Goal: Use online tool/utility: Utilize a website feature to perform a specific function

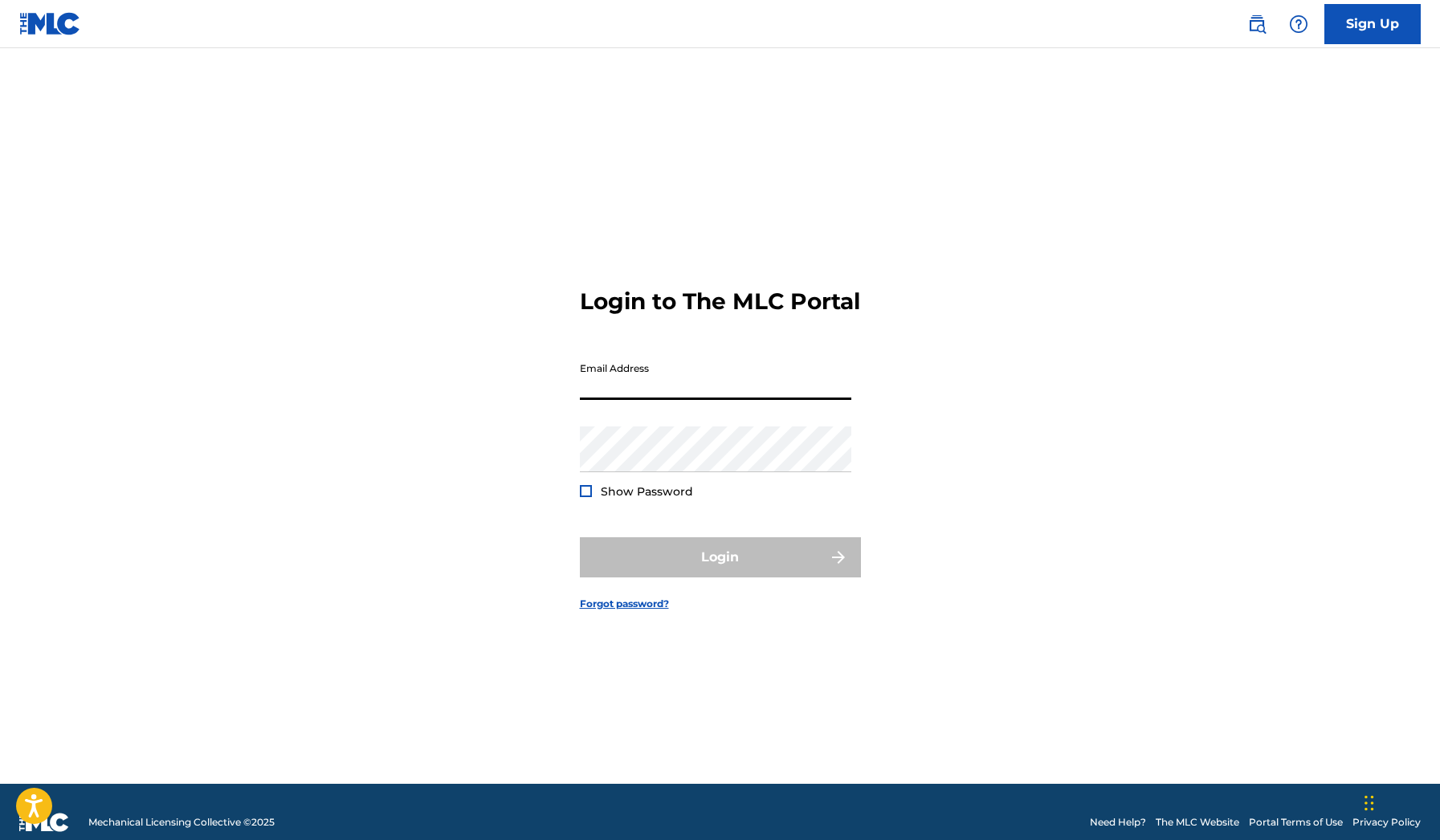
type input "[EMAIL_ADDRESS][DOMAIN_NAME]"
click at [720, 571] on button "Login" at bounding box center [720, 557] width 281 height 40
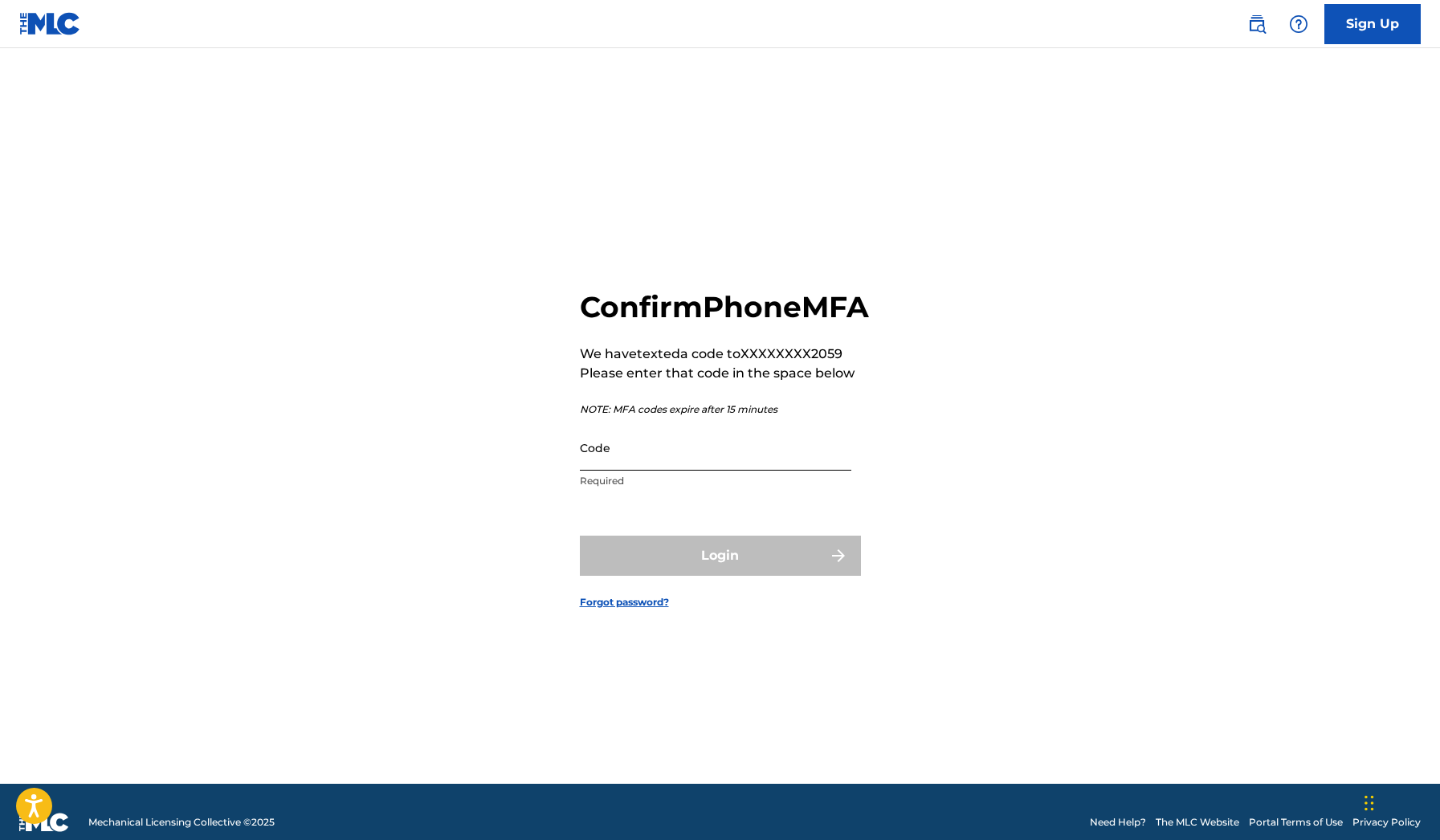
click at [683, 470] on input "Code" at bounding box center [716, 447] width 271 height 46
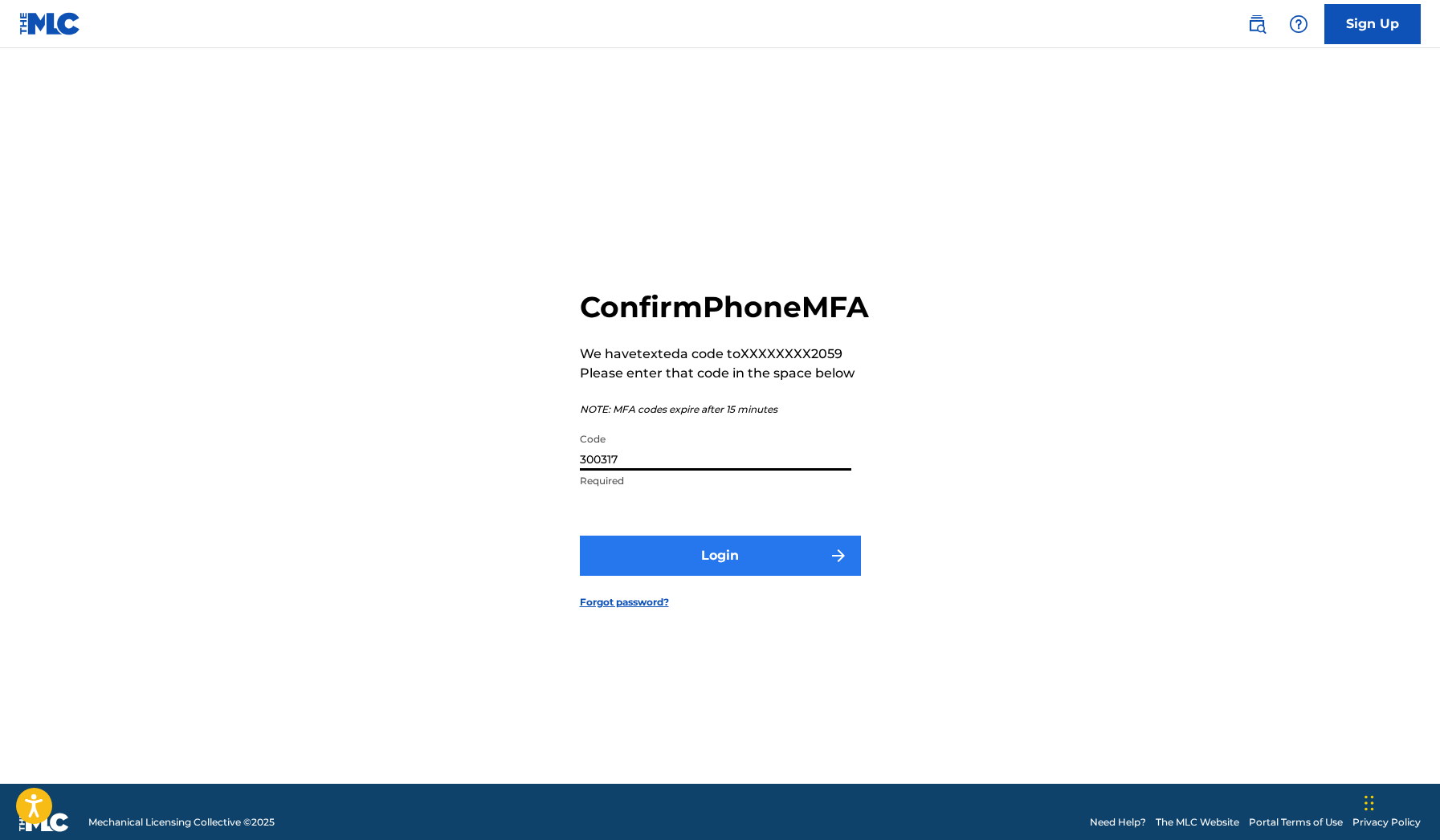
type input "300317"
click at [676, 576] on button "Login" at bounding box center [720, 556] width 281 height 40
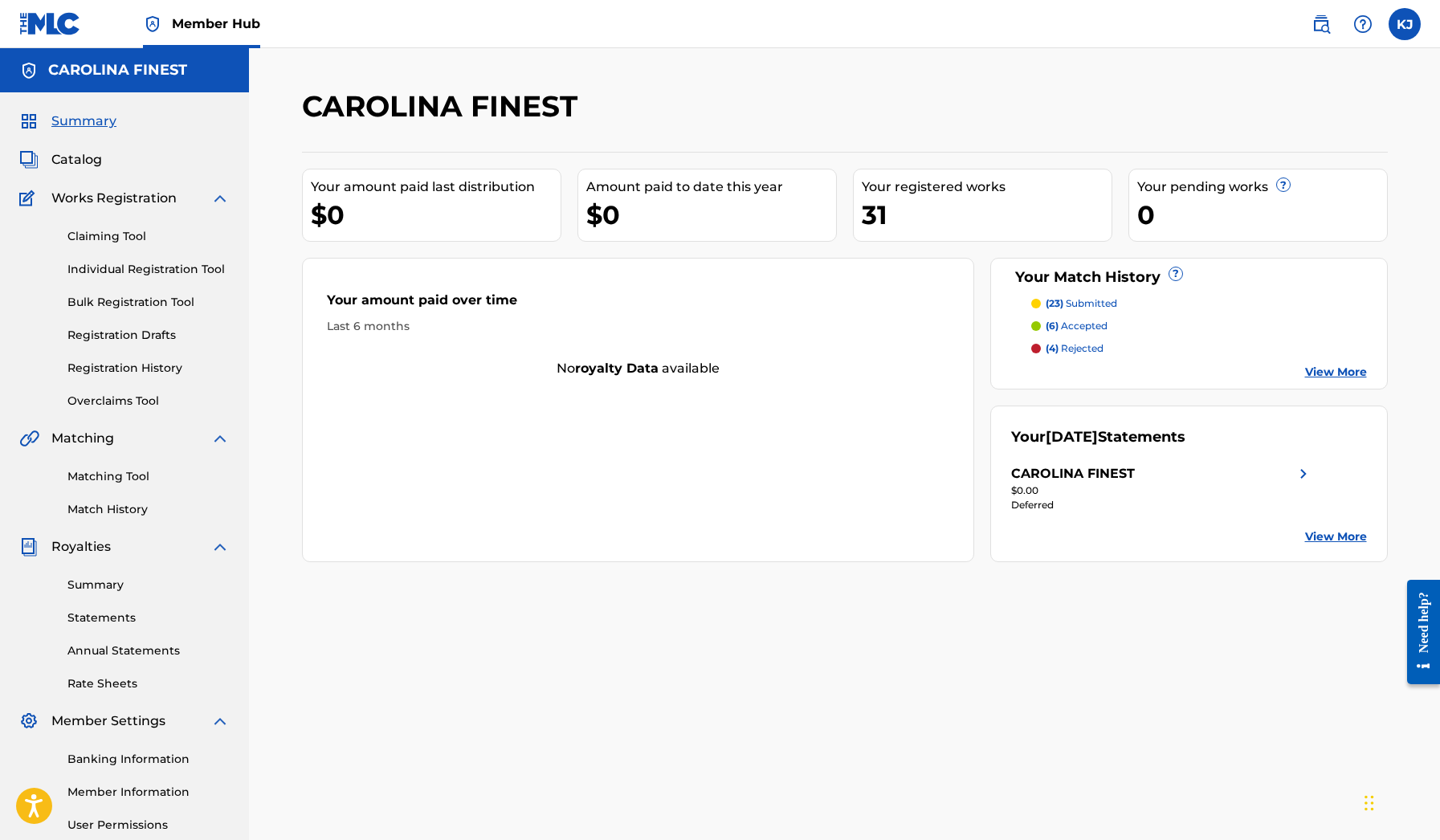
click at [1071, 352] on p "(4) rejected" at bounding box center [1075, 348] width 57 height 14
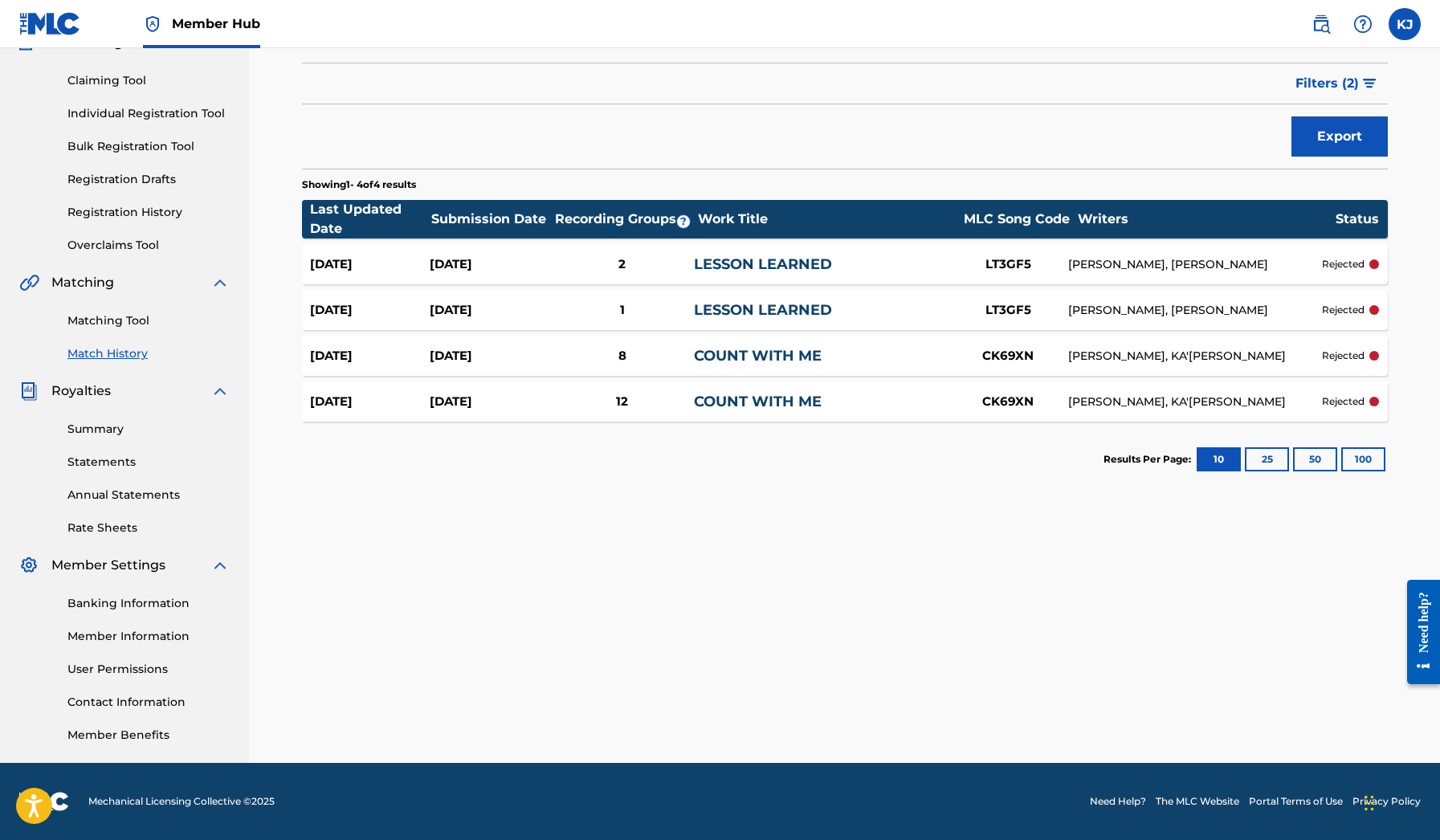
scroll to position [156, 0]
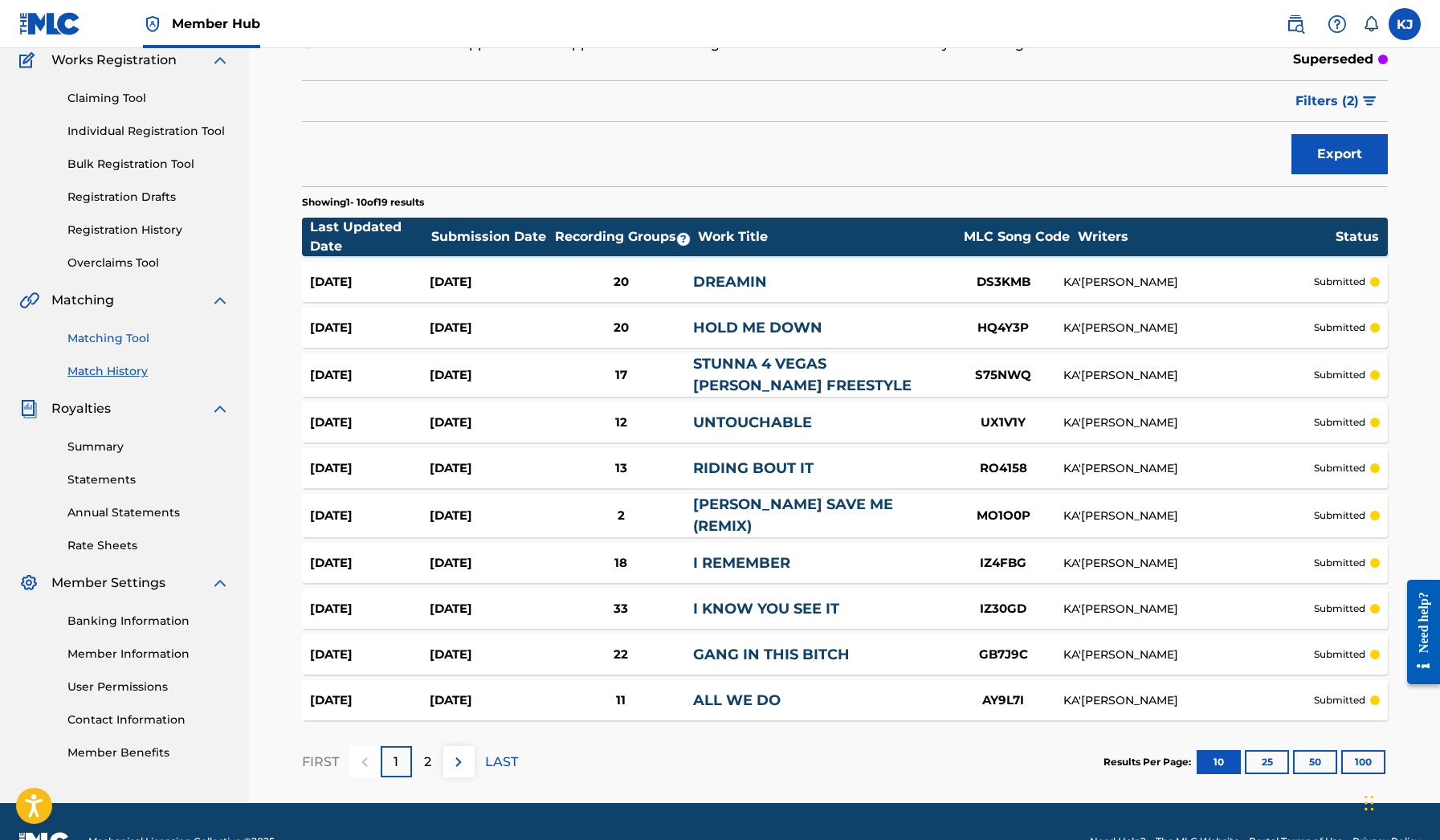
click at [144, 340] on link "Matching Tool" at bounding box center [148, 338] width 162 height 17
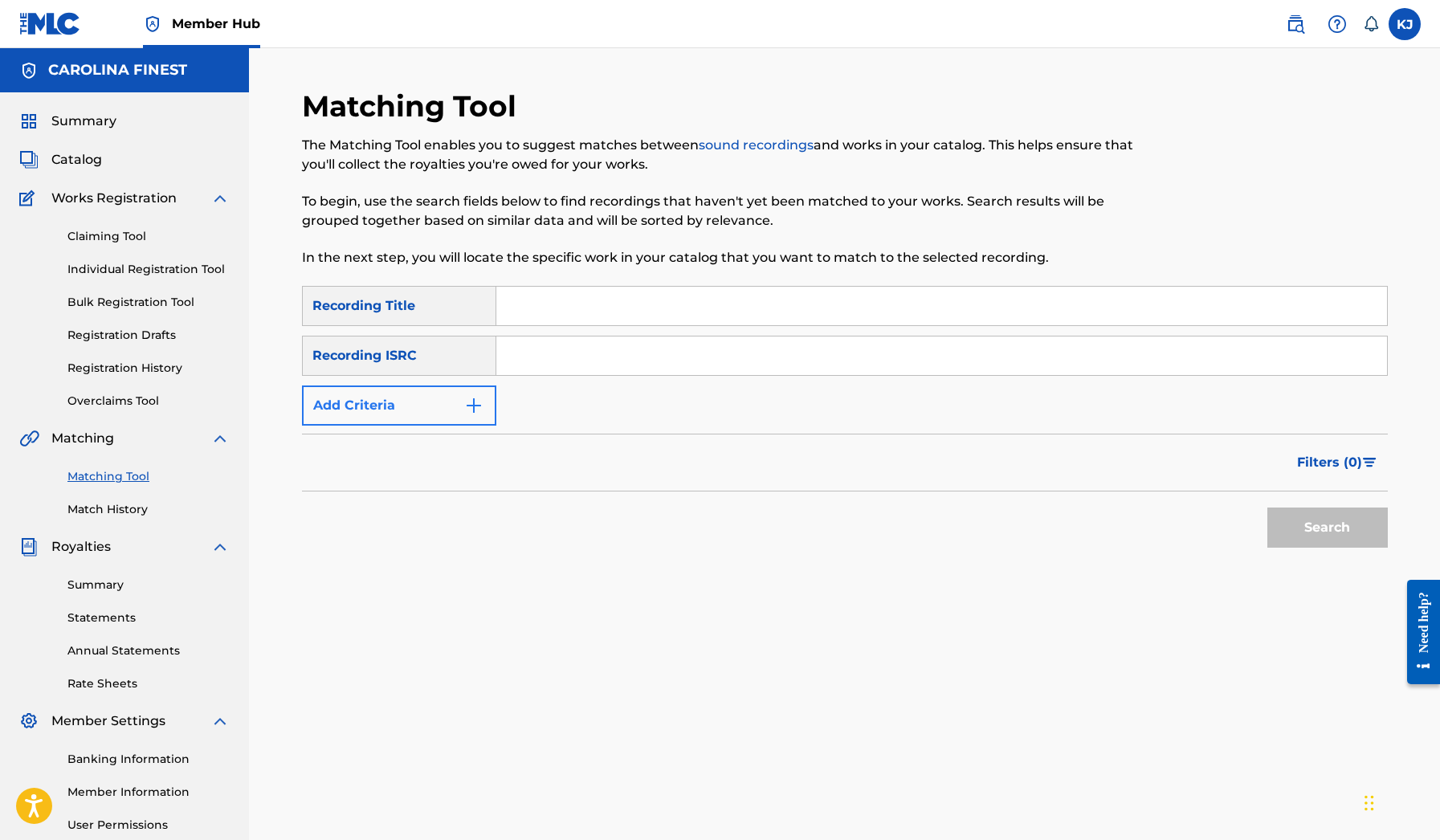
click at [382, 417] on button "Add Criteria" at bounding box center [399, 406] width 195 height 40
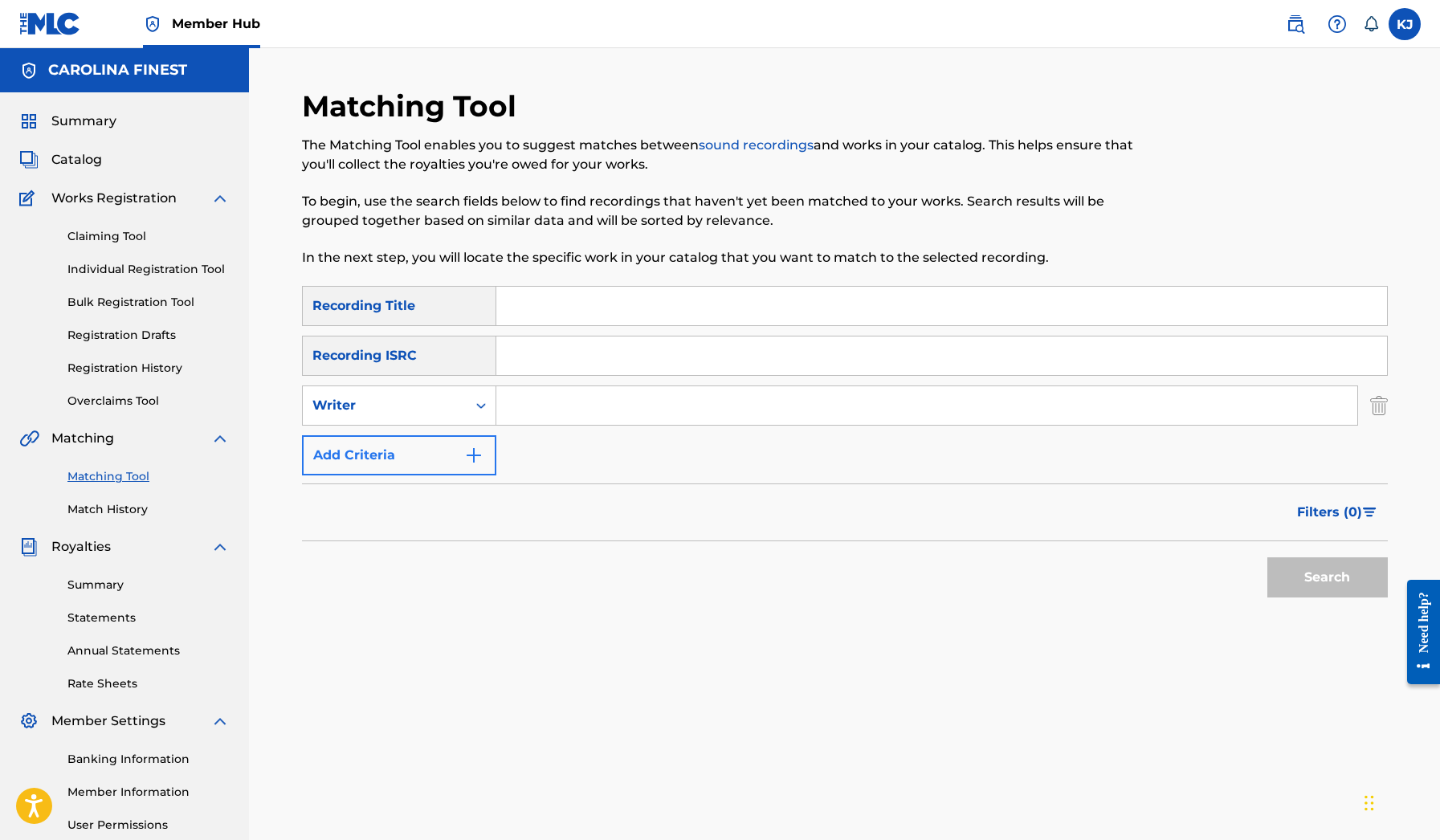
click at [427, 453] on button "Add Criteria" at bounding box center [399, 455] width 195 height 40
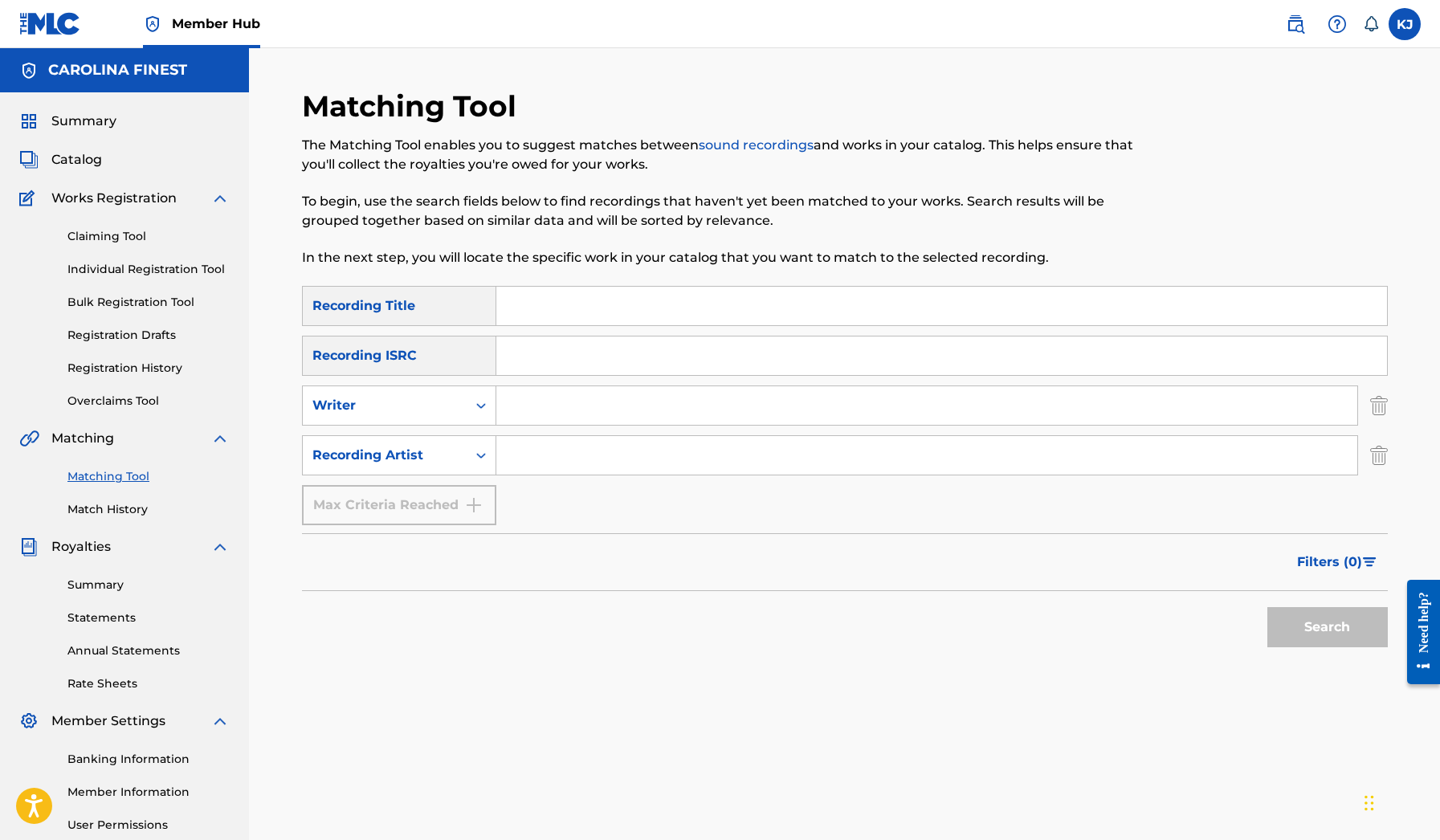
click at [527, 457] on input "Search Form" at bounding box center [926, 455] width 861 height 39
type input "[PERSON_NAME]"
click at [1327, 627] on button "Search" at bounding box center [1328, 627] width 120 height 40
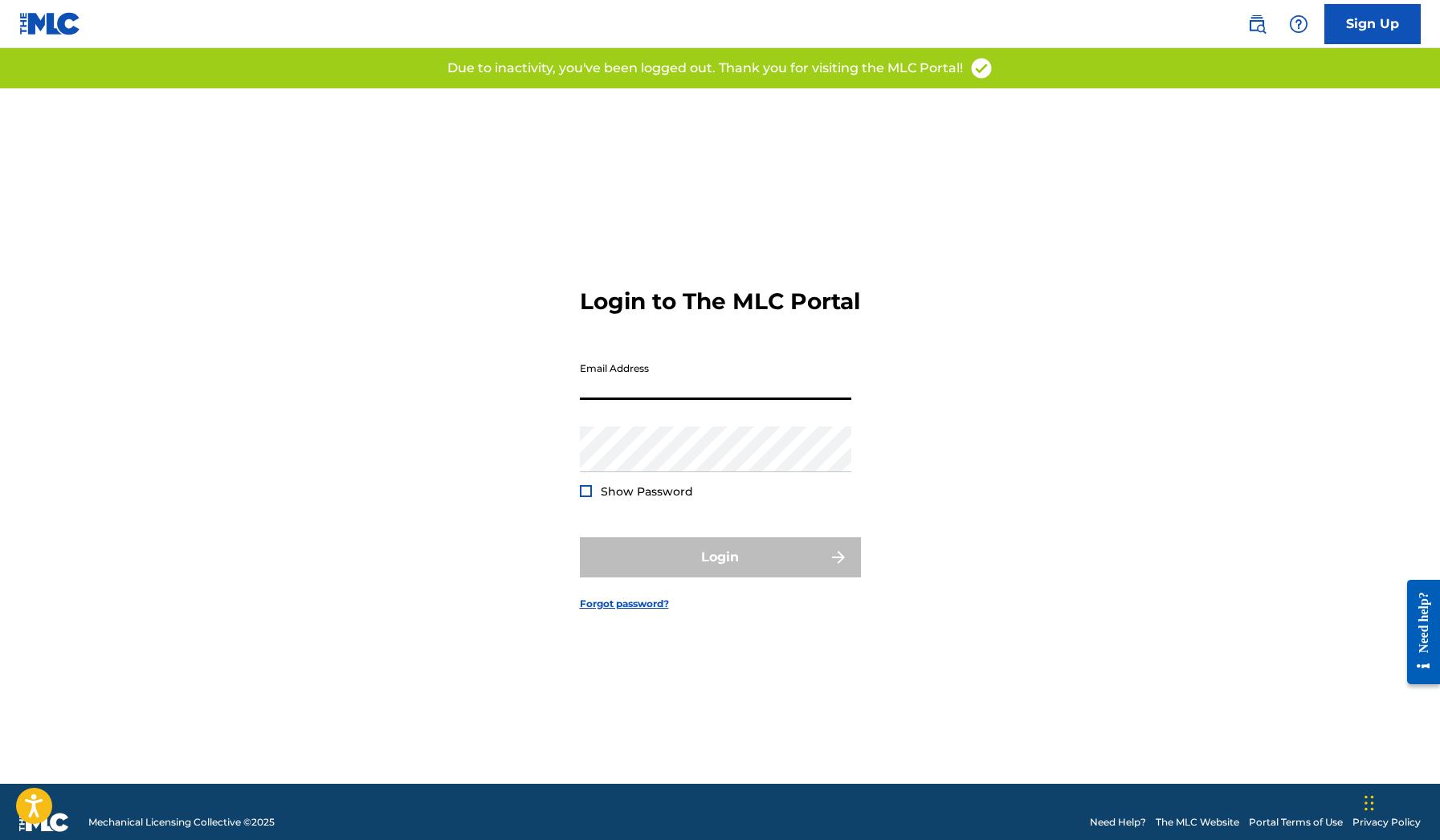
type input "[EMAIL_ADDRESS][DOMAIN_NAME]"
click at [720, 571] on button "Login" at bounding box center [720, 557] width 281 height 40
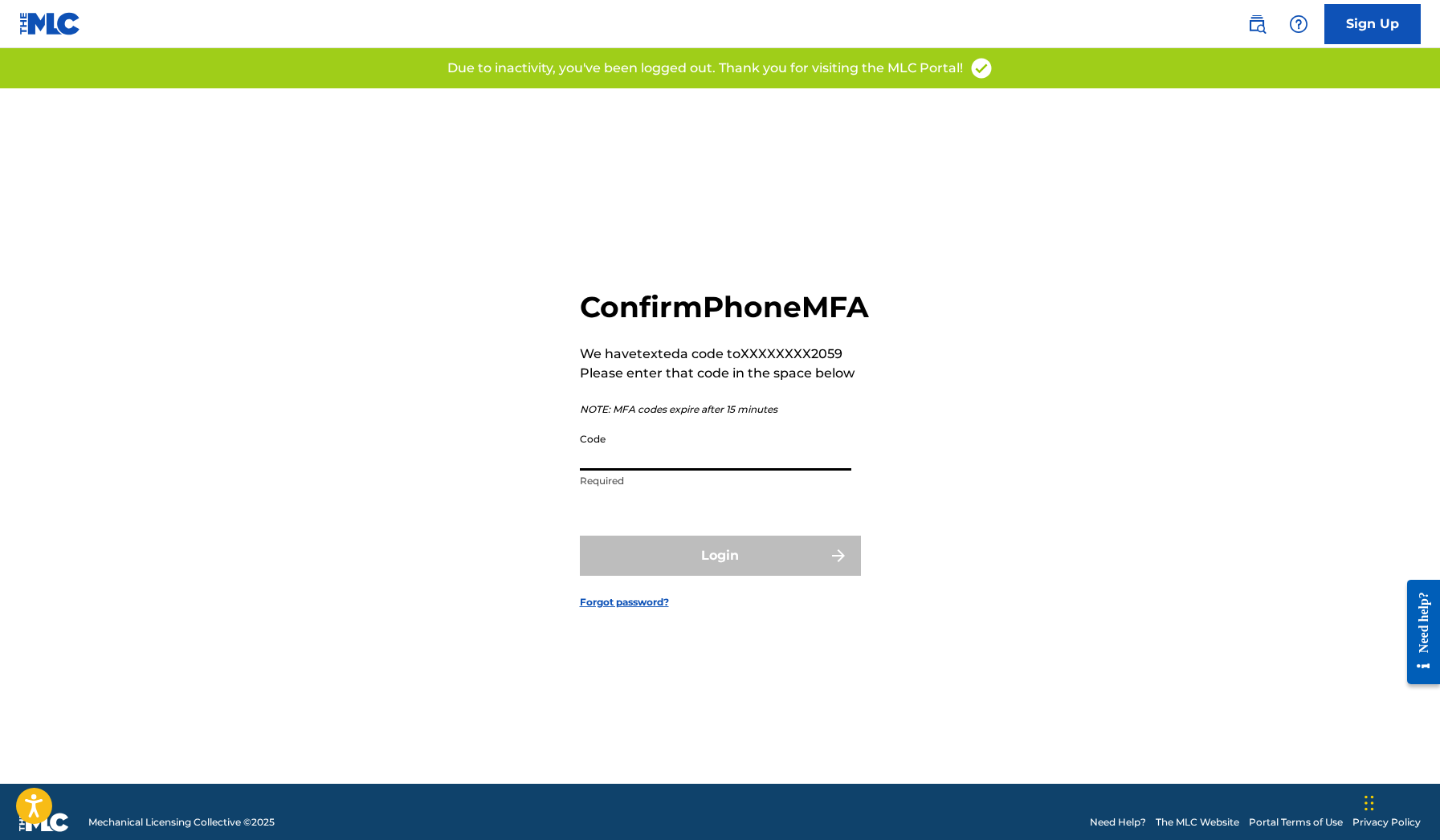
click at [733, 470] on input "Code" at bounding box center [716, 447] width 271 height 46
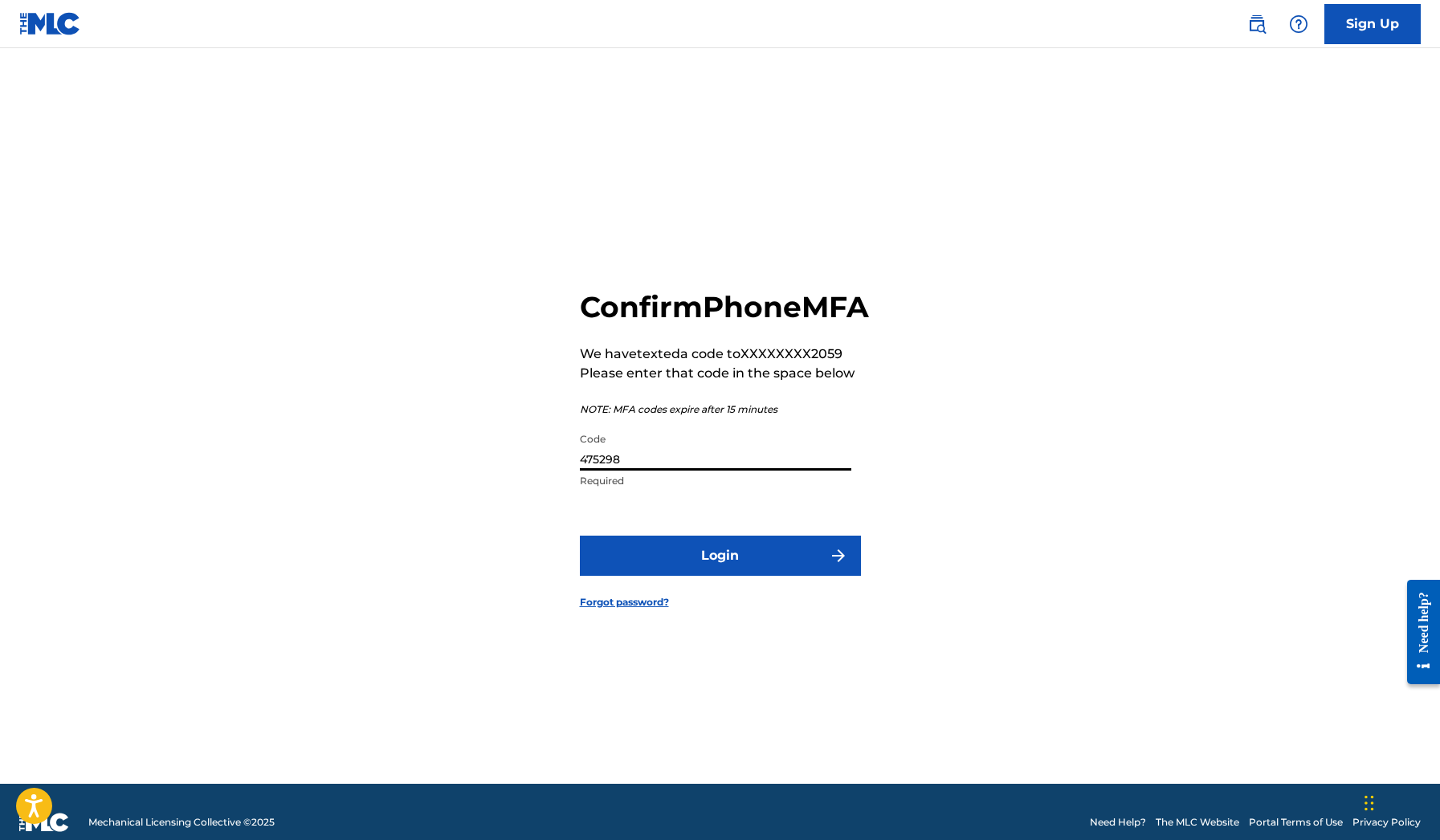
type input "475298"
click at [720, 573] on button "Login" at bounding box center [720, 556] width 281 height 40
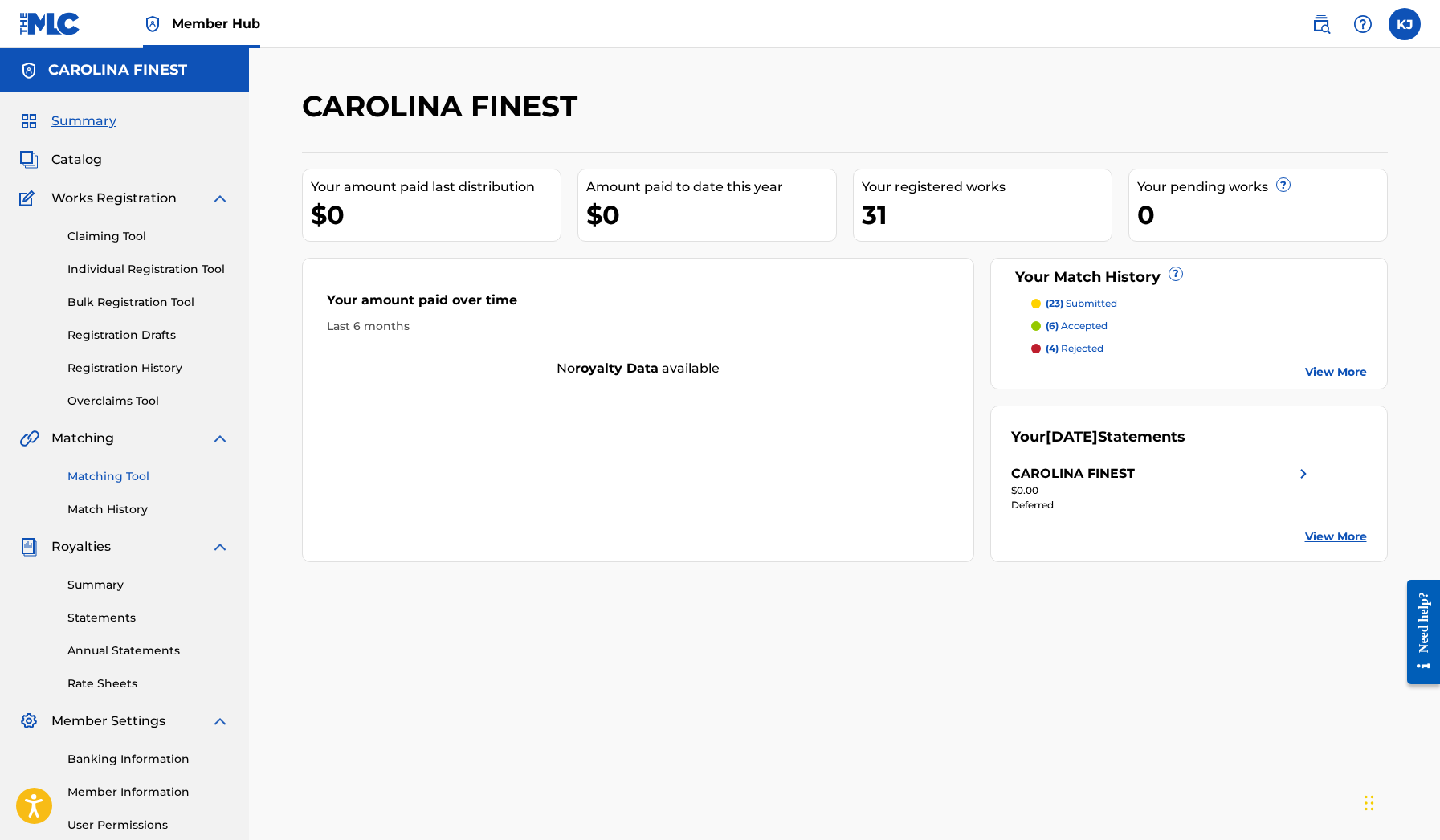
click at [119, 479] on link "Matching Tool" at bounding box center [148, 477] width 162 height 17
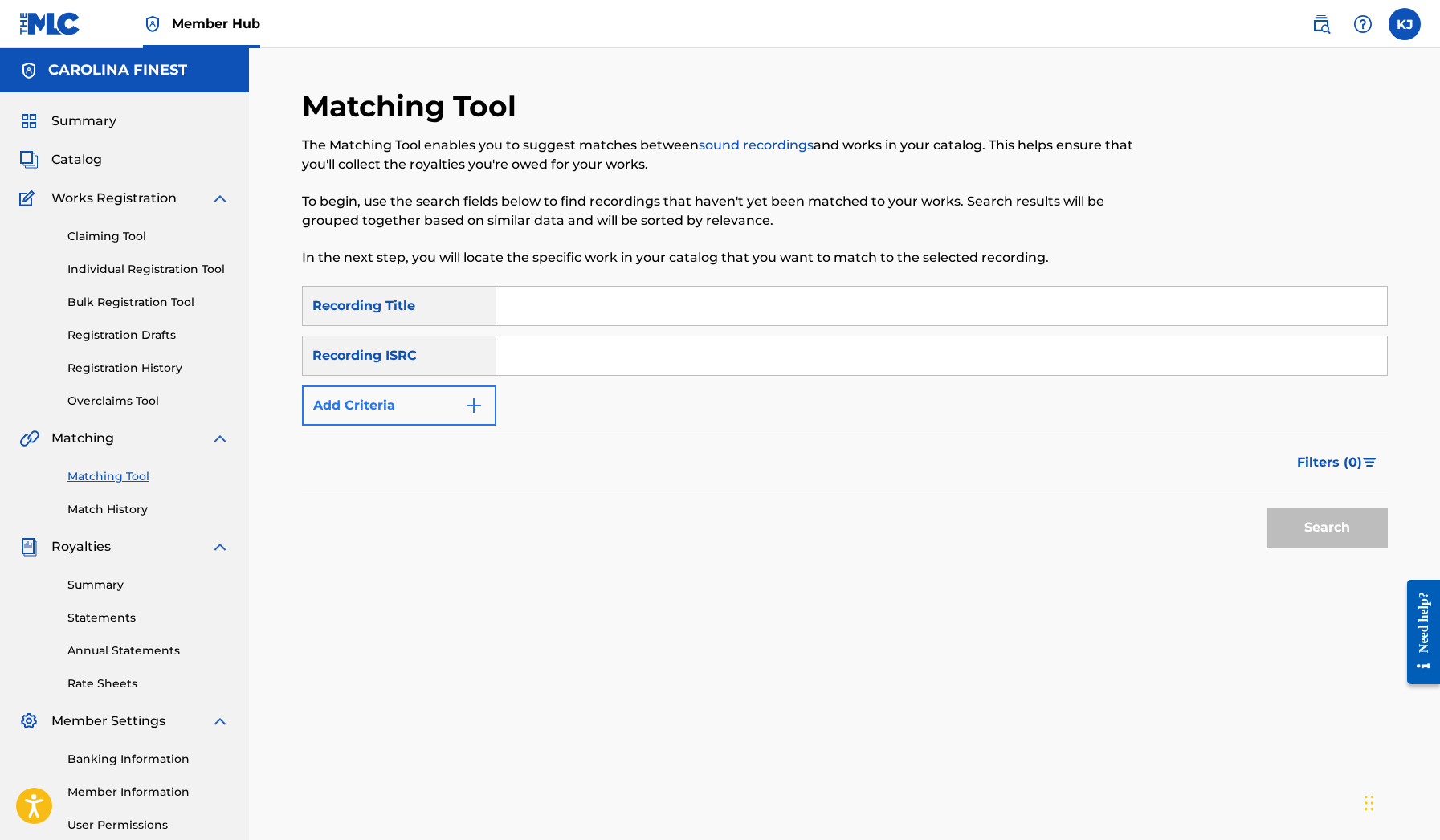
click at [452, 390] on button "Add Criteria" at bounding box center [399, 406] width 195 height 40
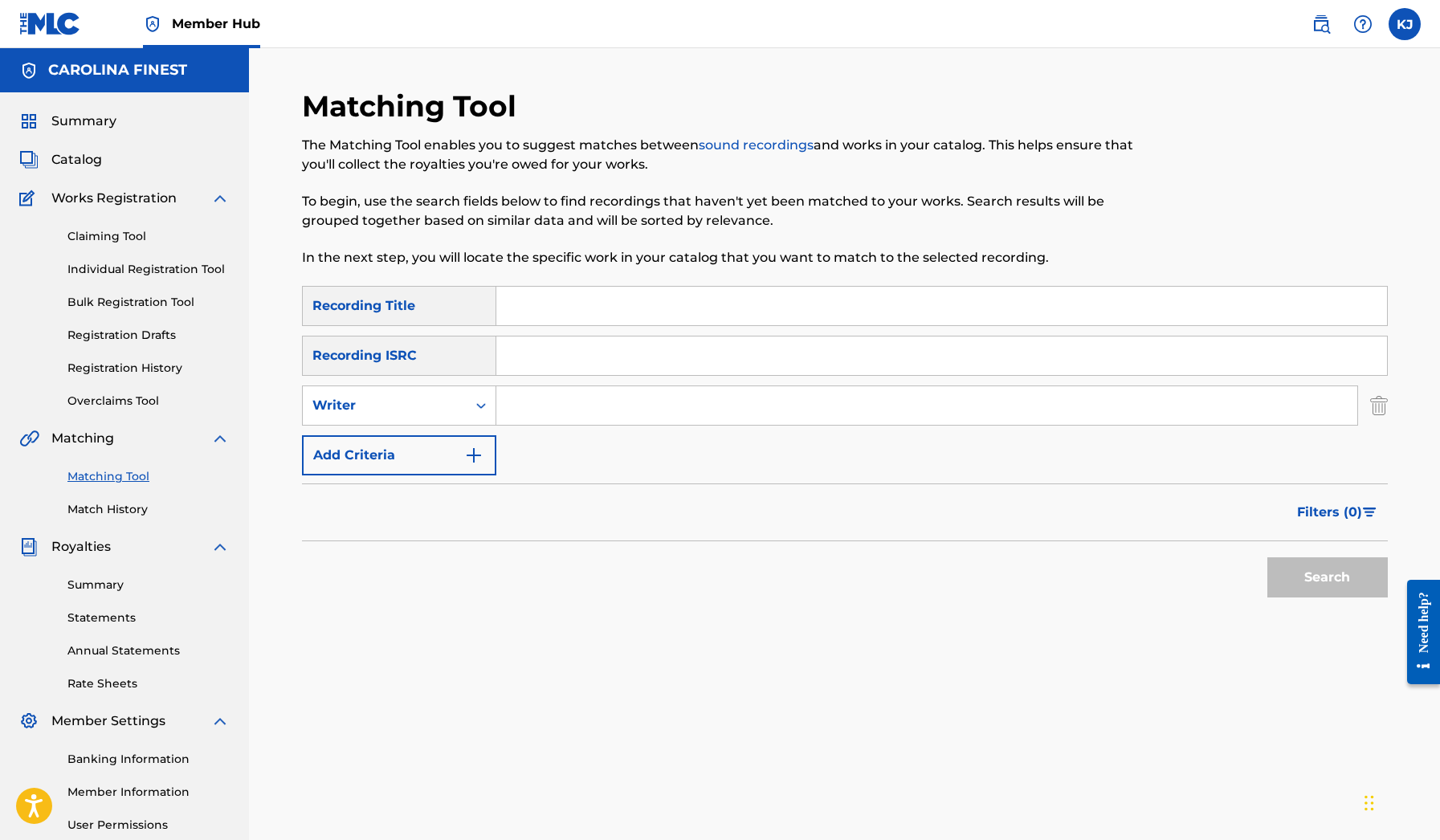
click at [453, 428] on div "SearchWithCriteria58e3d0f0-75a6-488c-8049-45d0e754bede Recording Title SearchWi…" at bounding box center [845, 381] width 1086 height 189
click at [452, 453] on button "Add Criteria" at bounding box center [399, 455] width 195 height 40
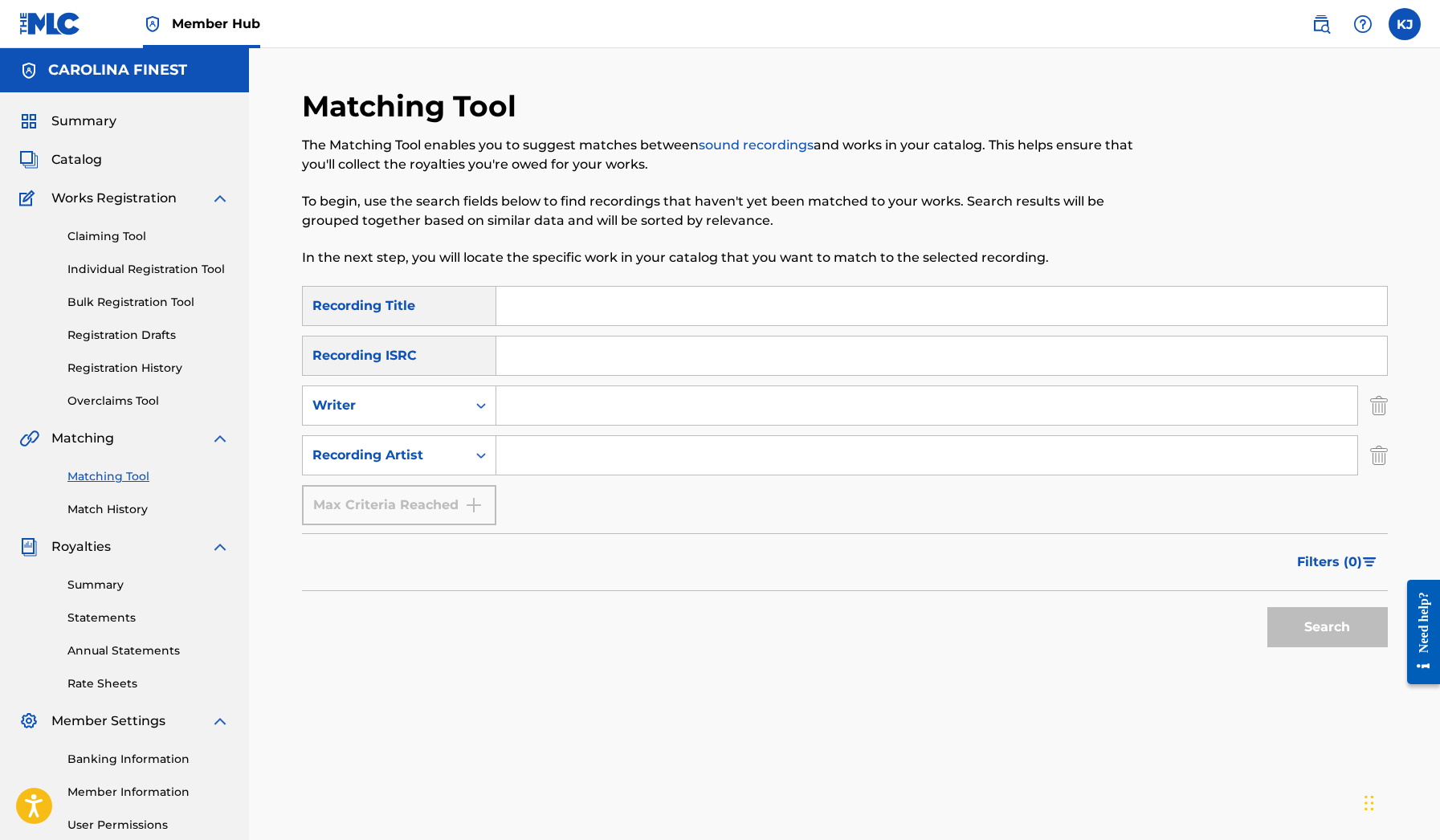
click at [561, 449] on input "Search Form" at bounding box center [926, 455] width 861 height 39
type input "[PERSON_NAME]"
click at [1327, 627] on button "Search" at bounding box center [1328, 627] width 120 height 40
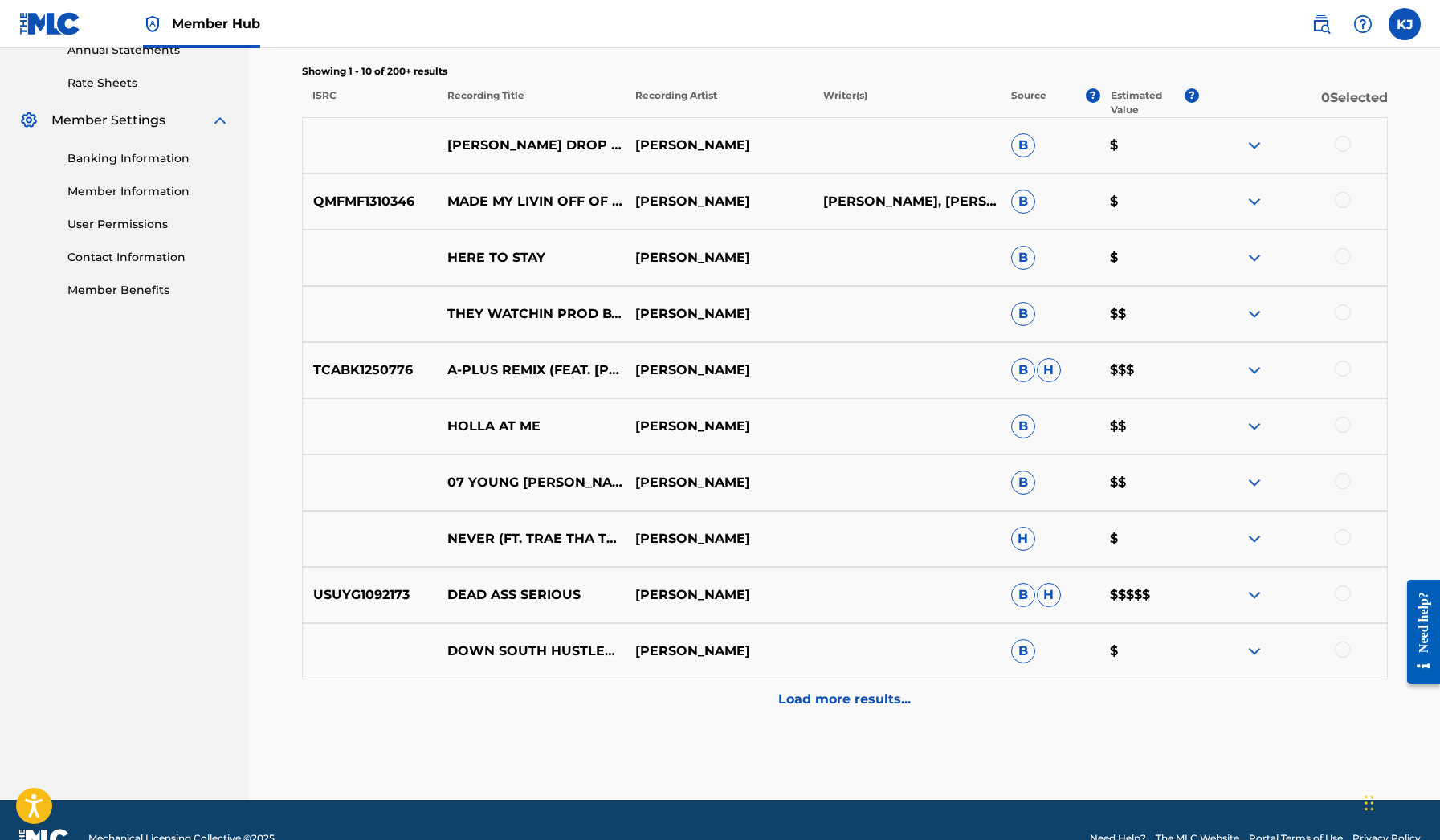
scroll to position [600, 0]
click at [1261, 597] on img at bounding box center [1254, 594] width 19 height 19
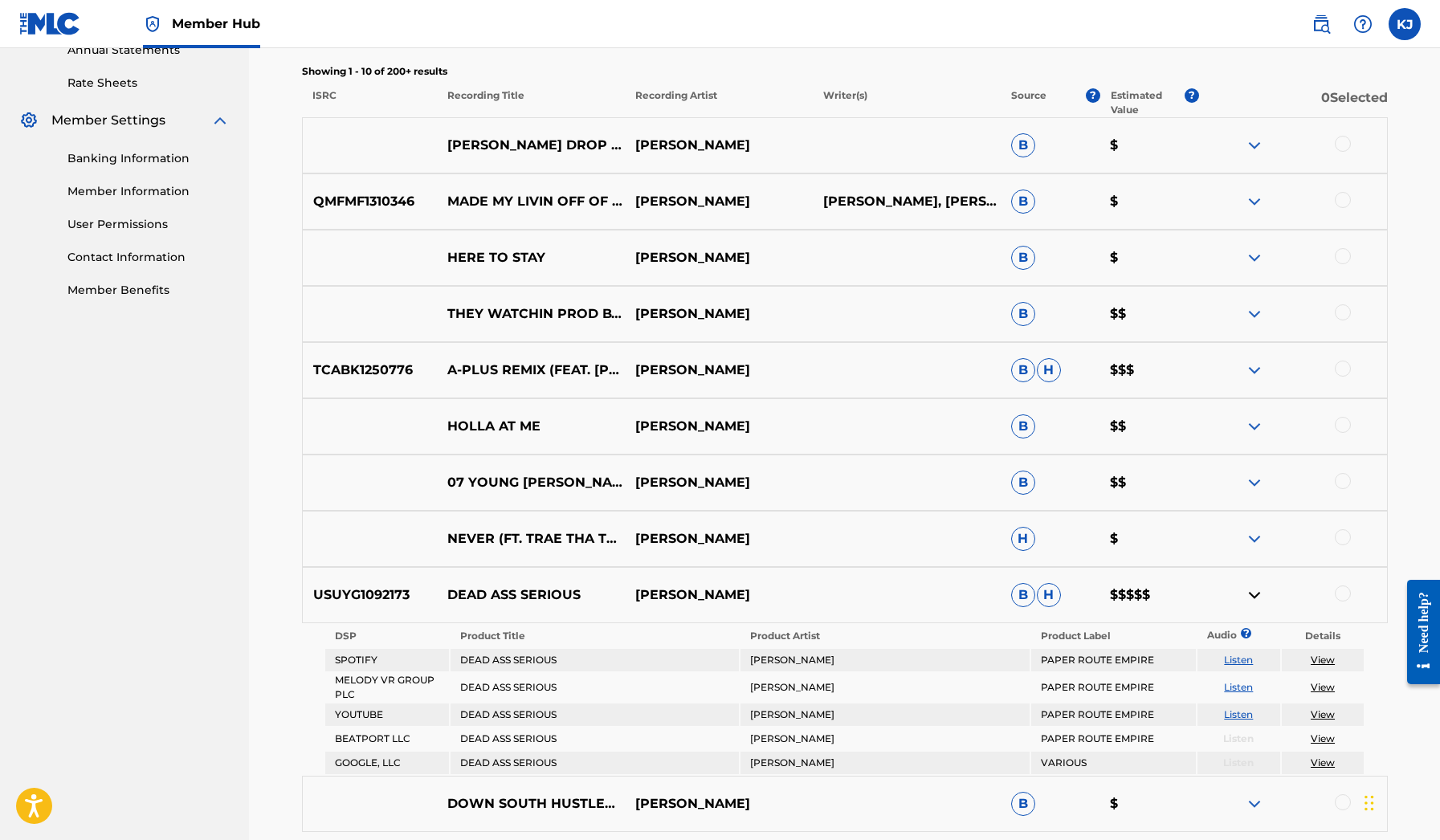
click at [1235, 691] on link "Listen" at bounding box center [1239, 687] width 29 height 12
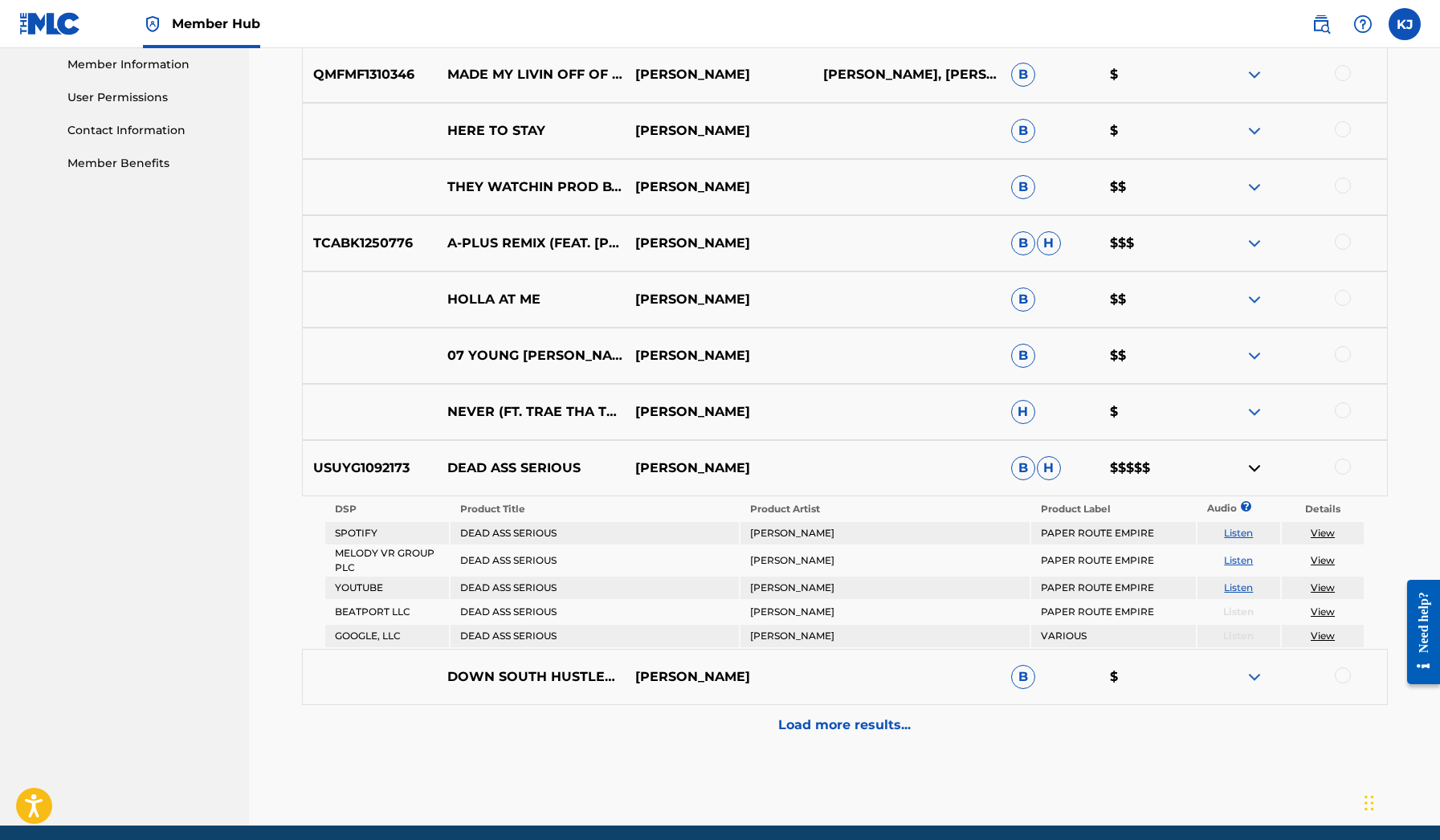
scroll to position [730, 0]
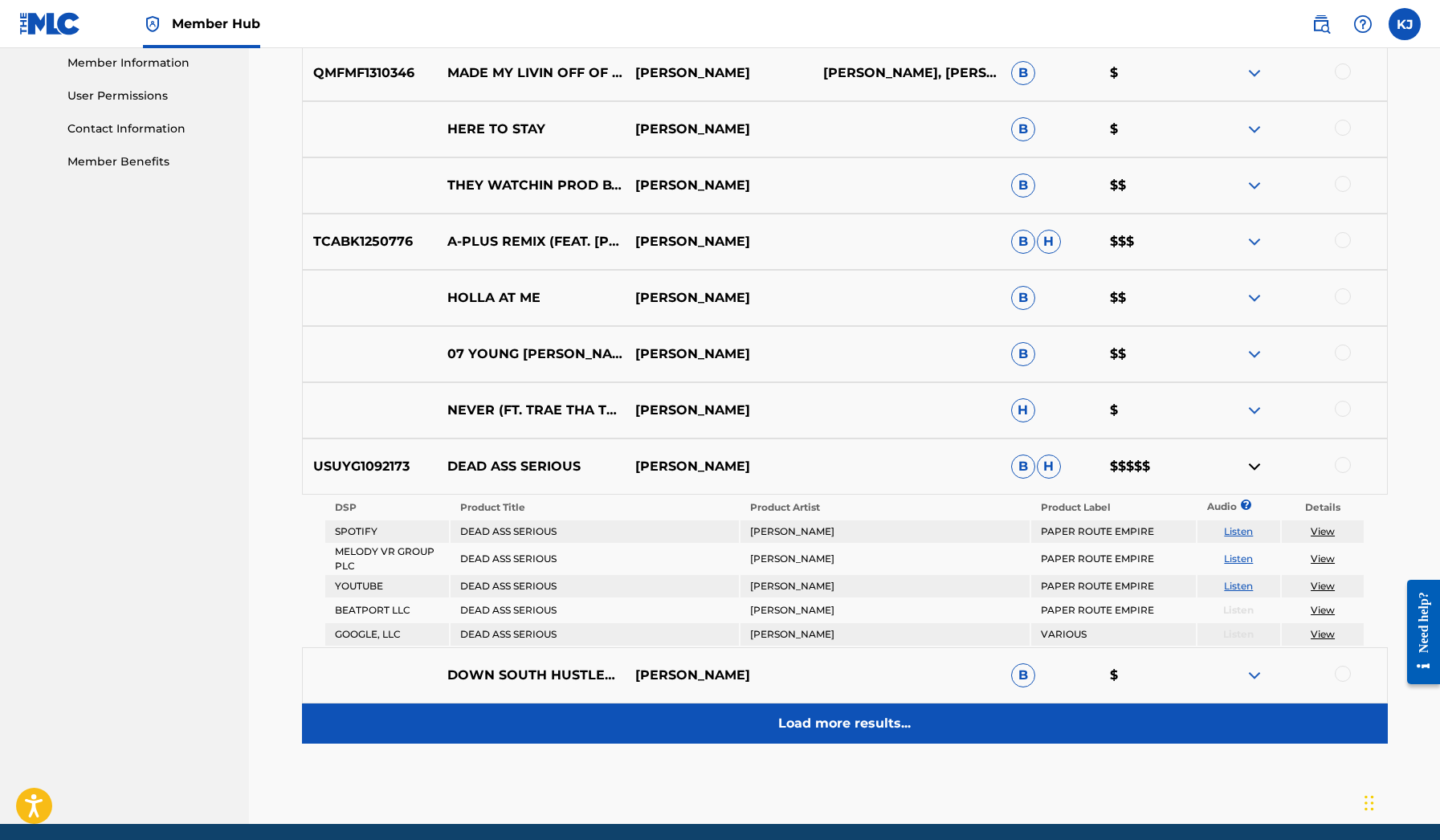
click at [887, 721] on p "Load more results..." at bounding box center [845, 723] width 133 height 19
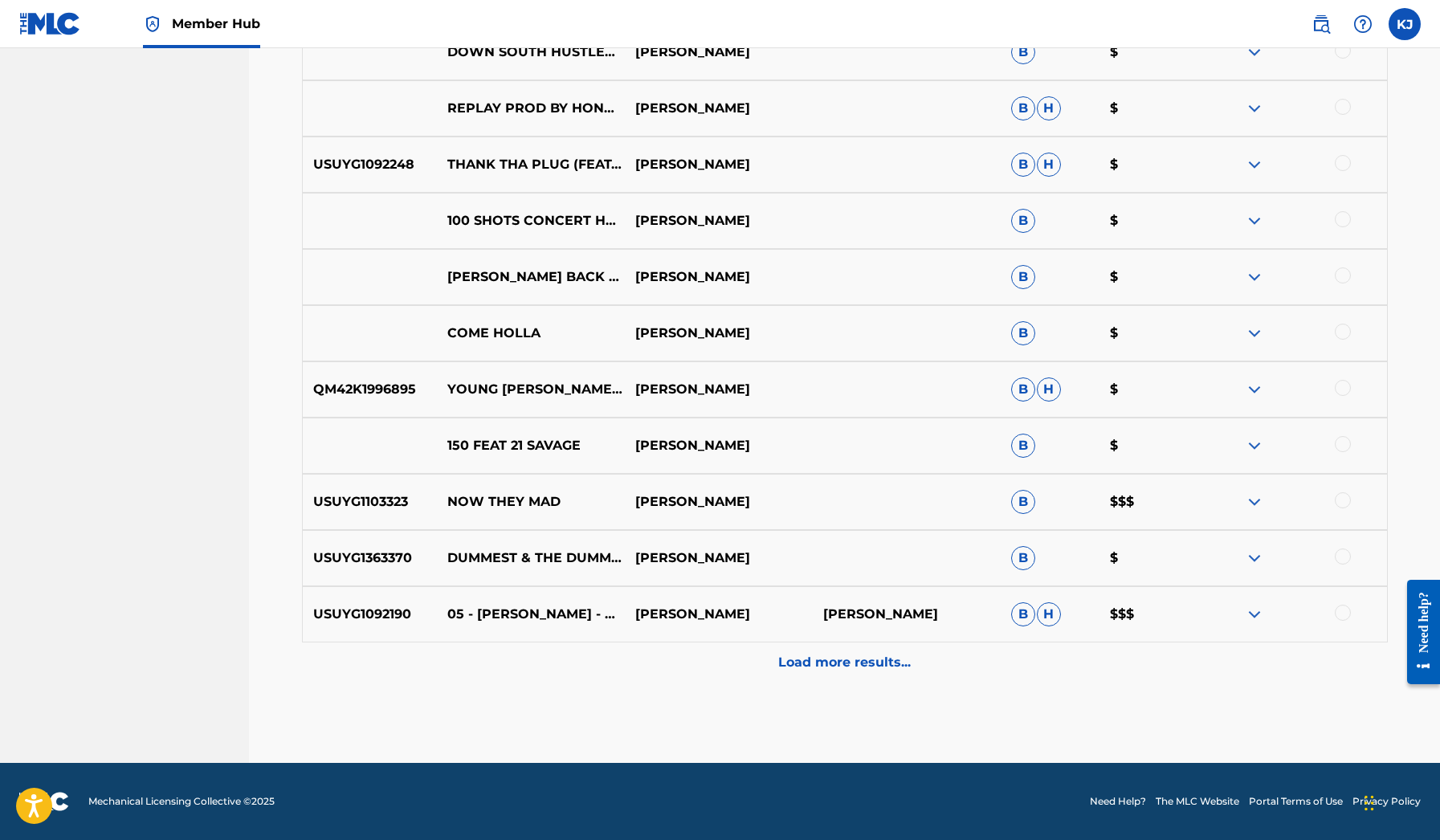
scroll to position [1200, 0]
click at [1264, 496] on img at bounding box center [1254, 502] width 19 height 19
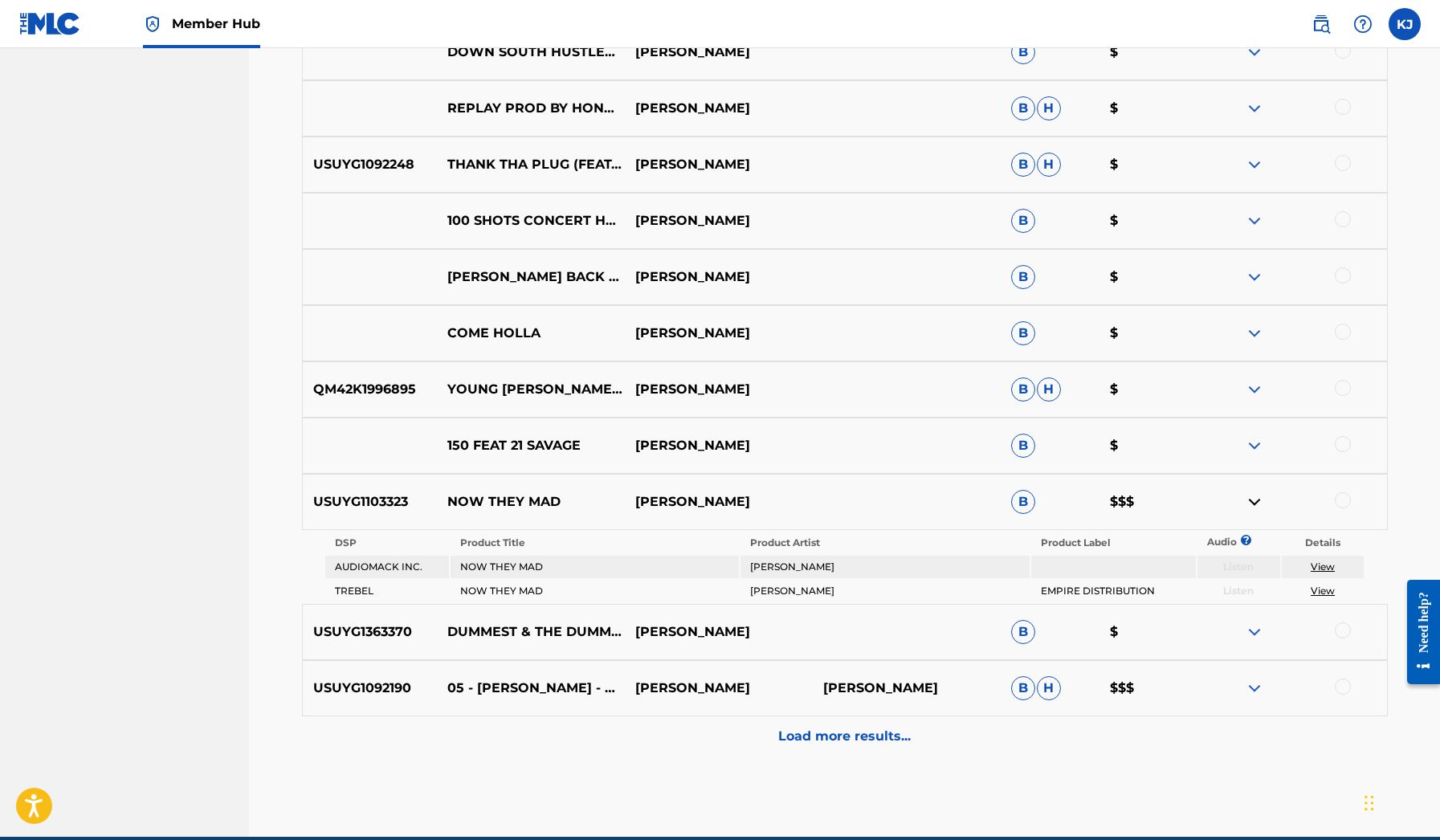
click at [1253, 387] on img at bounding box center [1254, 389] width 19 height 19
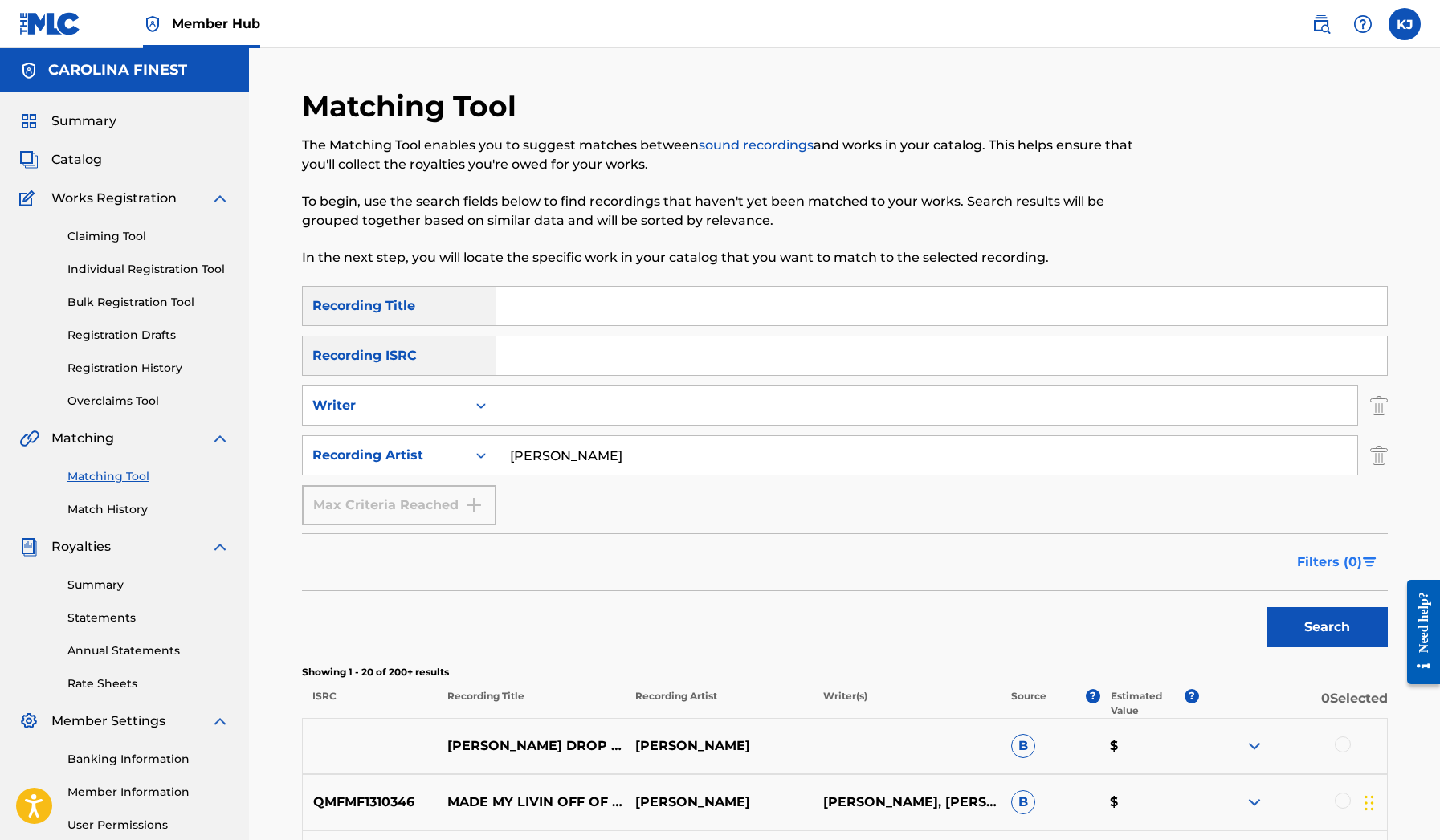
scroll to position [0, 0]
click at [1369, 567] on button "Filters ( 0 )" at bounding box center [1338, 562] width 101 height 40
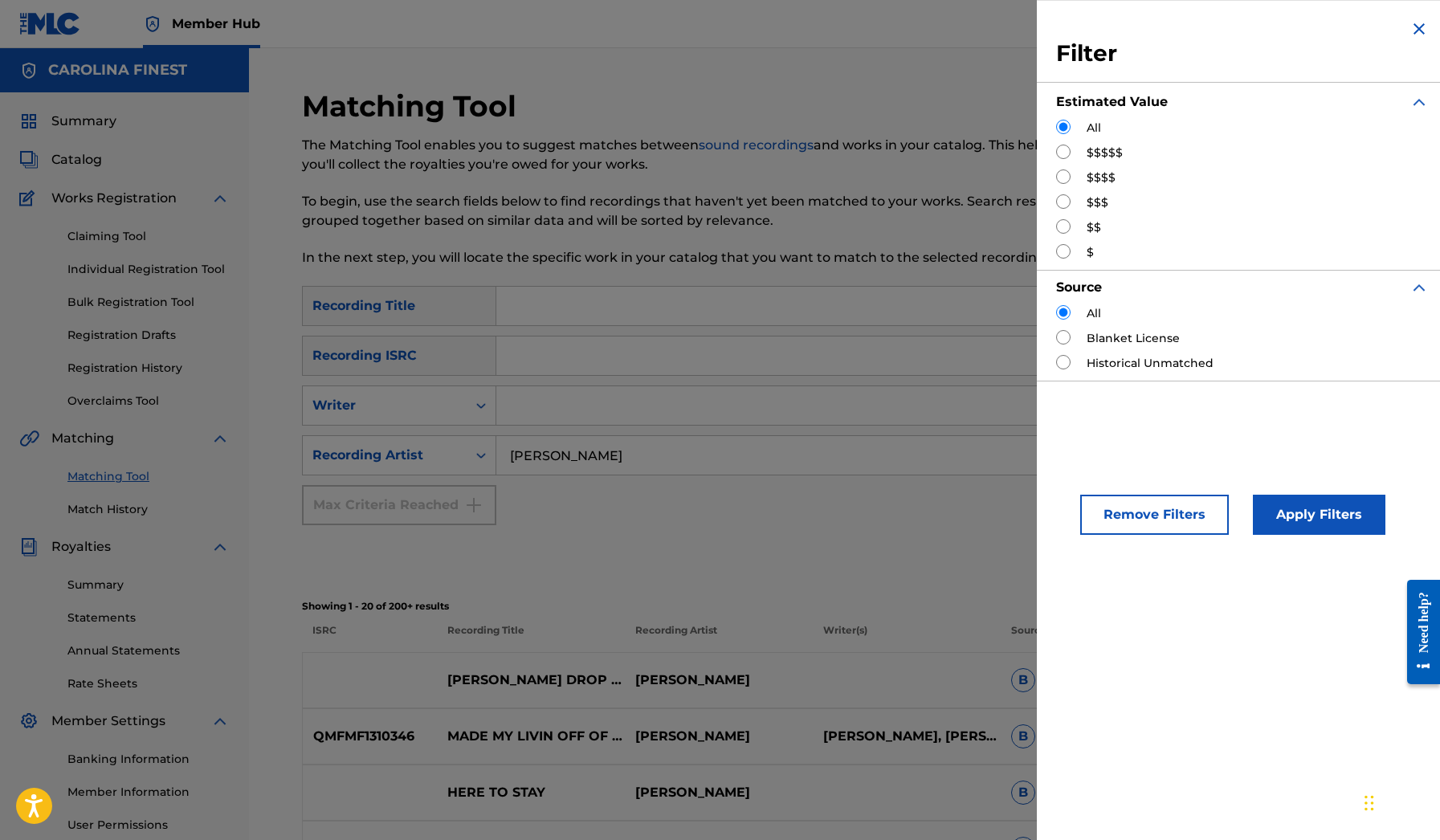
click at [1093, 149] on label "$$$$$" at bounding box center [1105, 153] width 36 height 17
click at [1066, 149] on input "Search Form" at bounding box center [1064, 152] width 14 height 14
radio input "true"
click at [1320, 521] on button "Apply Filters" at bounding box center [1320, 514] width 133 height 40
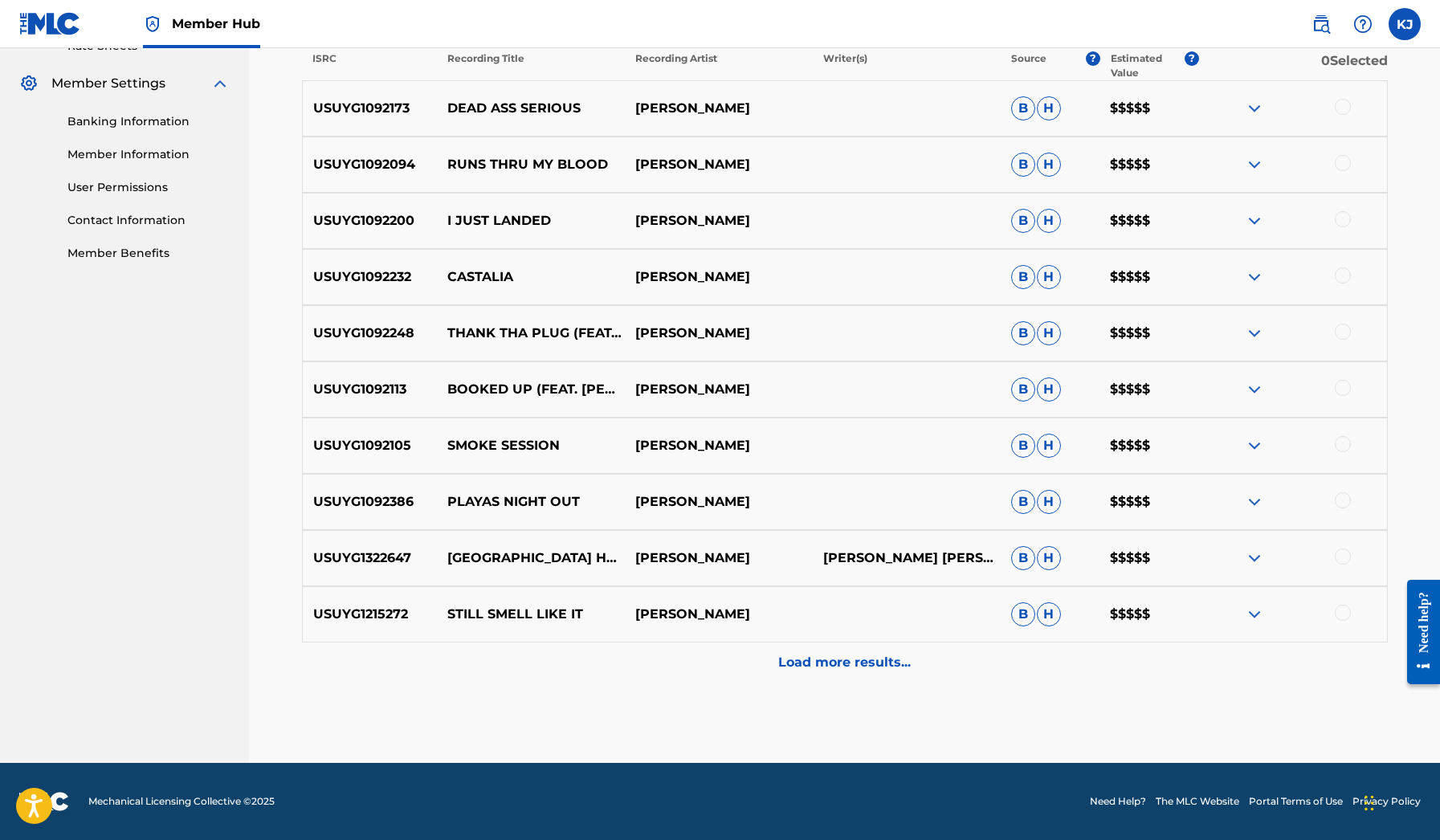
scroll to position [638, 0]
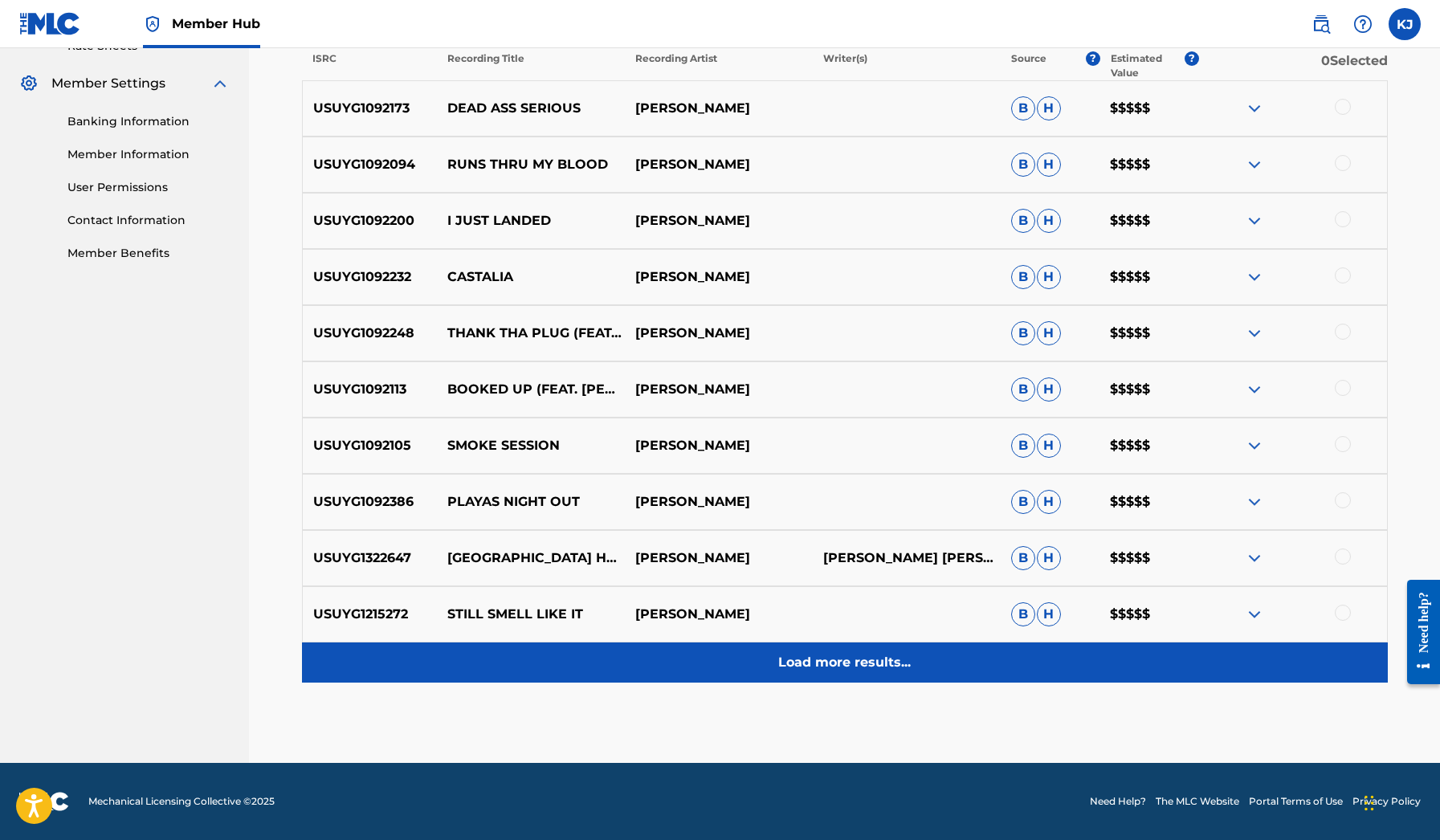
click at [871, 660] on p "Load more results..." at bounding box center [845, 662] width 133 height 19
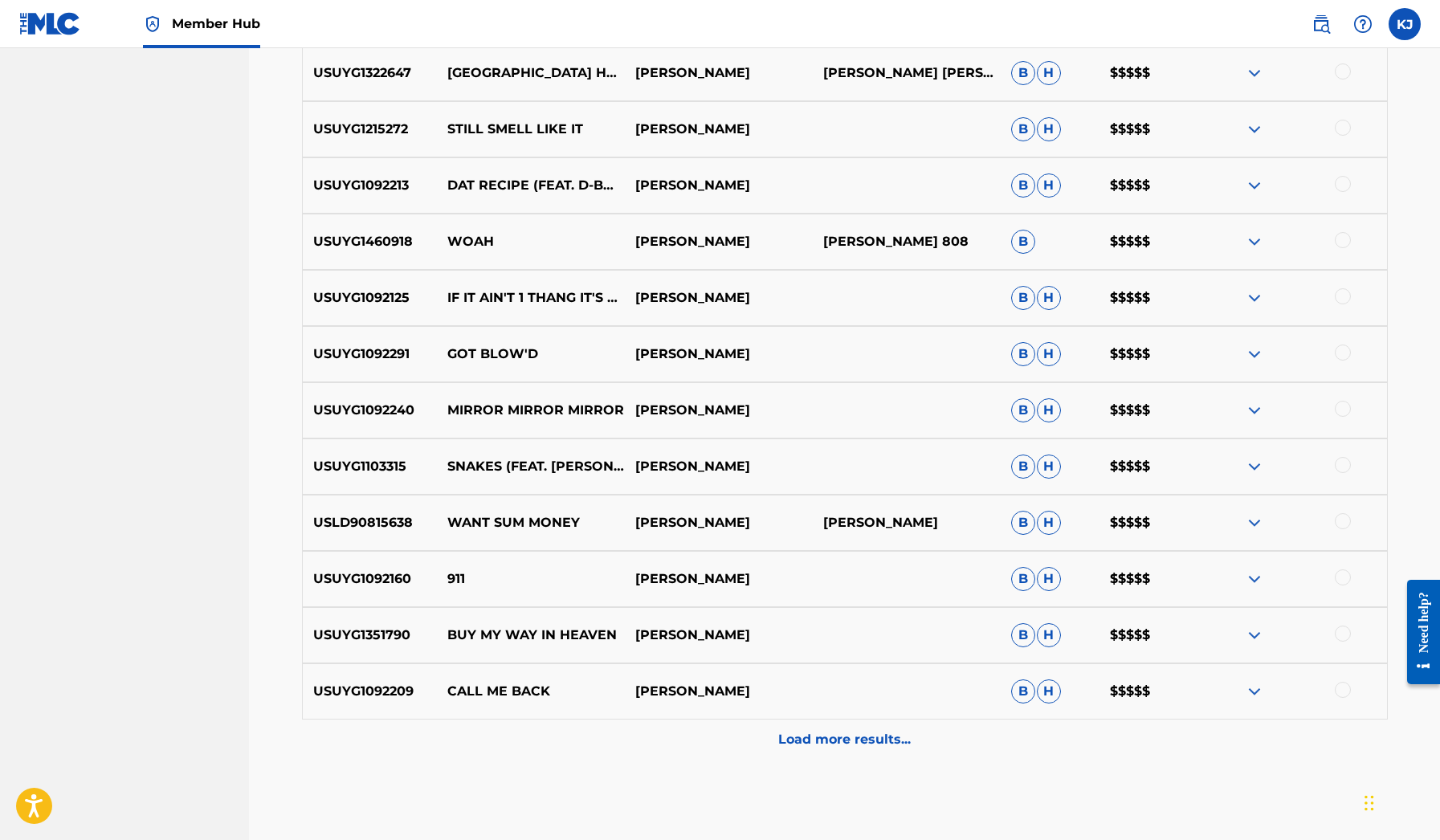
scroll to position [1157, 0]
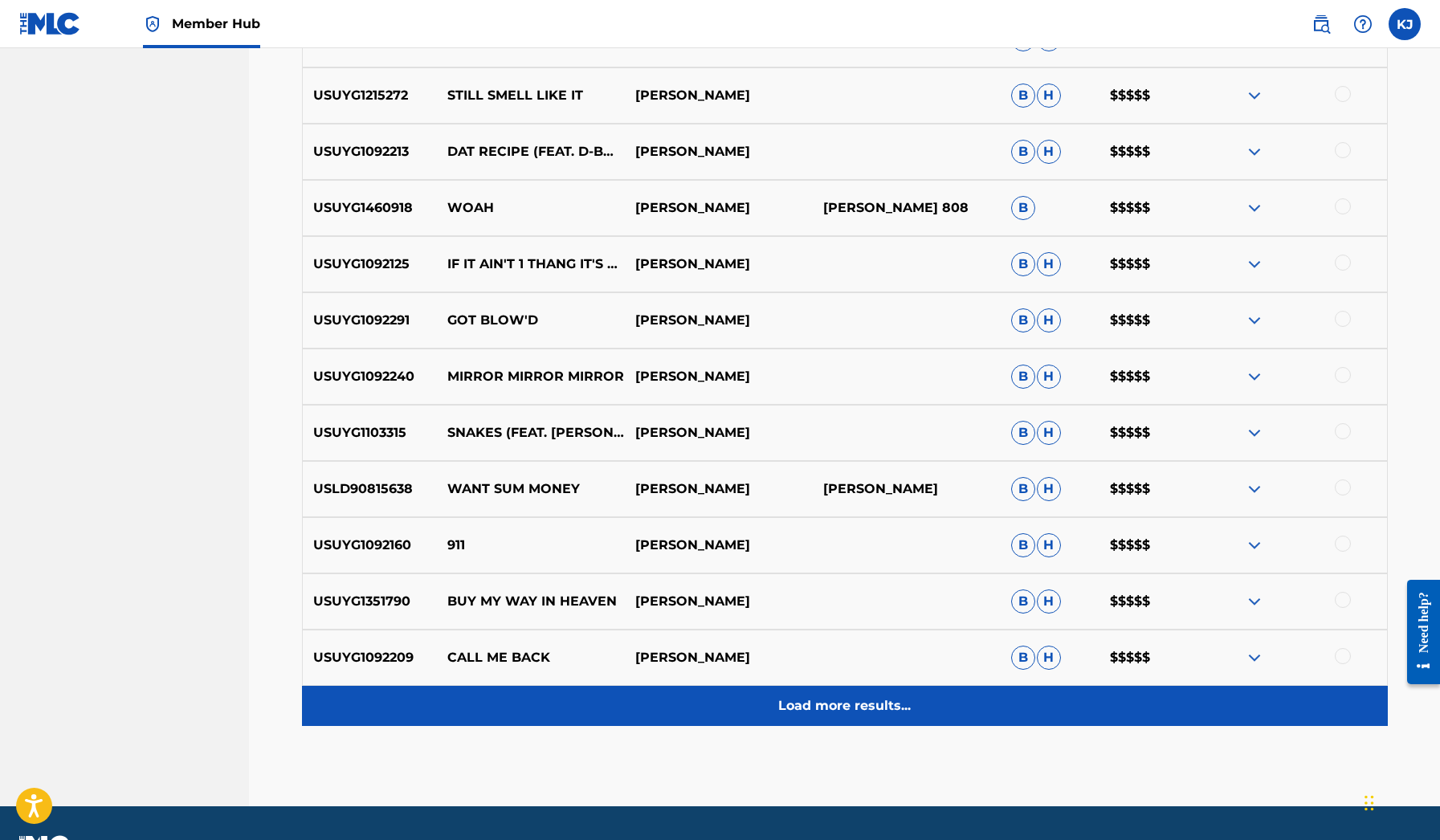
click at [884, 723] on div "Load more results..." at bounding box center [845, 705] width 1086 height 40
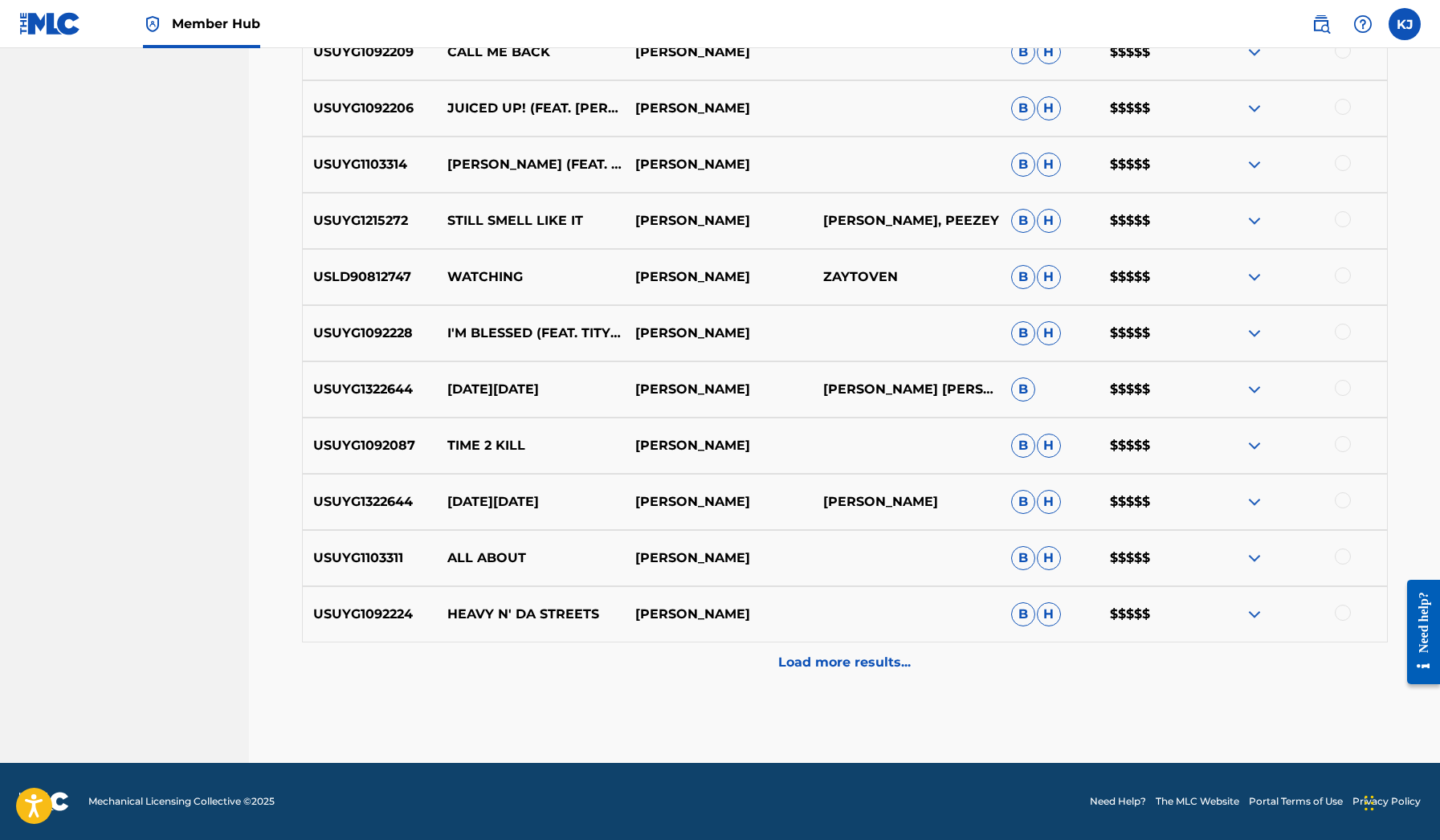
scroll to position [1762, 0]
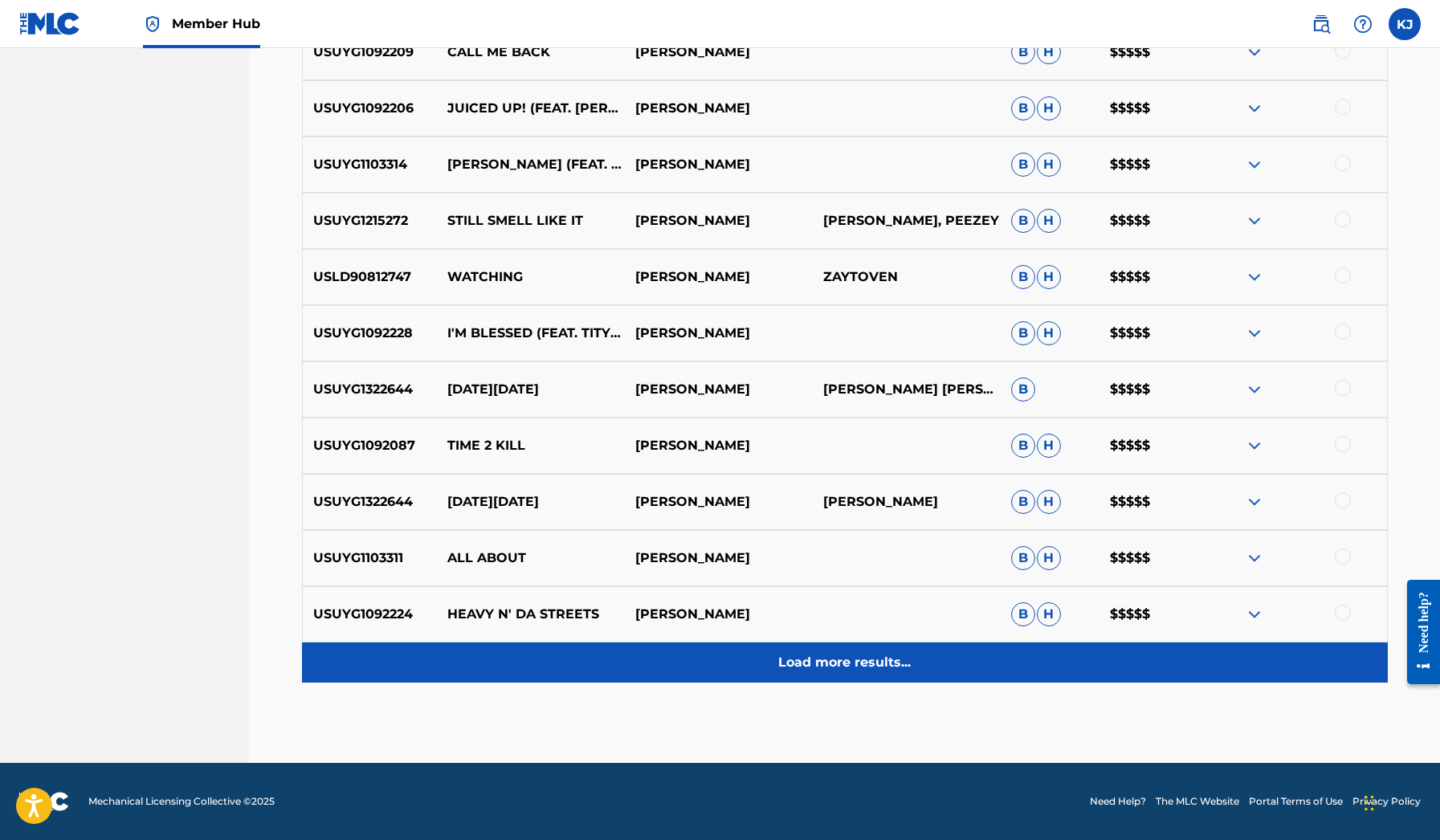
click at [864, 669] on p "Load more results..." at bounding box center [845, 662] width 133 height 19
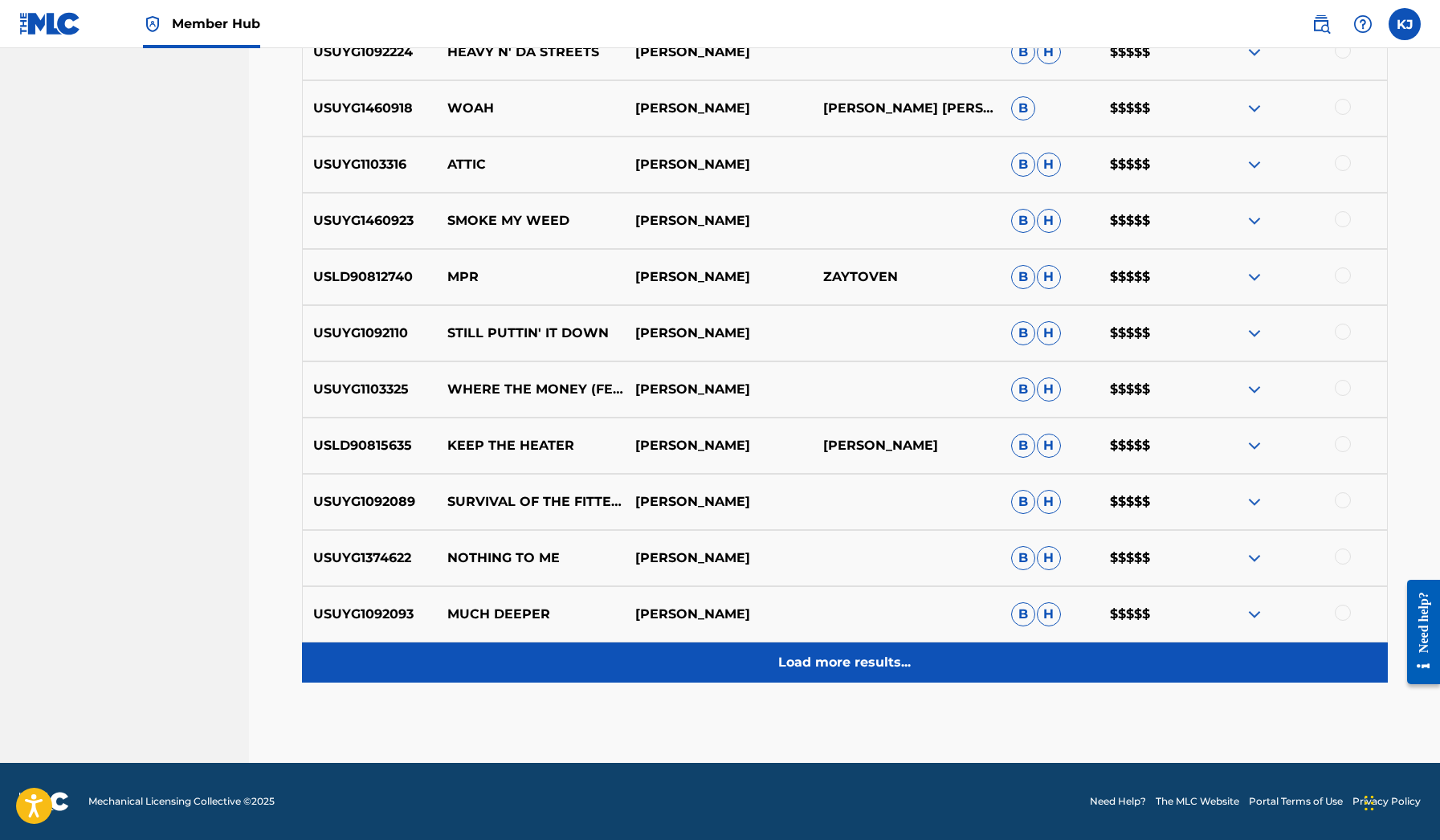
click at [864, 669] on p "Load more results..." at bounding box center [845, 662] width 133 height 19
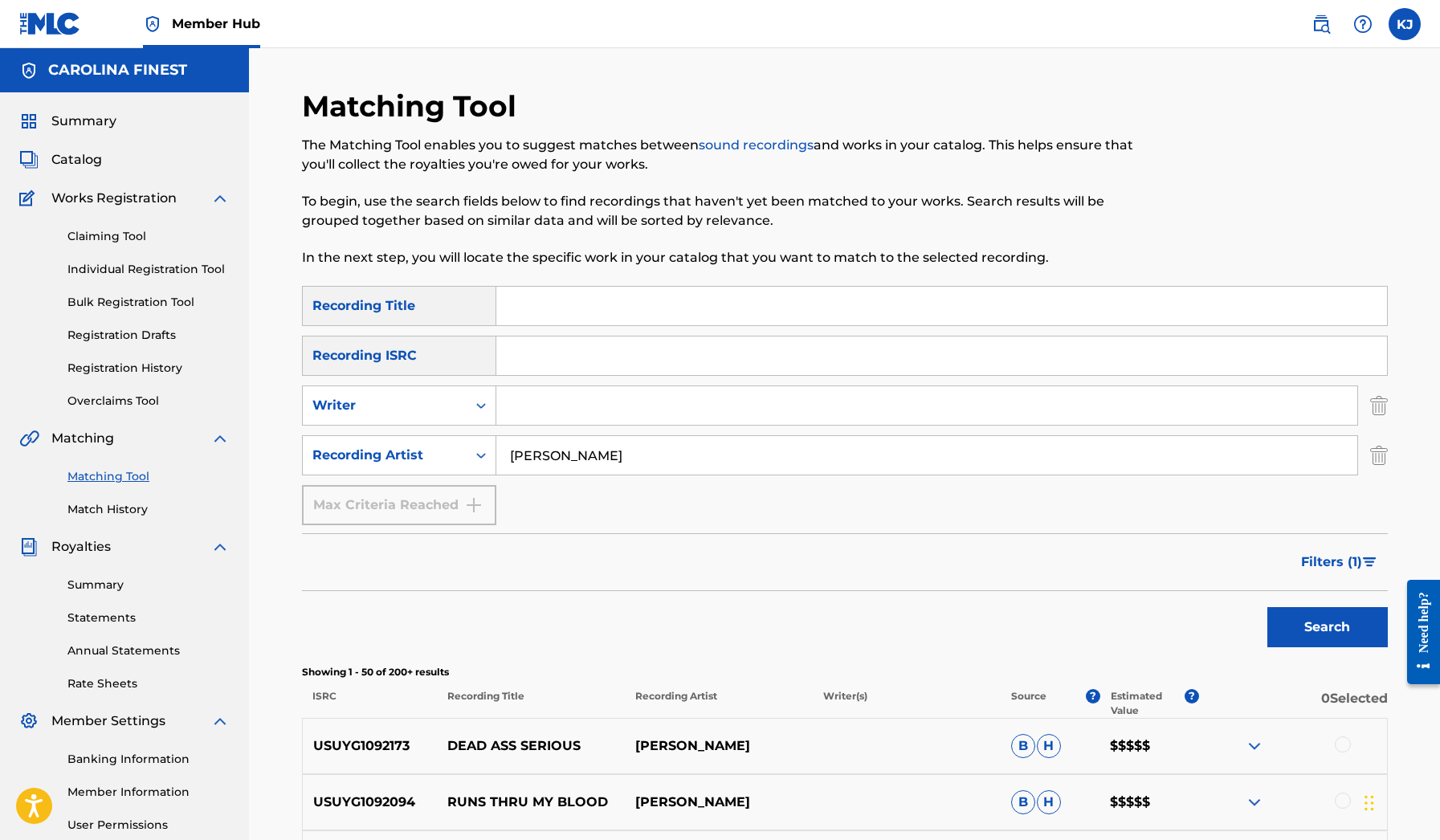
scroll to position [0, 0]
click at [615, 447] on input "[PERSON_NAME]" at bounding box center [926, 455] width 861 height 39
click at [1327, 627] on button "Search" at bounding box center [1328, 627] width 120 height 40
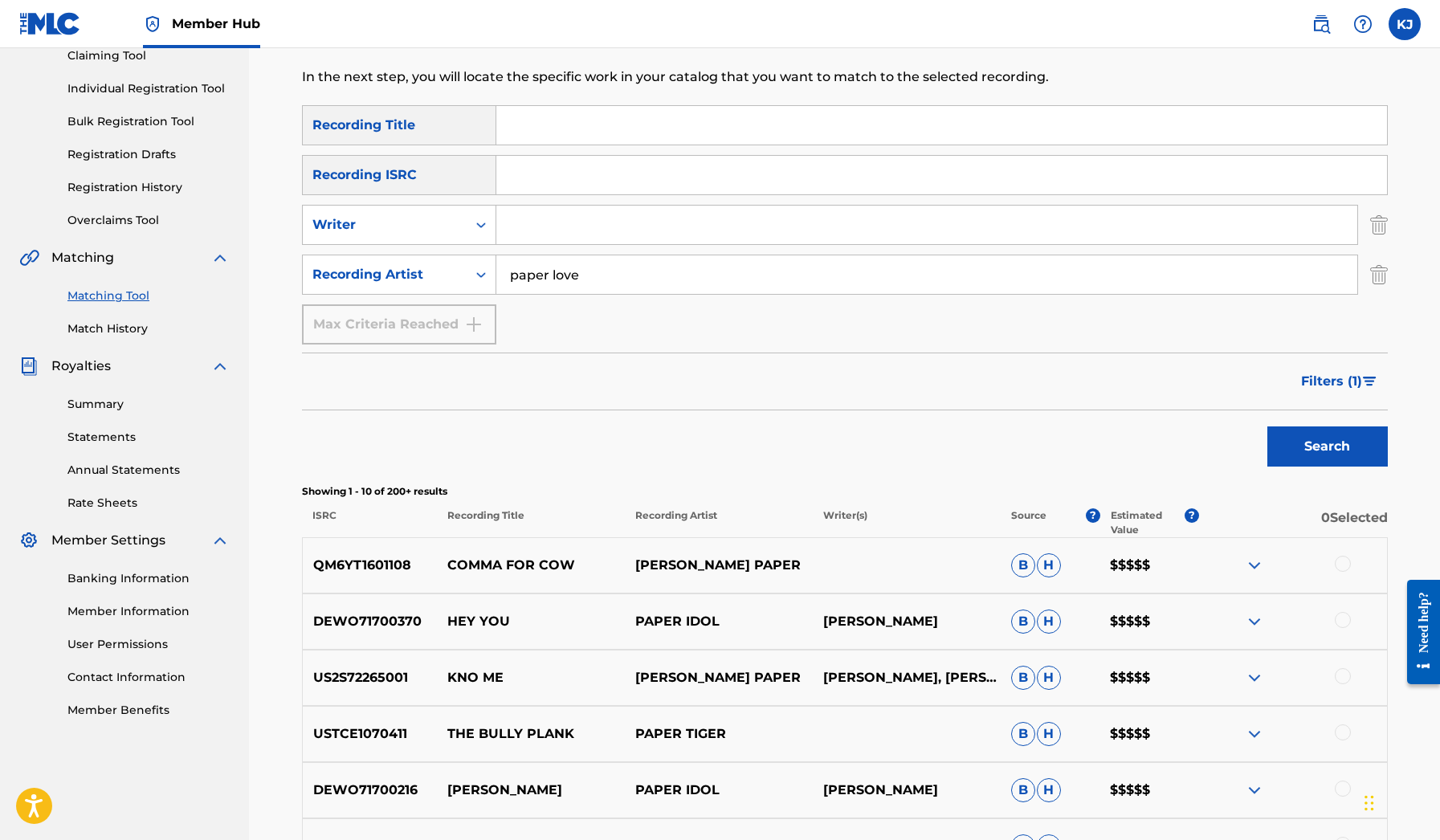
scroll to position [195, 0]
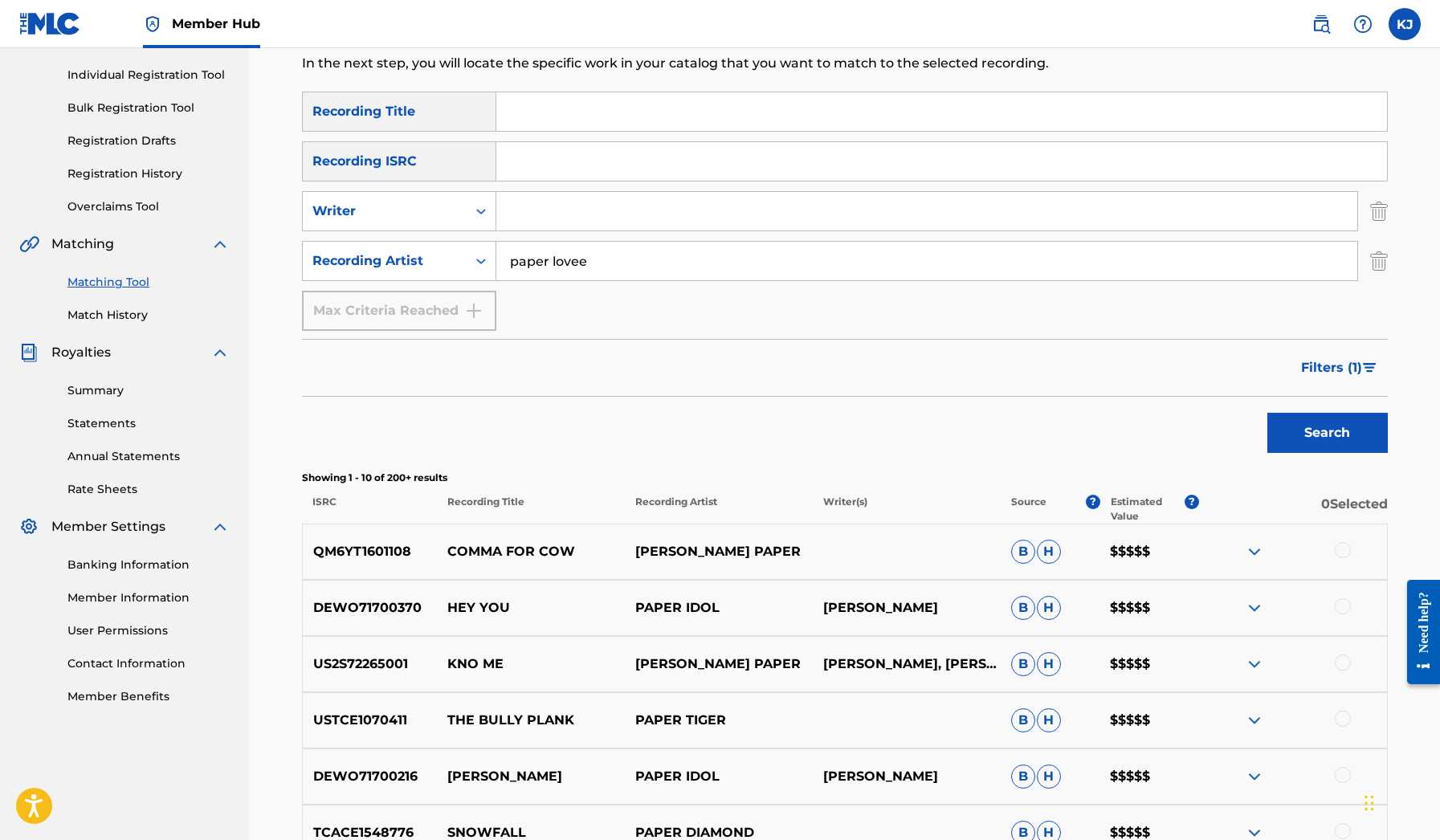
type input "paper lovee"
click at [1327, 433] on button "Search" at bounding box center [1328, 433] width 120 height 40
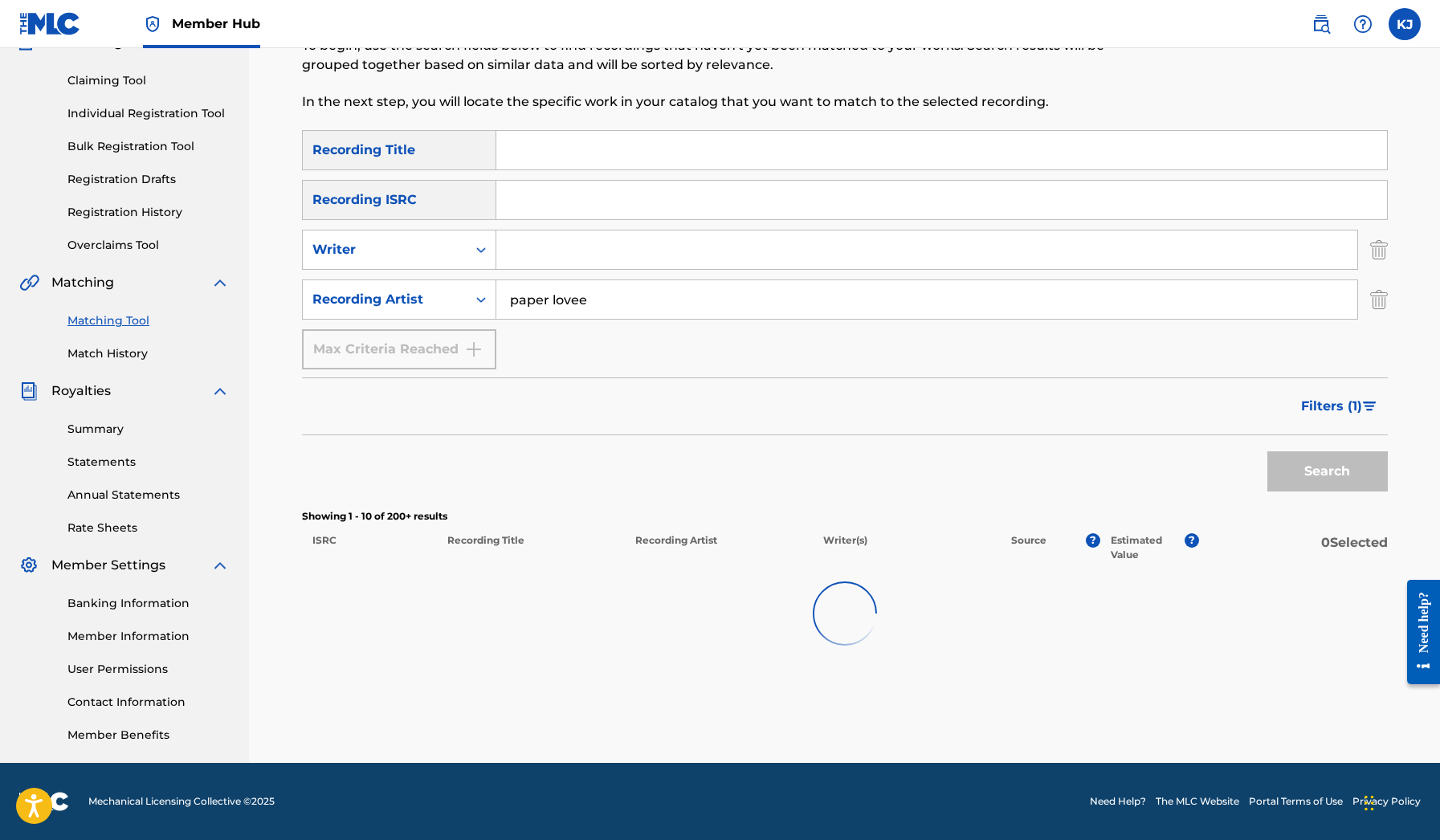
scroll to position [156, 0]
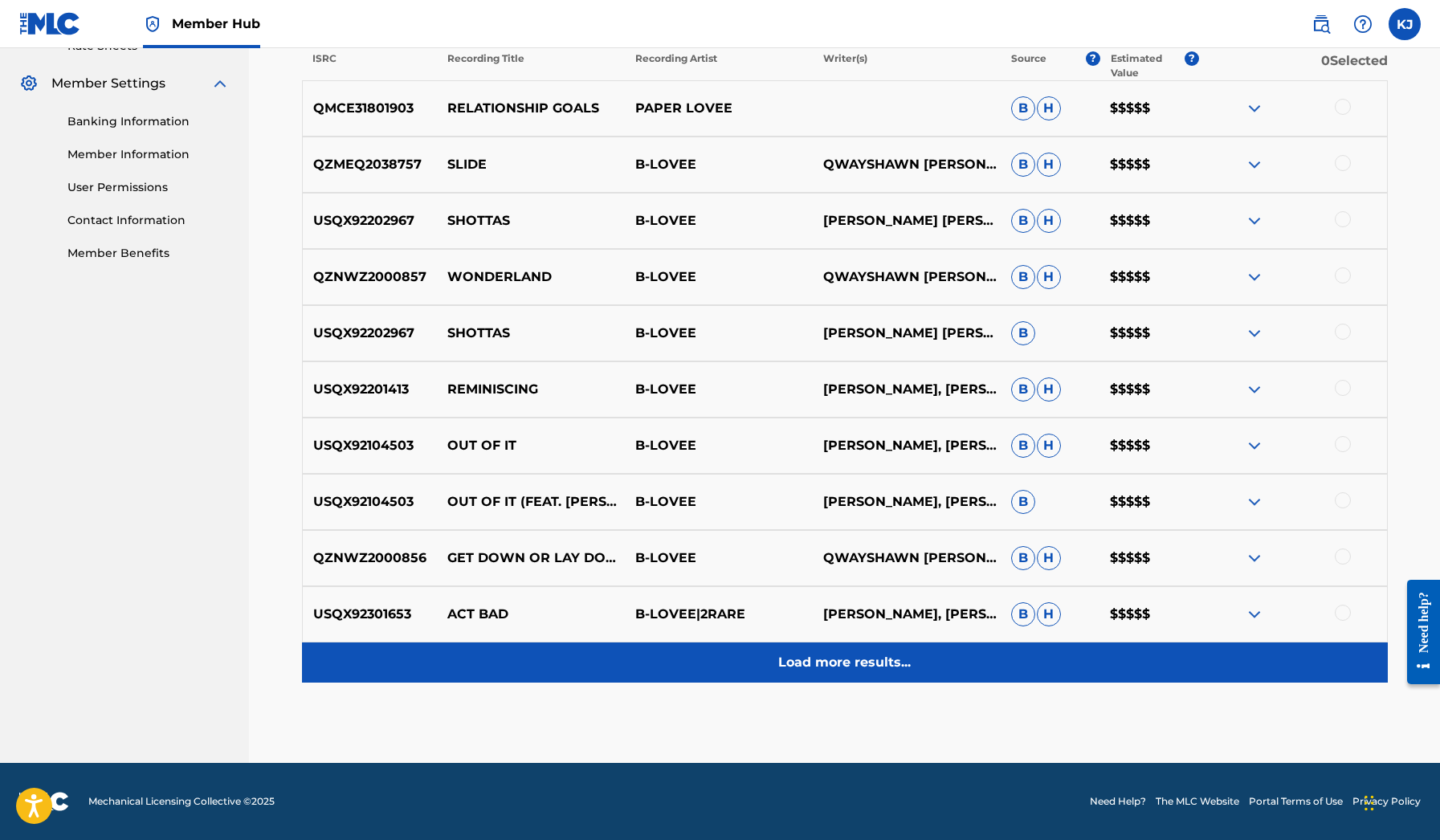
click at [797, 653] on p "Load more results..." at bounding box center [845, 662] width 133 height 19
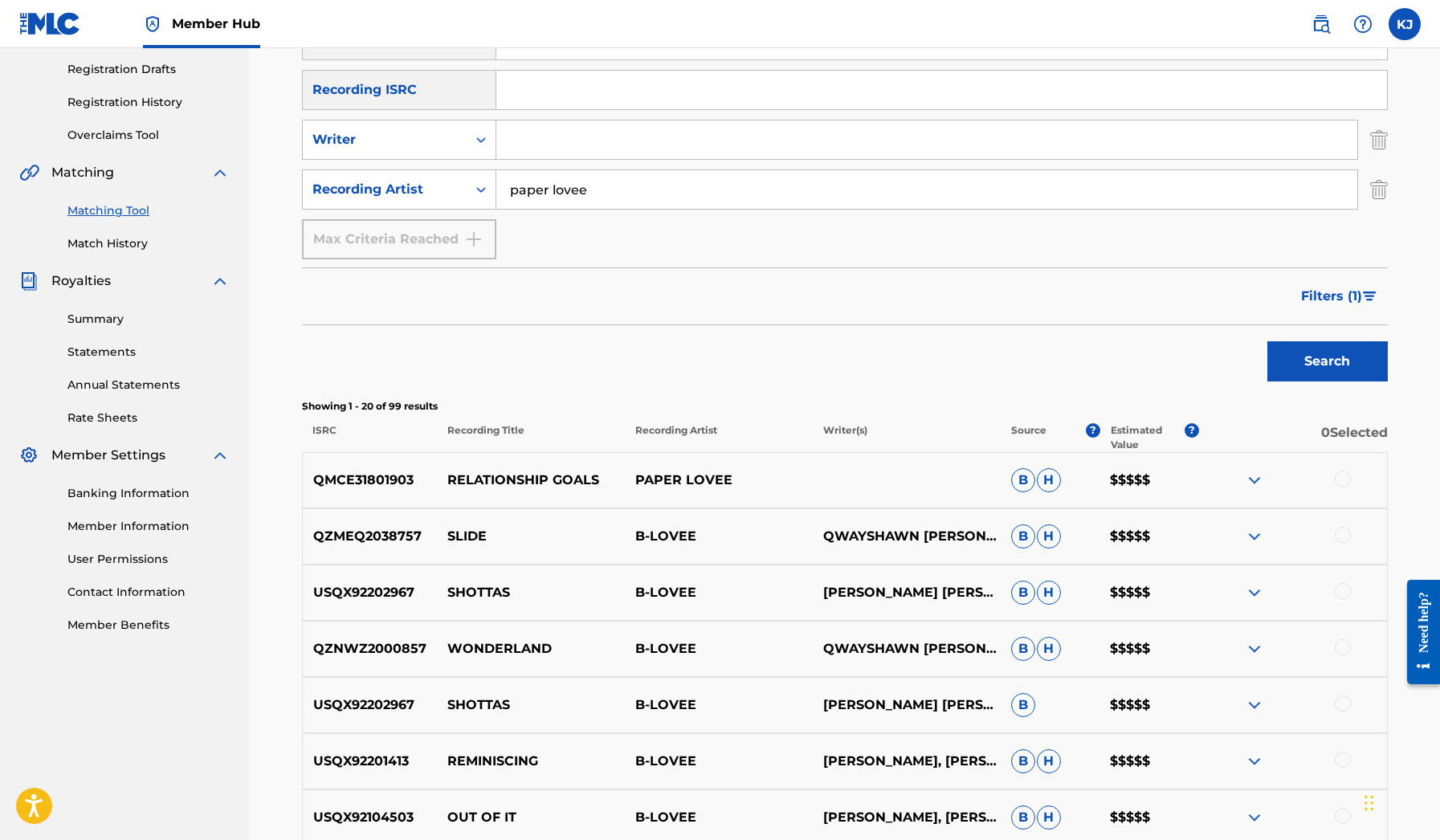
scroll to position [299, 0]
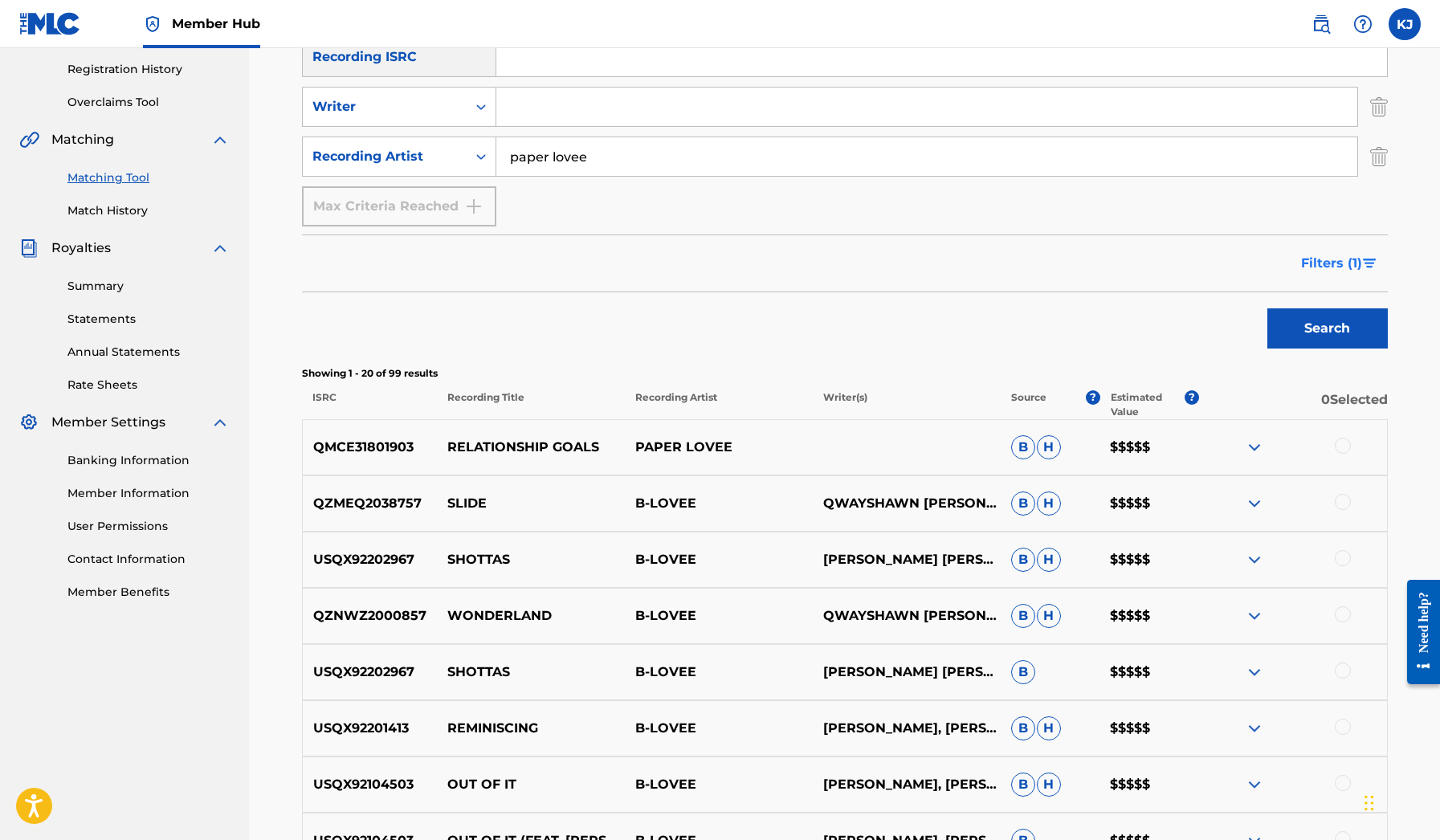
click at [1369, 251] on button "Filters ( 1 )" at bounding box center [1339, 263] width 96 height 40
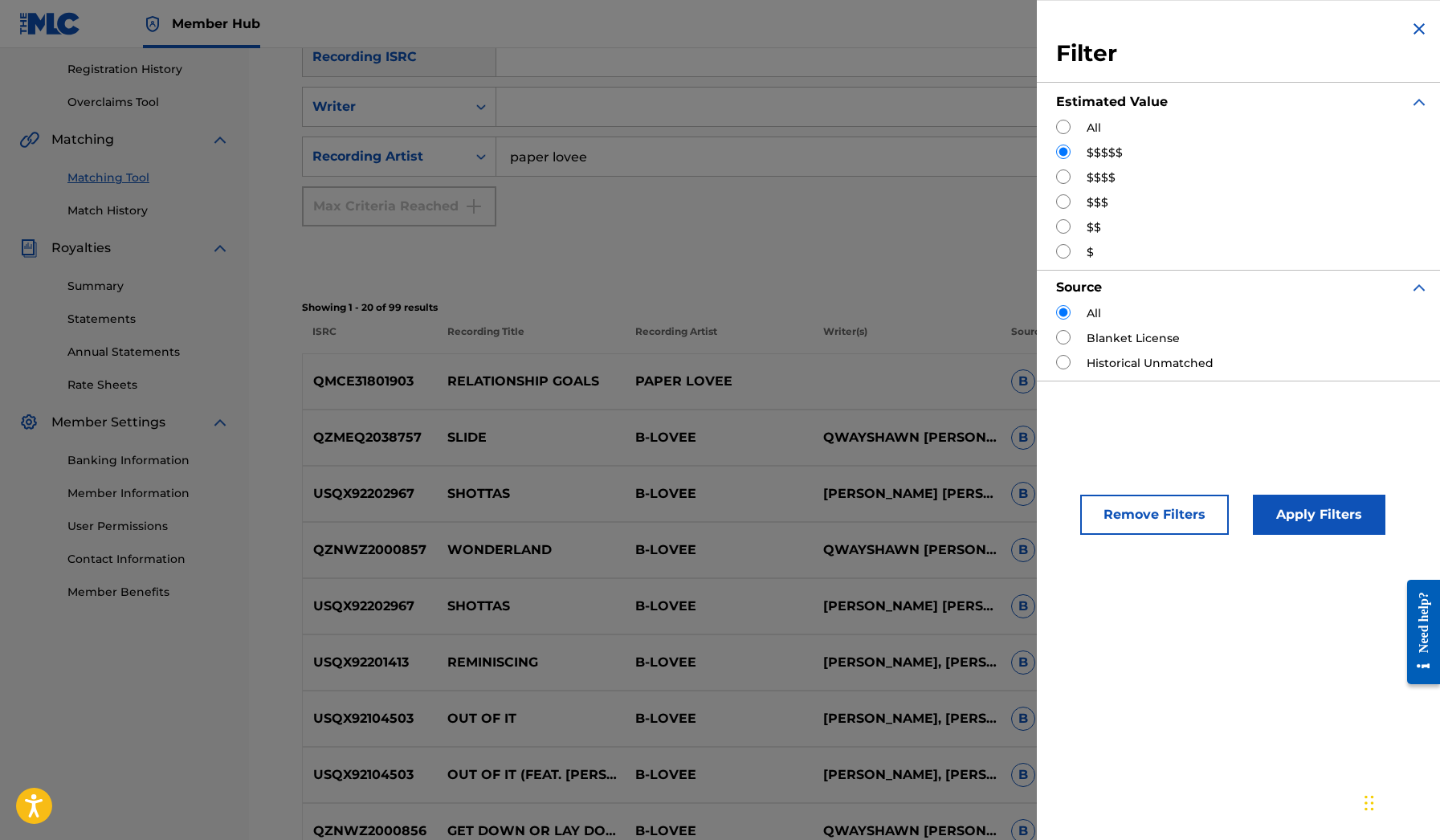
click at [1074, 119] on div "All" at bounding box center [1242, 127] width 373 height 17
click at [1067, 124] on input "Search Form" at bounding box center [1064, 127] width 14 height 14
radio input "true"
click at [1331, 518] on button "Apply Filters" at bounding box center [1320, 514] width 133 height 40
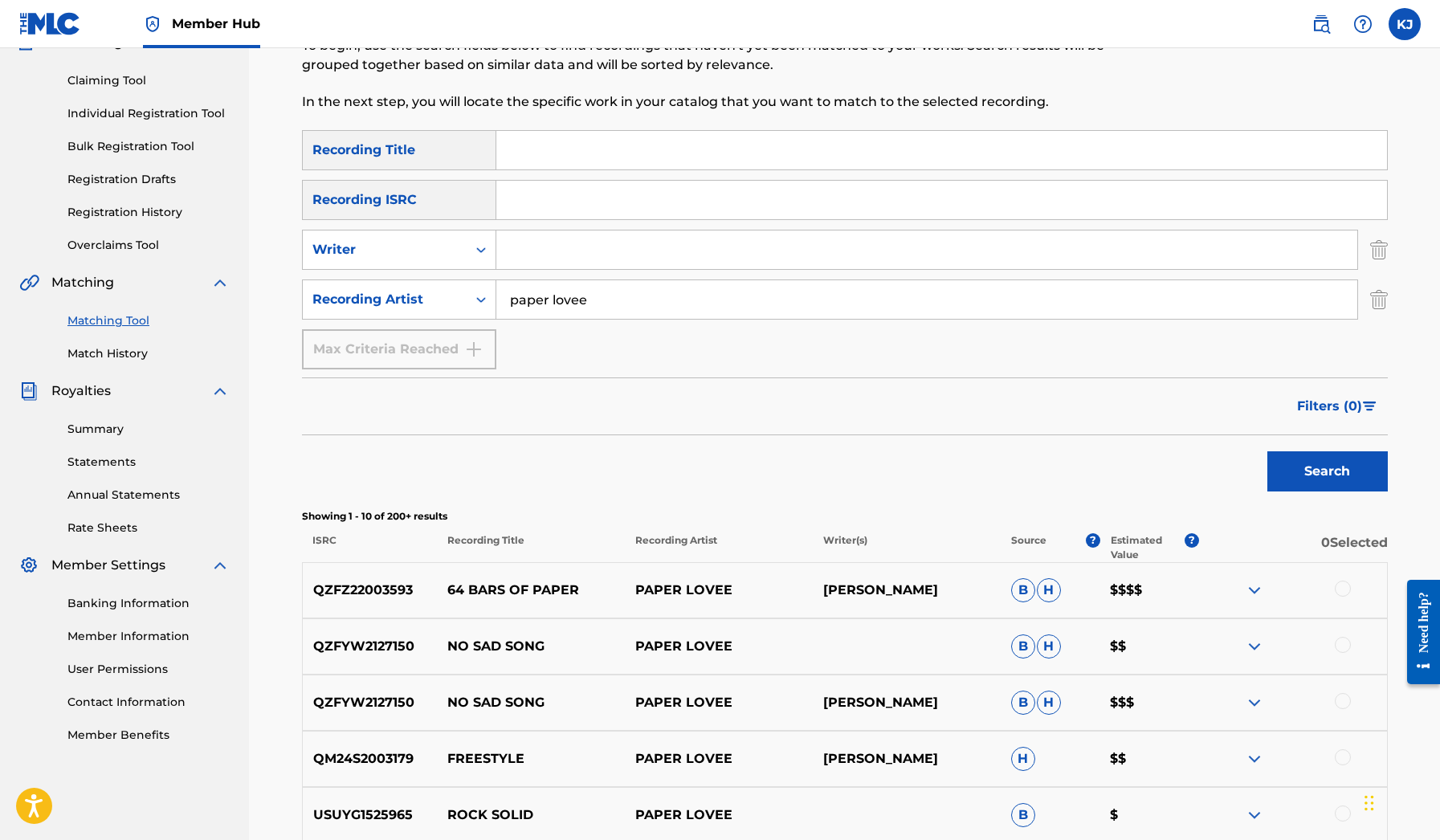
click at [698, 541] on p "Recording Artist" at bounding box center [718, 547] width 188 height 29
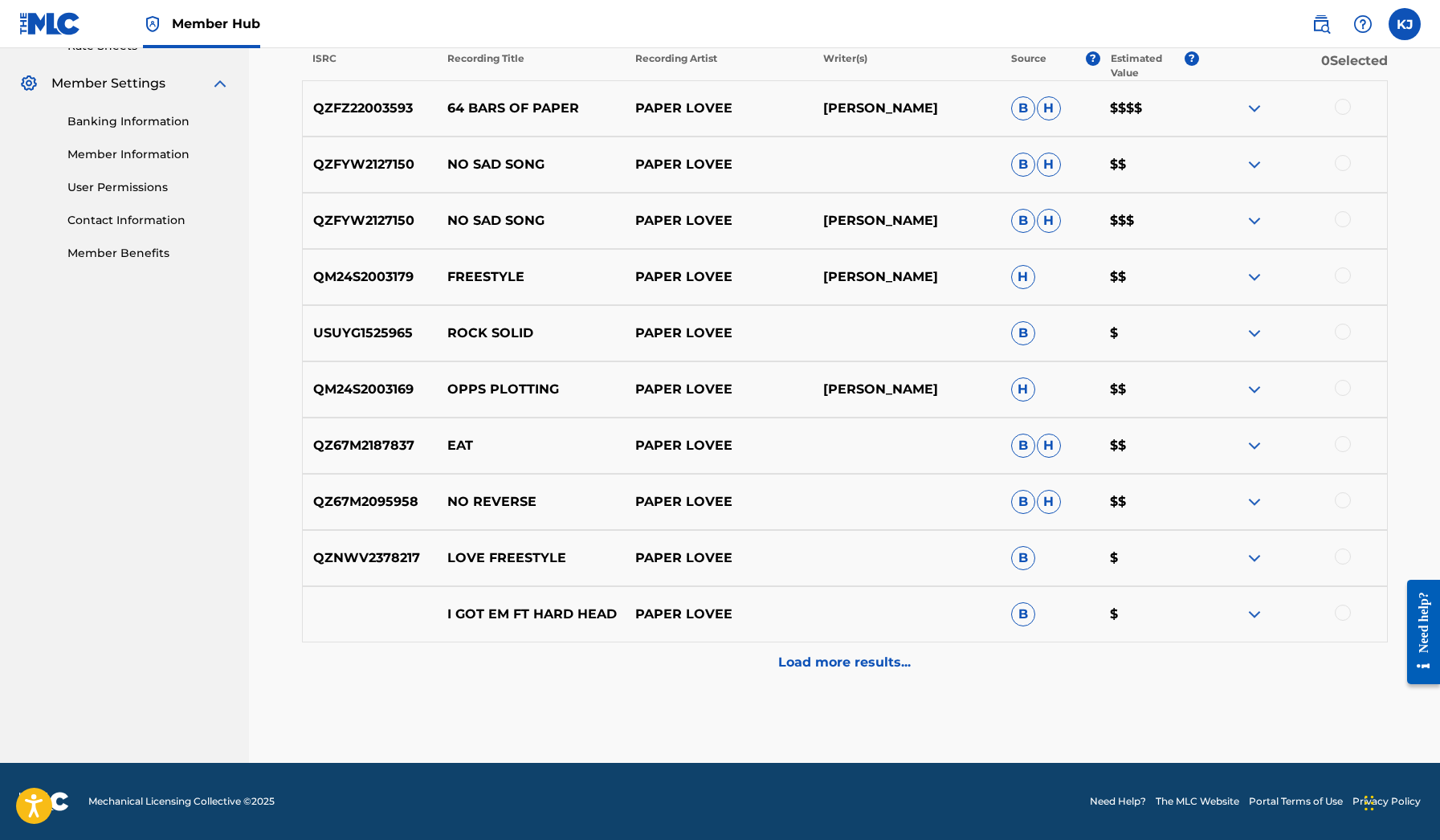
scroll to position [638, 0]
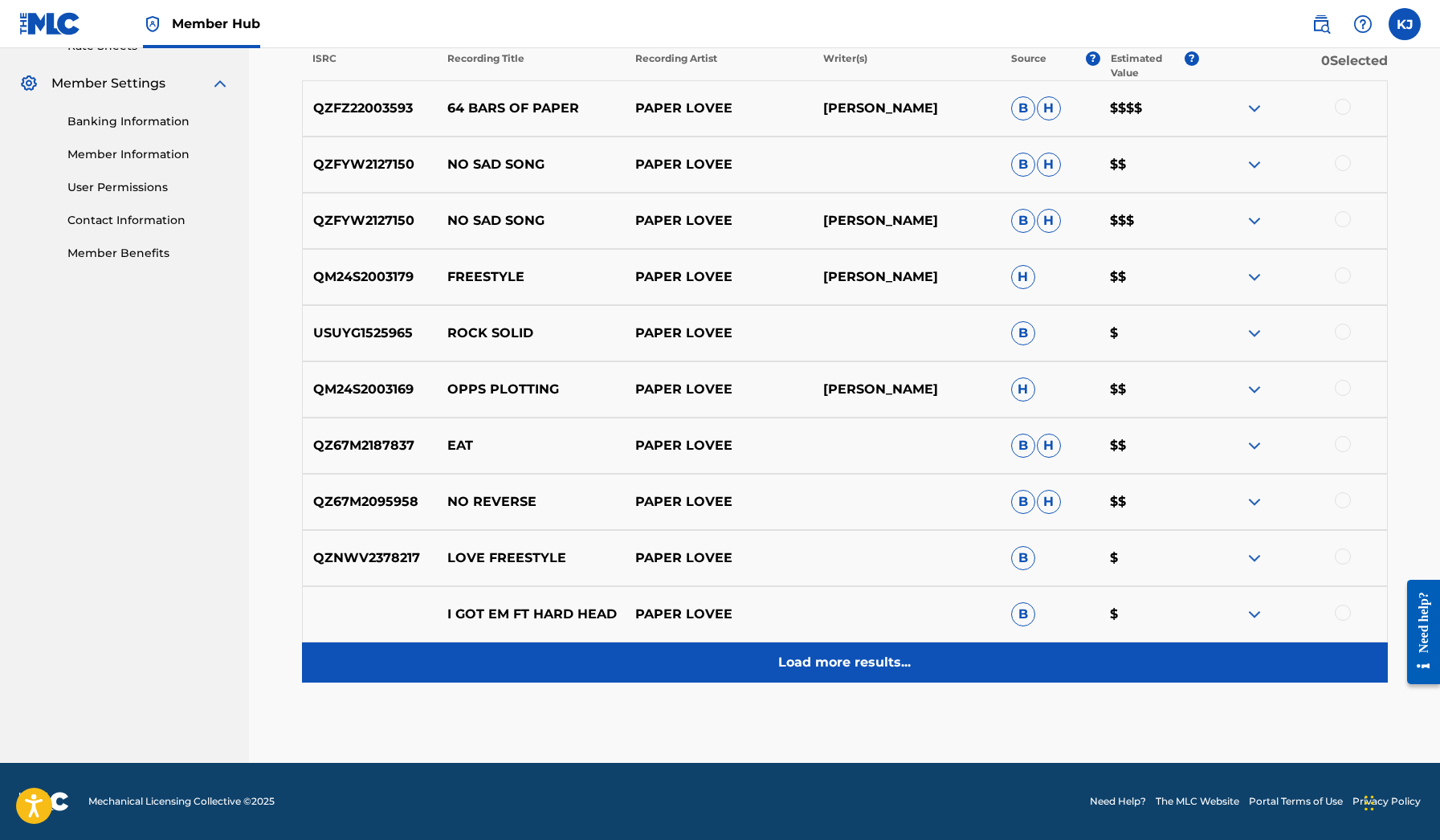
click at [821, 661] on p "Load more results..." at bounding box center [845, 662] width 133 height 19
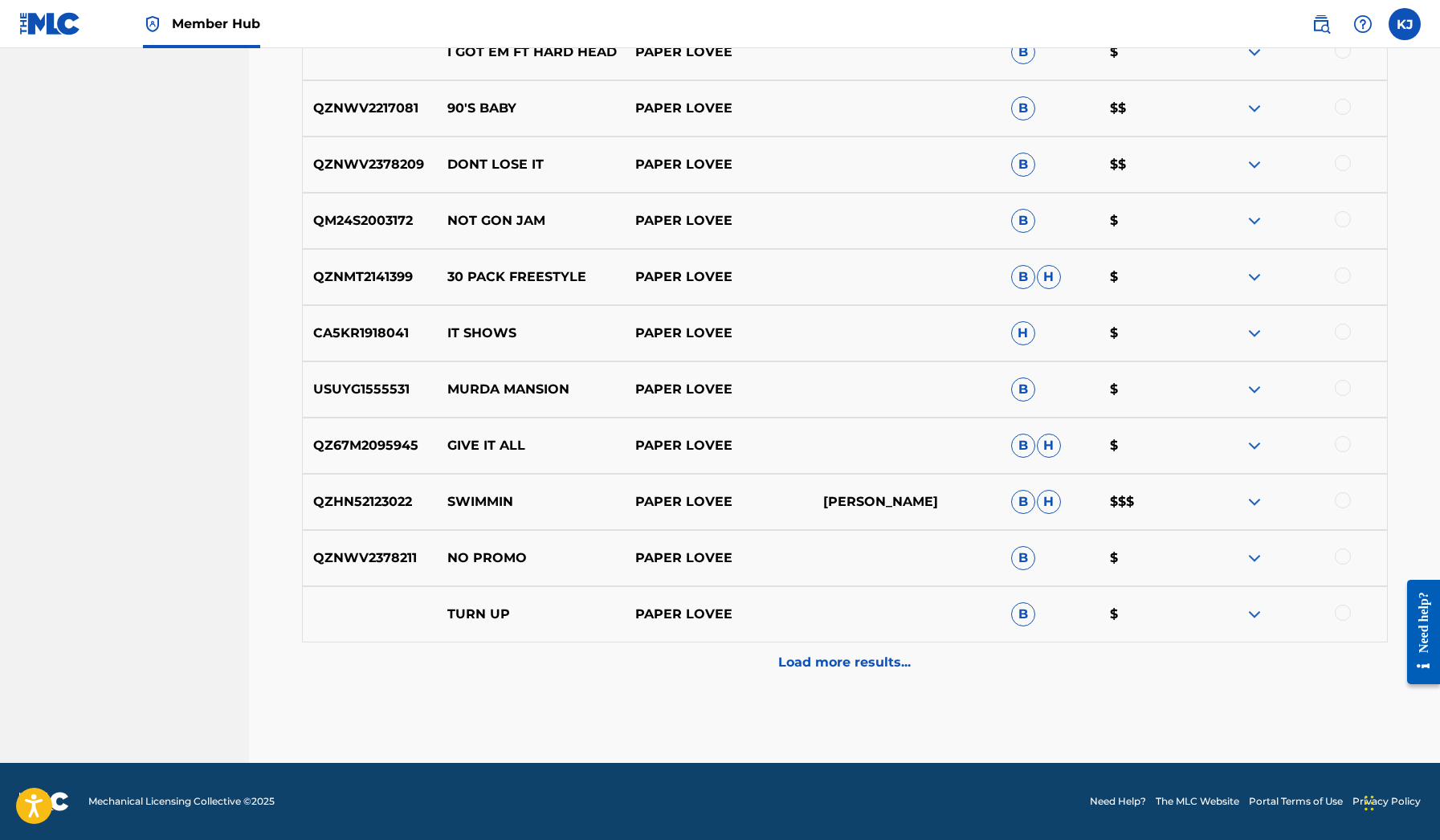
click at [822, 642] on div "TURN UP PAPER LOVEE B $" at bounding box center [845, 614] width 1086 height 57
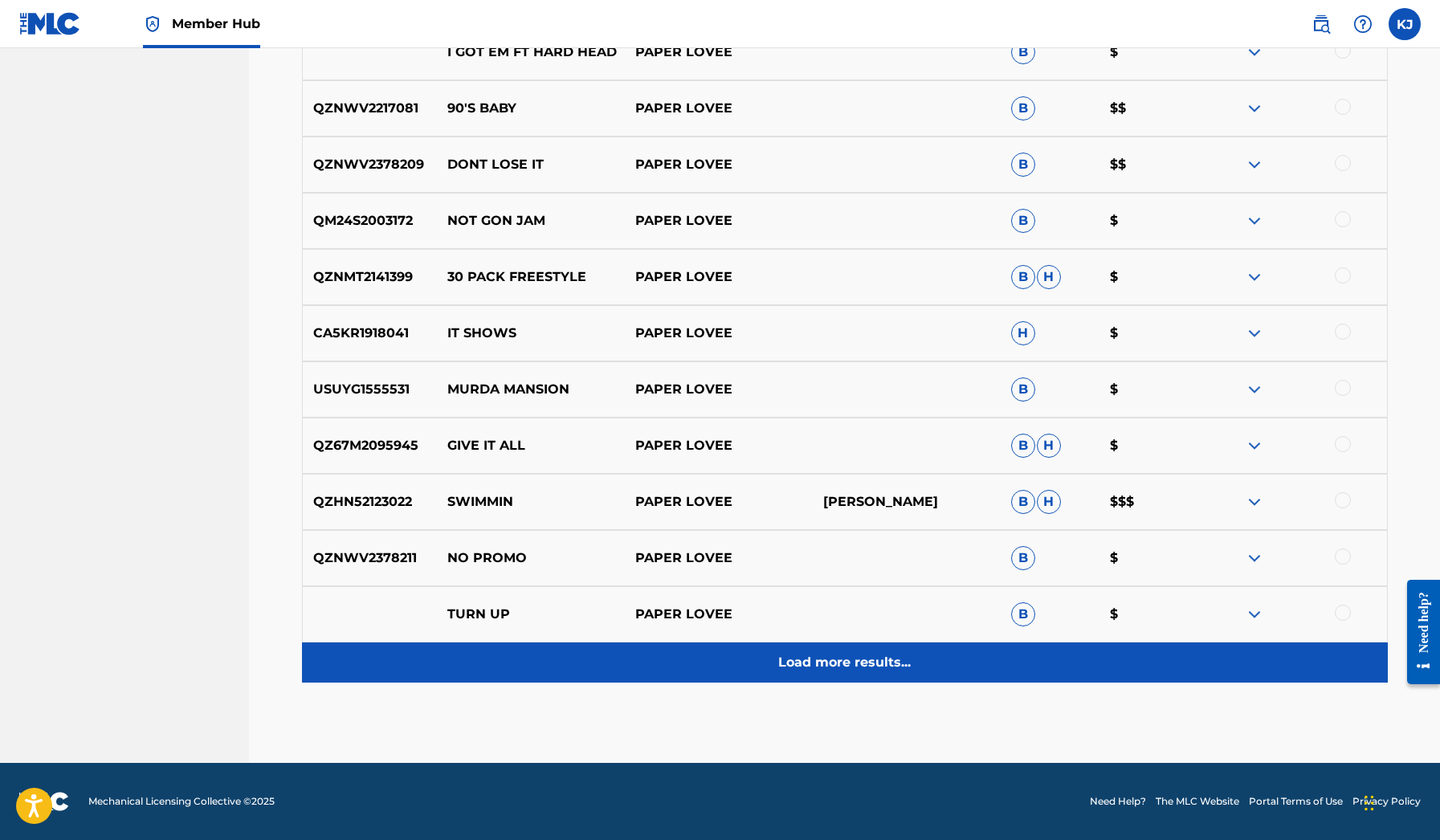
click at [822, 657] on p "Load more results..." at bounding box center [845, 662] width 133 height 19
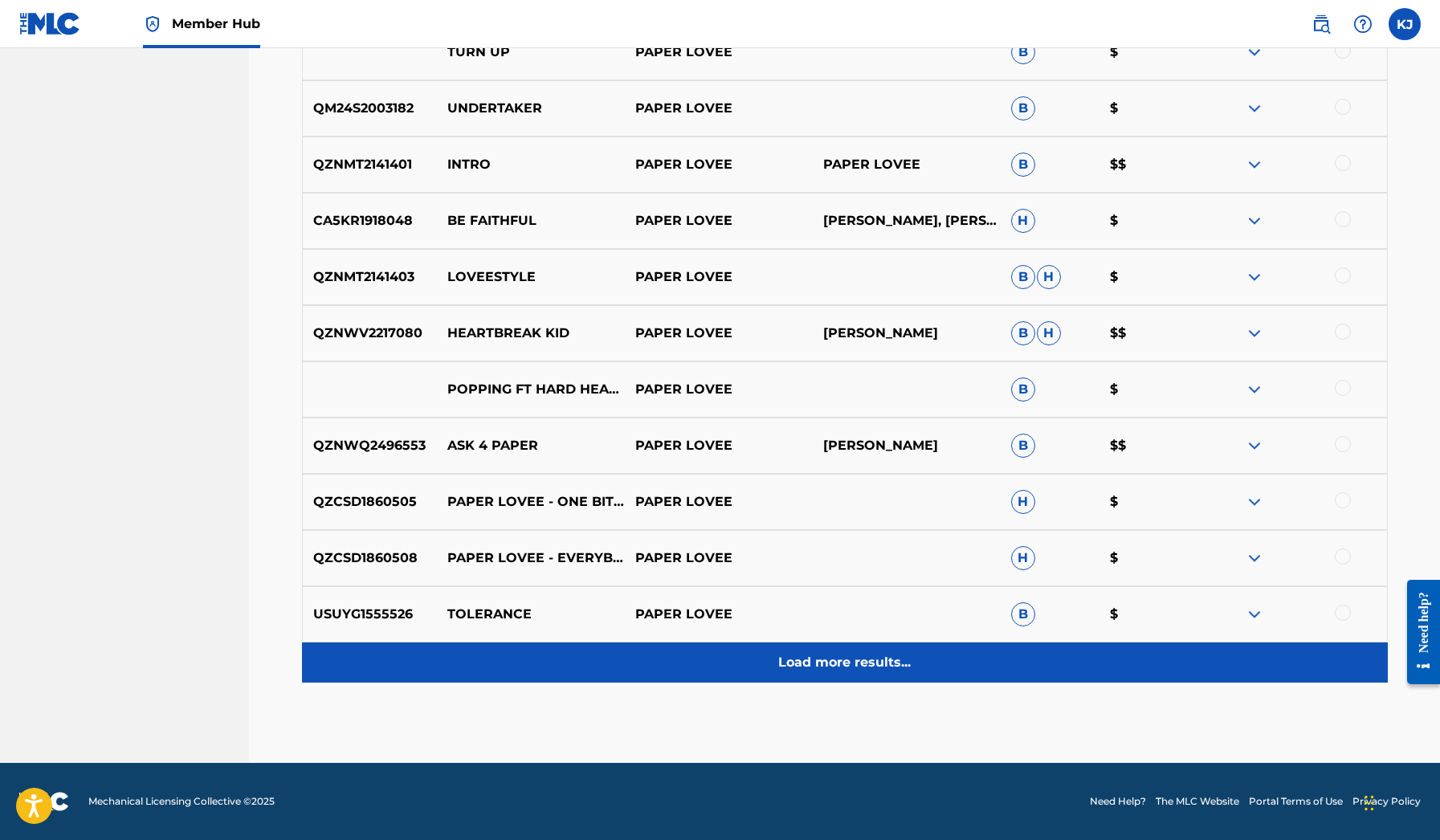
scroll to position [1762, 0]
click at [843, 675] on div "Load more results..." at bounding box center [845, 662] width 1086 height 40
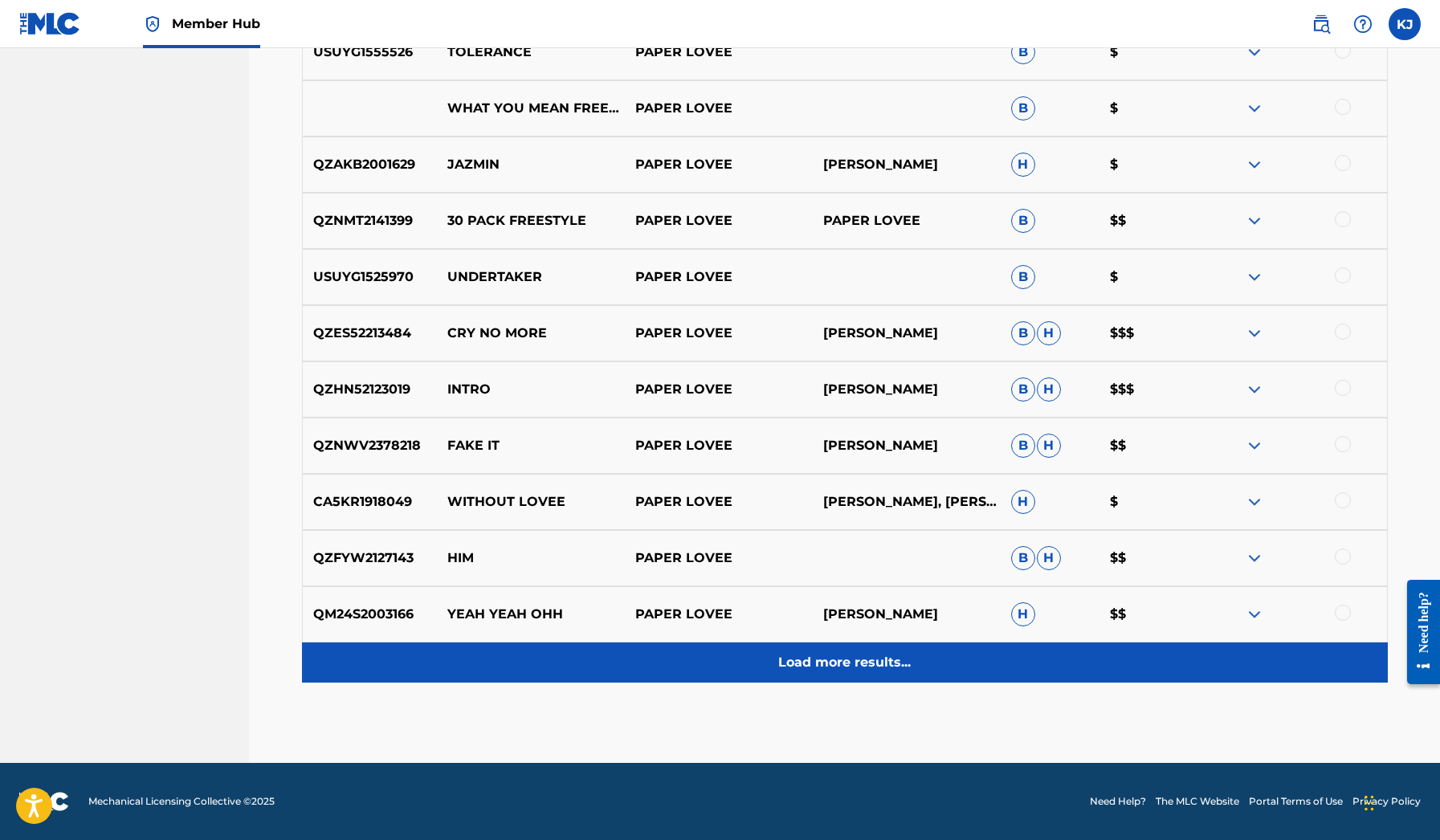
click at [843, 669] on p "Load more results..." at bounding box center [845, 662] width 133 height 19
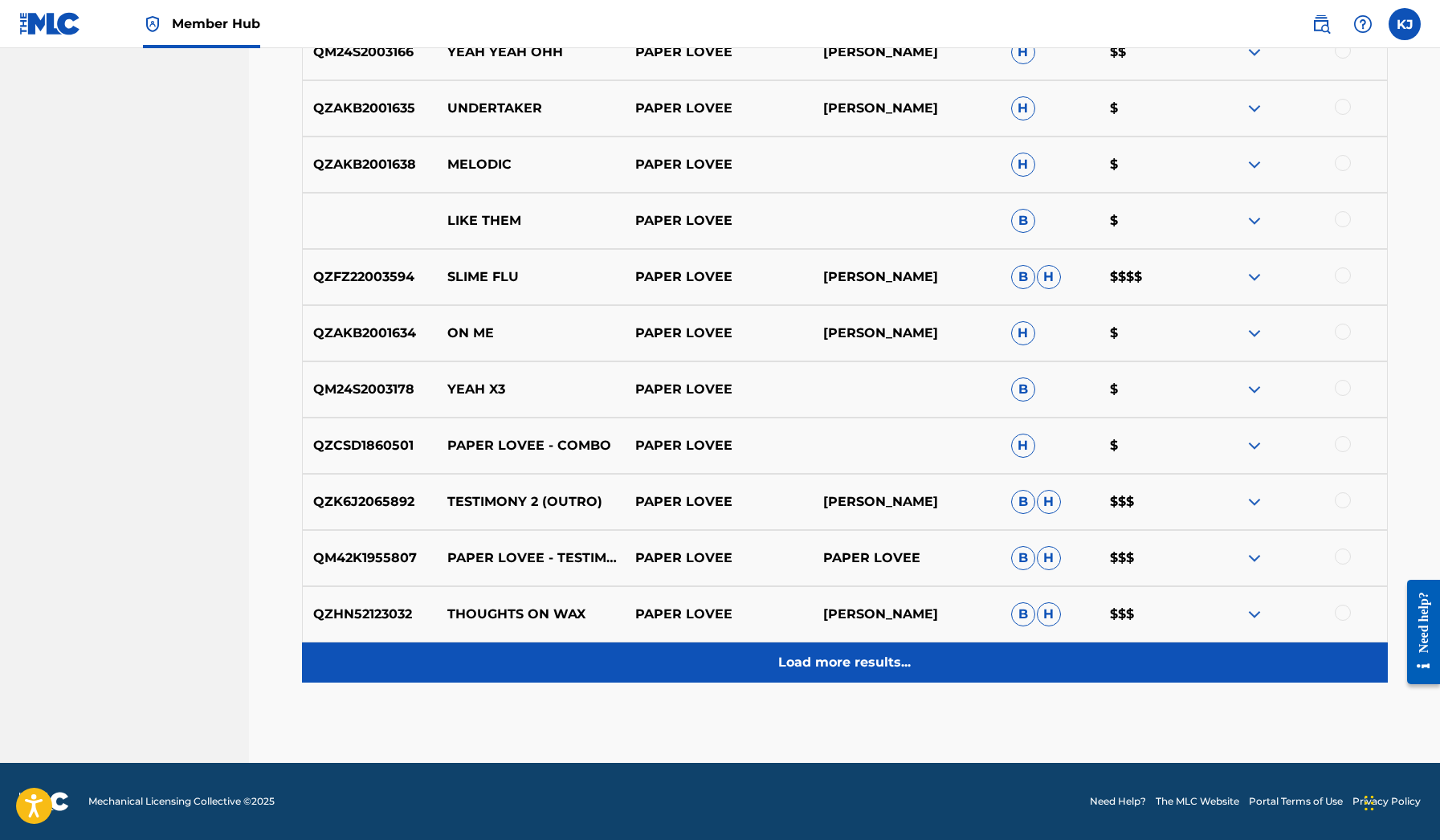
click at [844, 653] on p "Load more results..." at bounding box center [845, 662] width 133 height 19
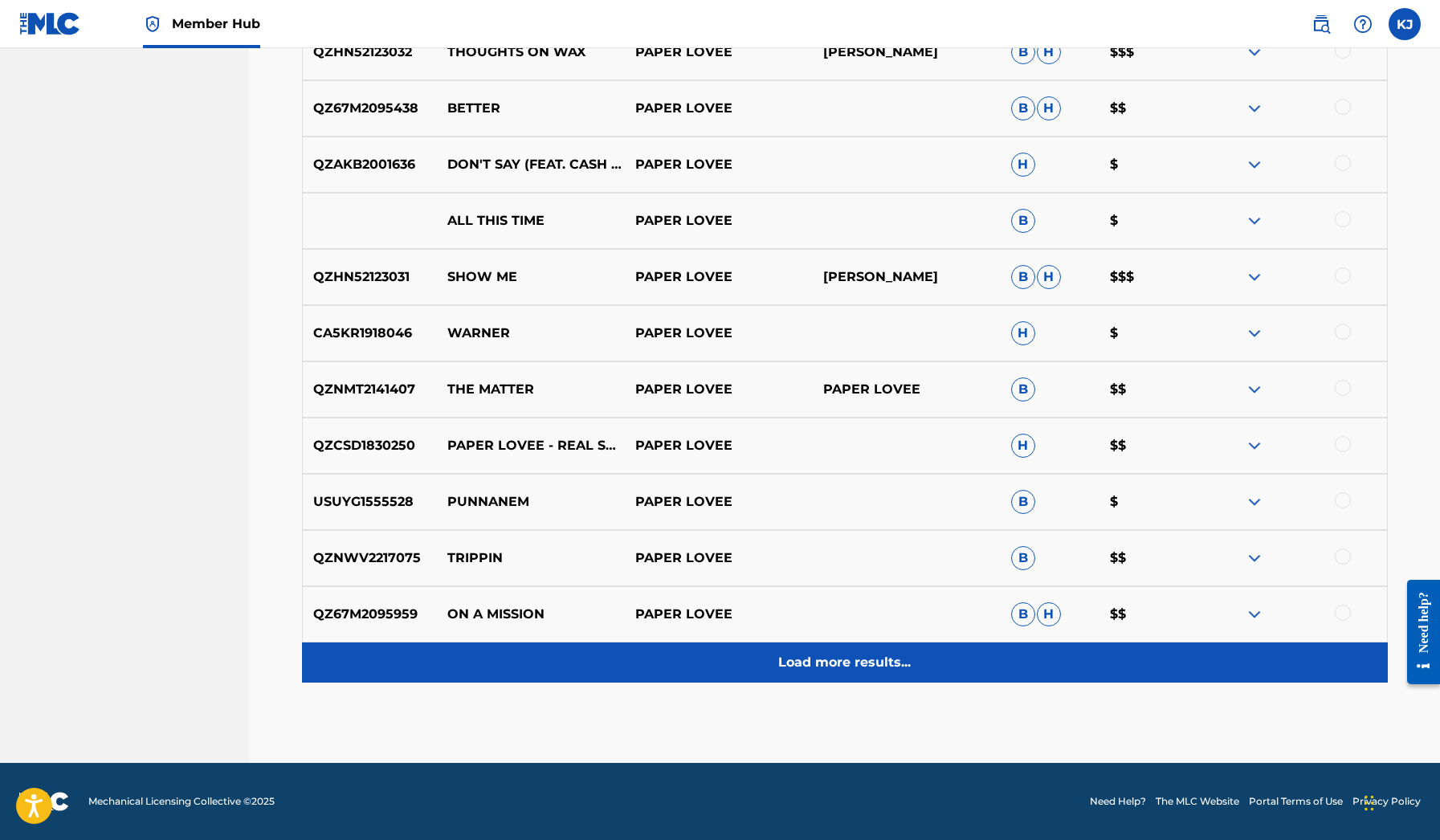
click at [872, 655] on p "Load more results..." at bounding box center [845, 662] width 133 height 19
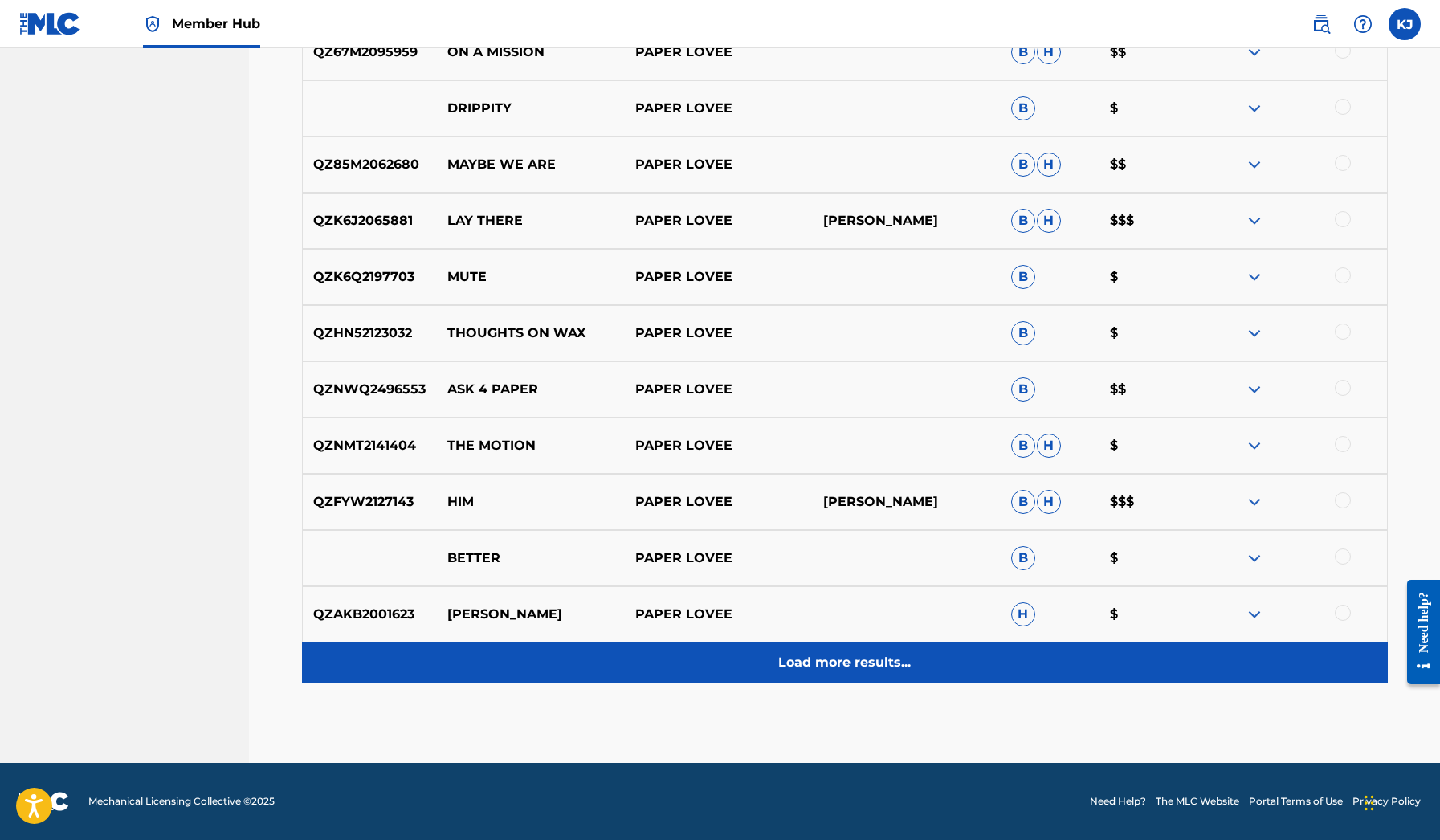
click at [873, 668] on p "Load more results..." at bounding box center [845, 662] width 133 height 19
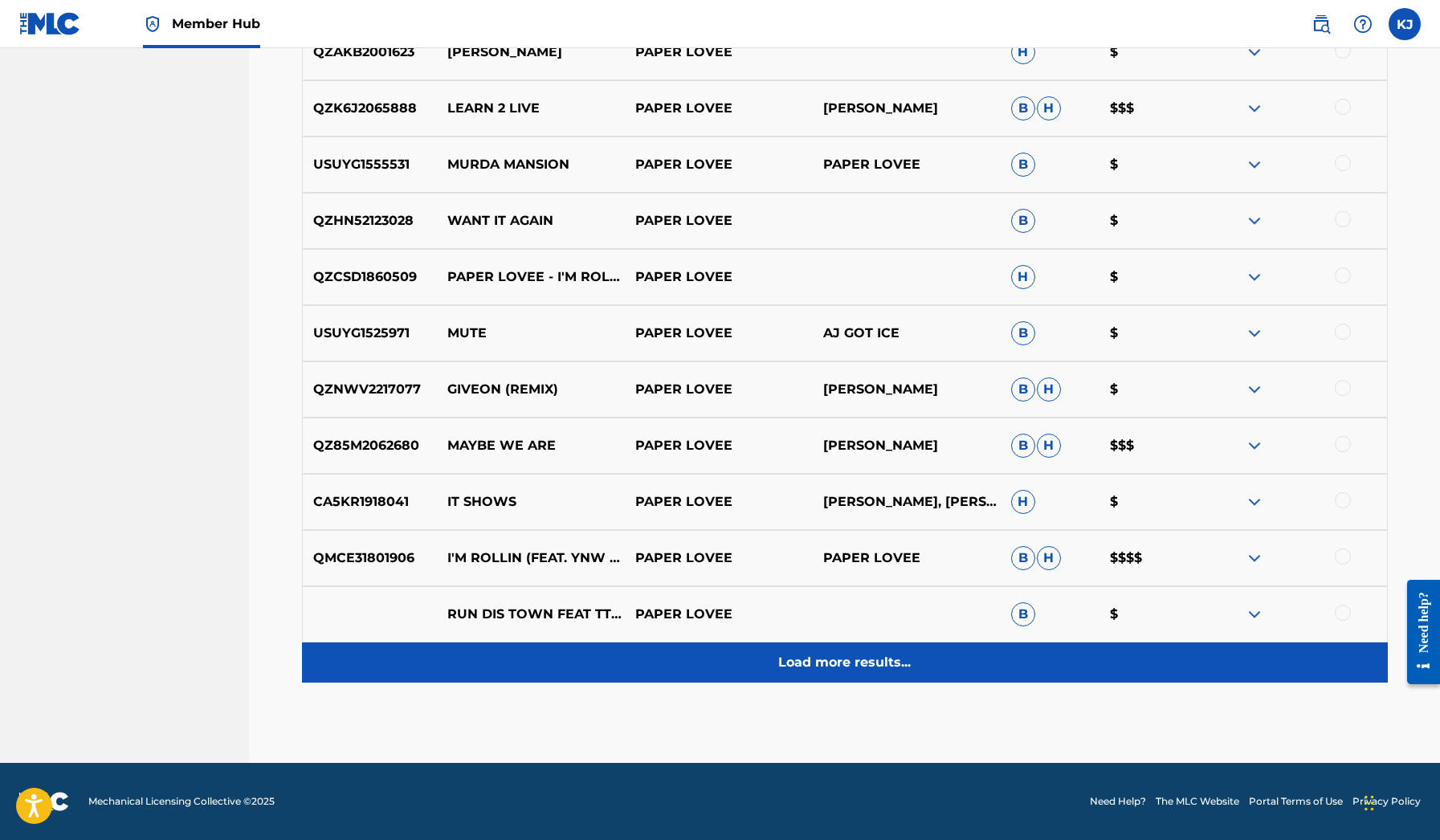
click at [873, 666] on p "Load more results..." at bounding box center [845, 662] width 133 height 19
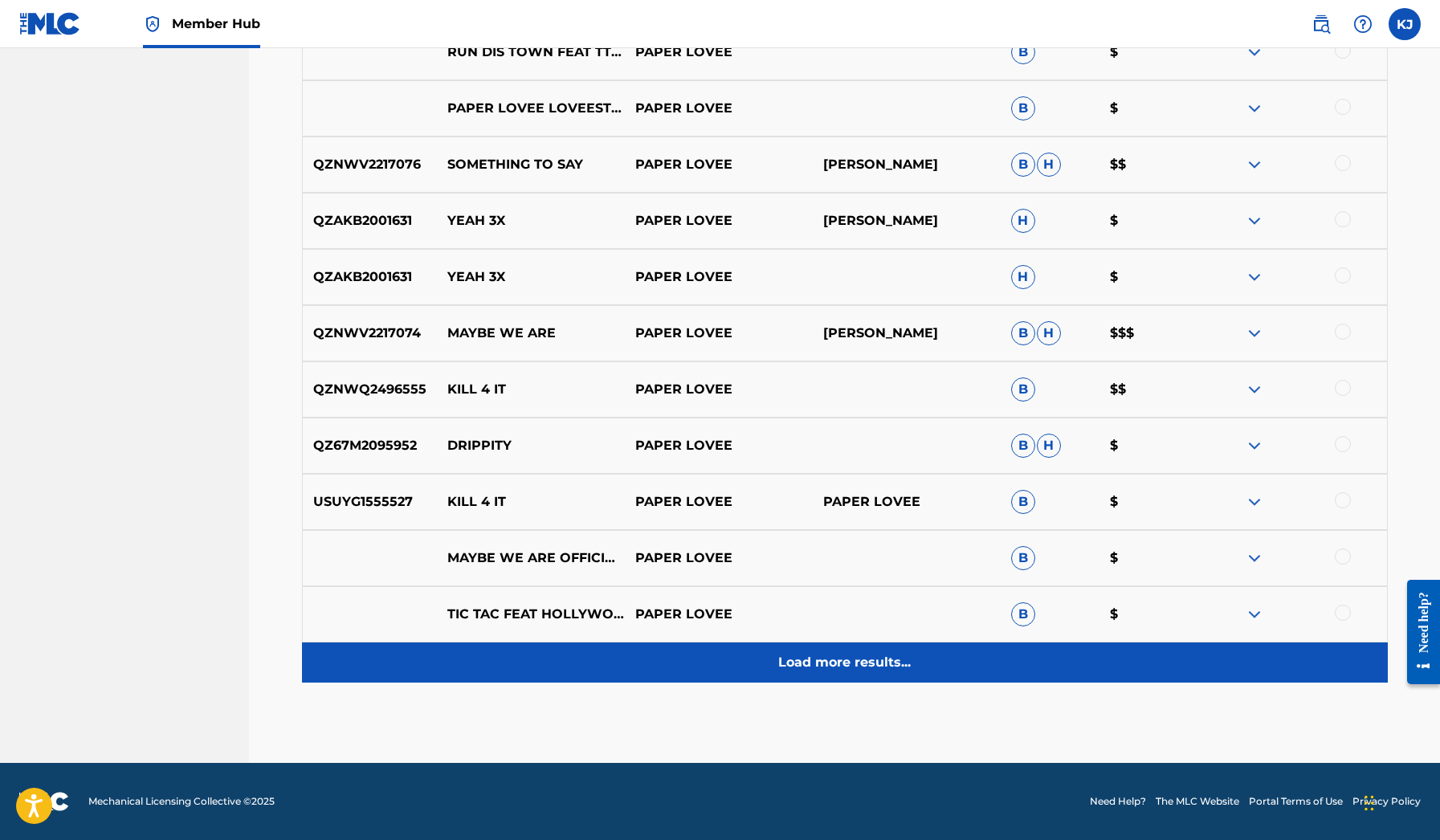
click at [867, 652] on div "Load more results..." at bounding box center [845, 662] width 1086 height 40
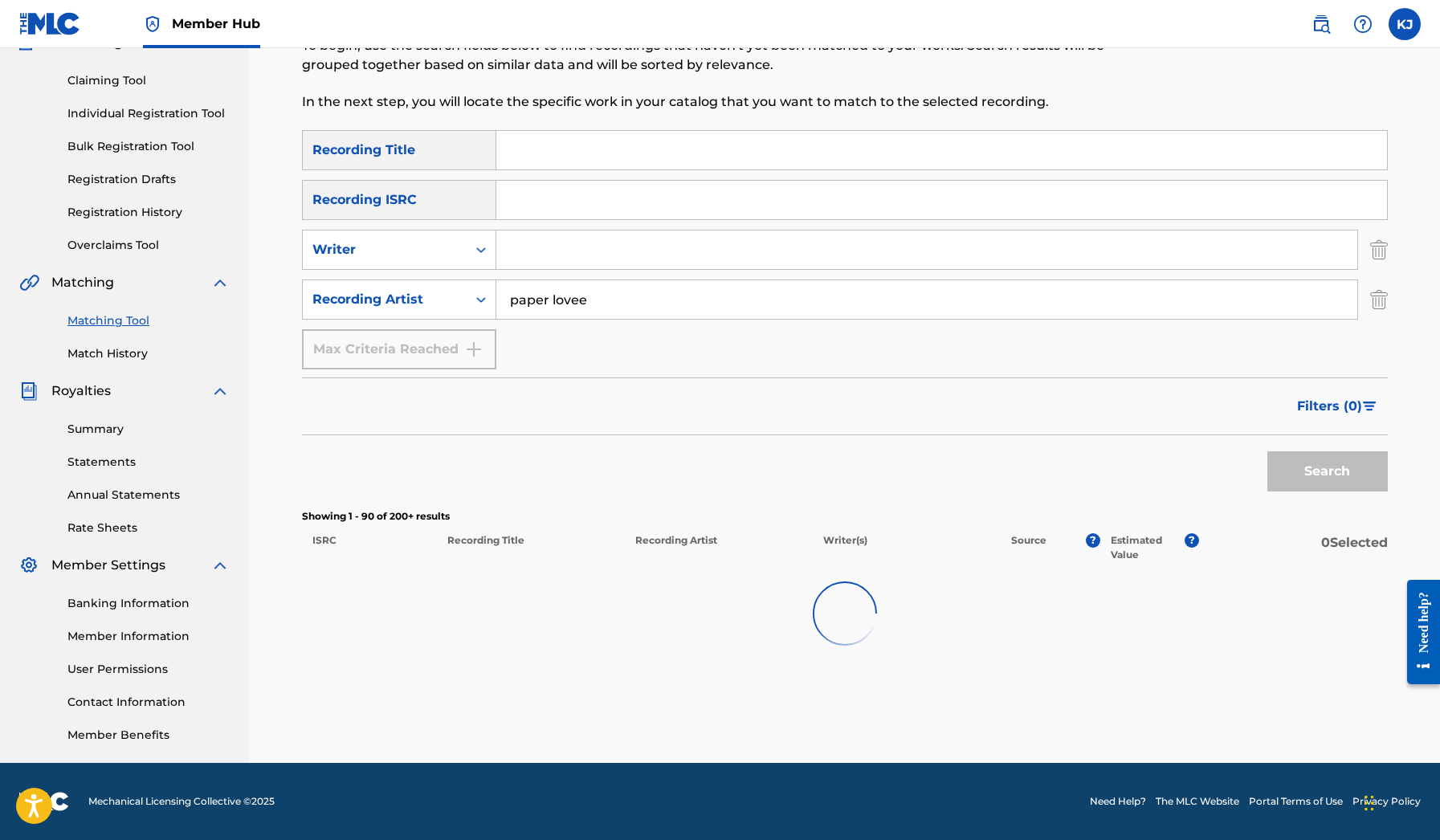
scroll to position [156, 0]
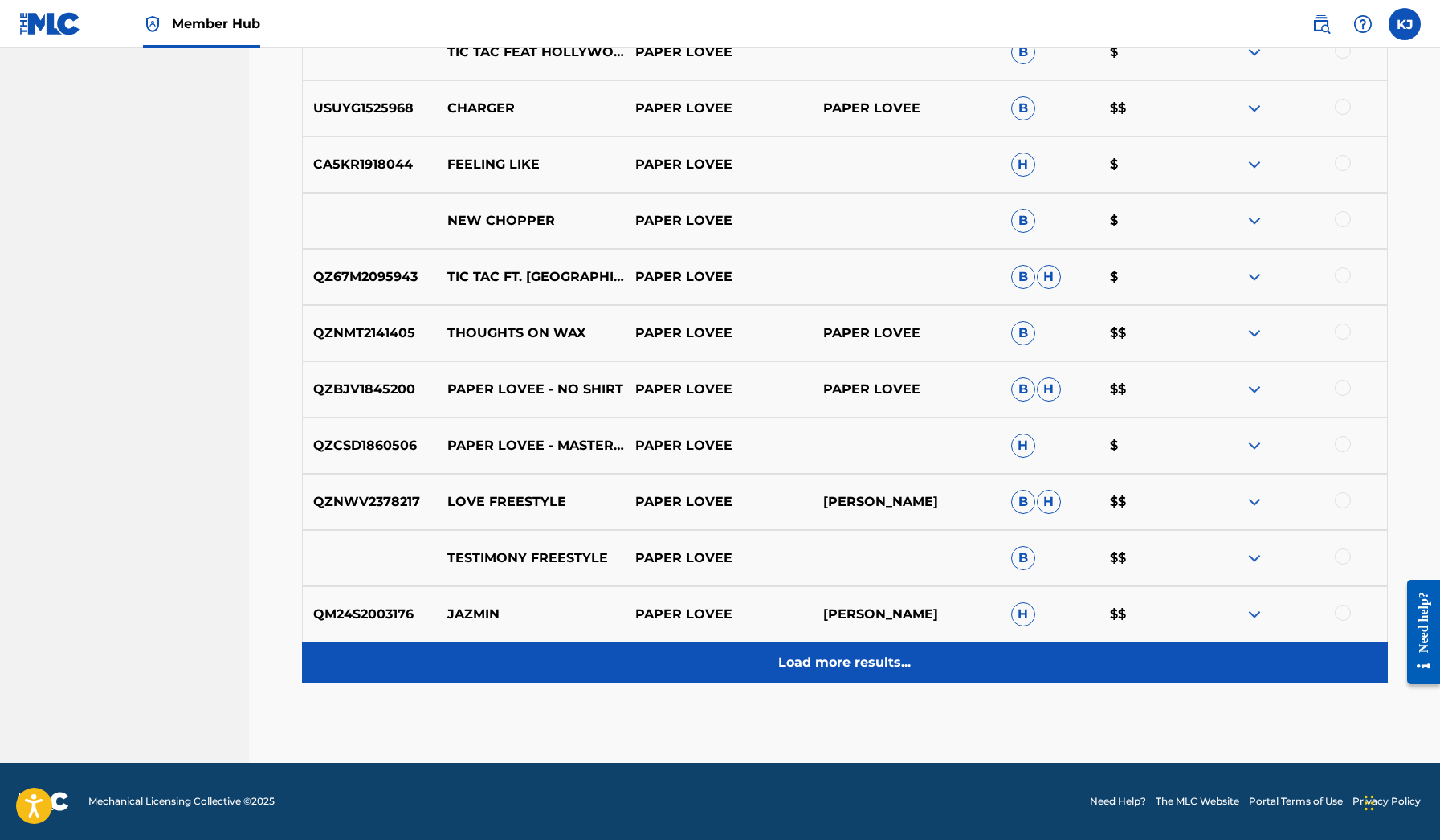
click at [869, 658] on p "Load more results..." at bounding box center [845, 662] width 133 height 19
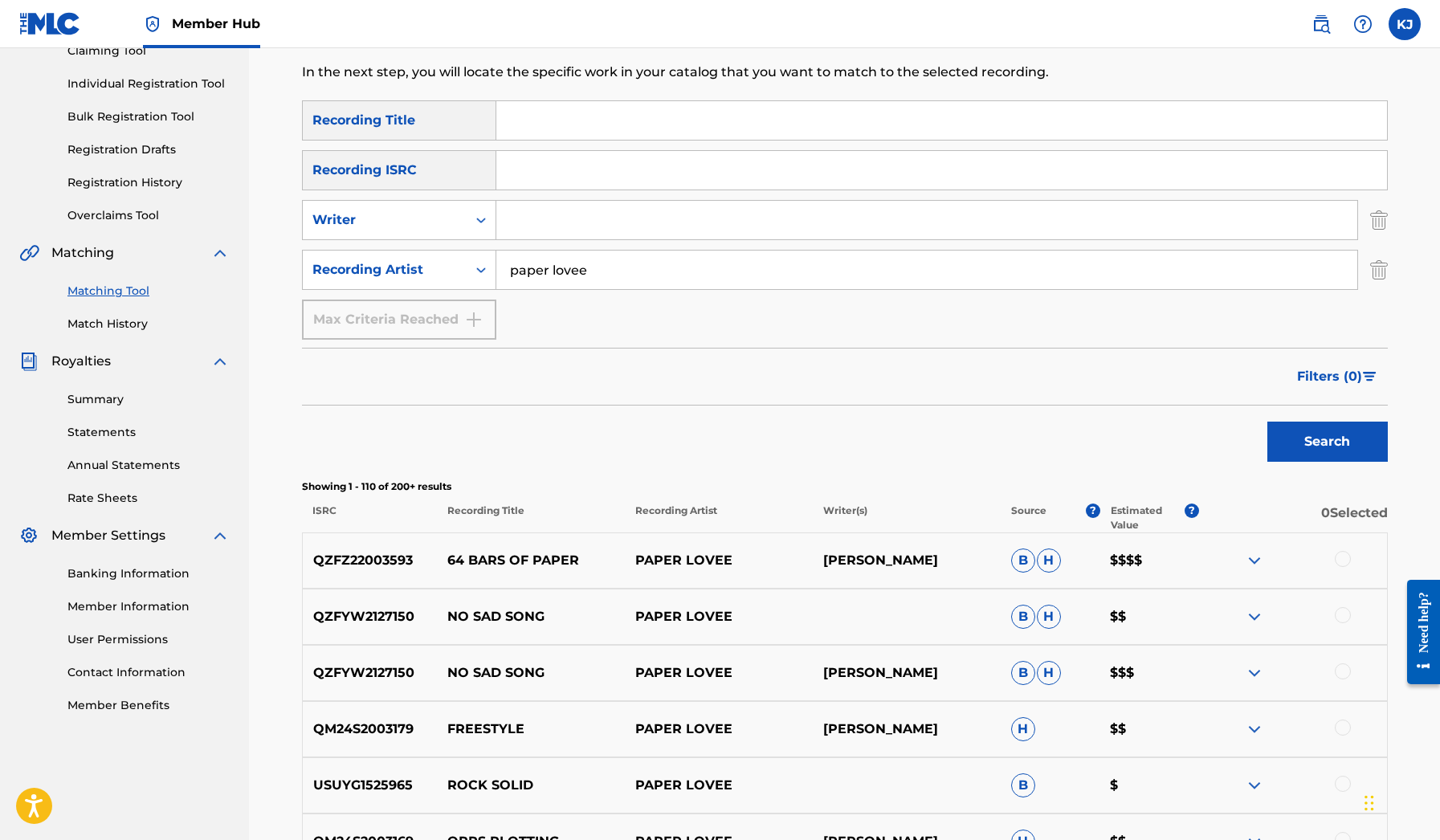
scroll to position [185, 0]
click at [867, 669] on p "[PERSON_NAME]" at bounding box center [907, 673] width 188 height 19
copy p "[PERSON_NAME]"
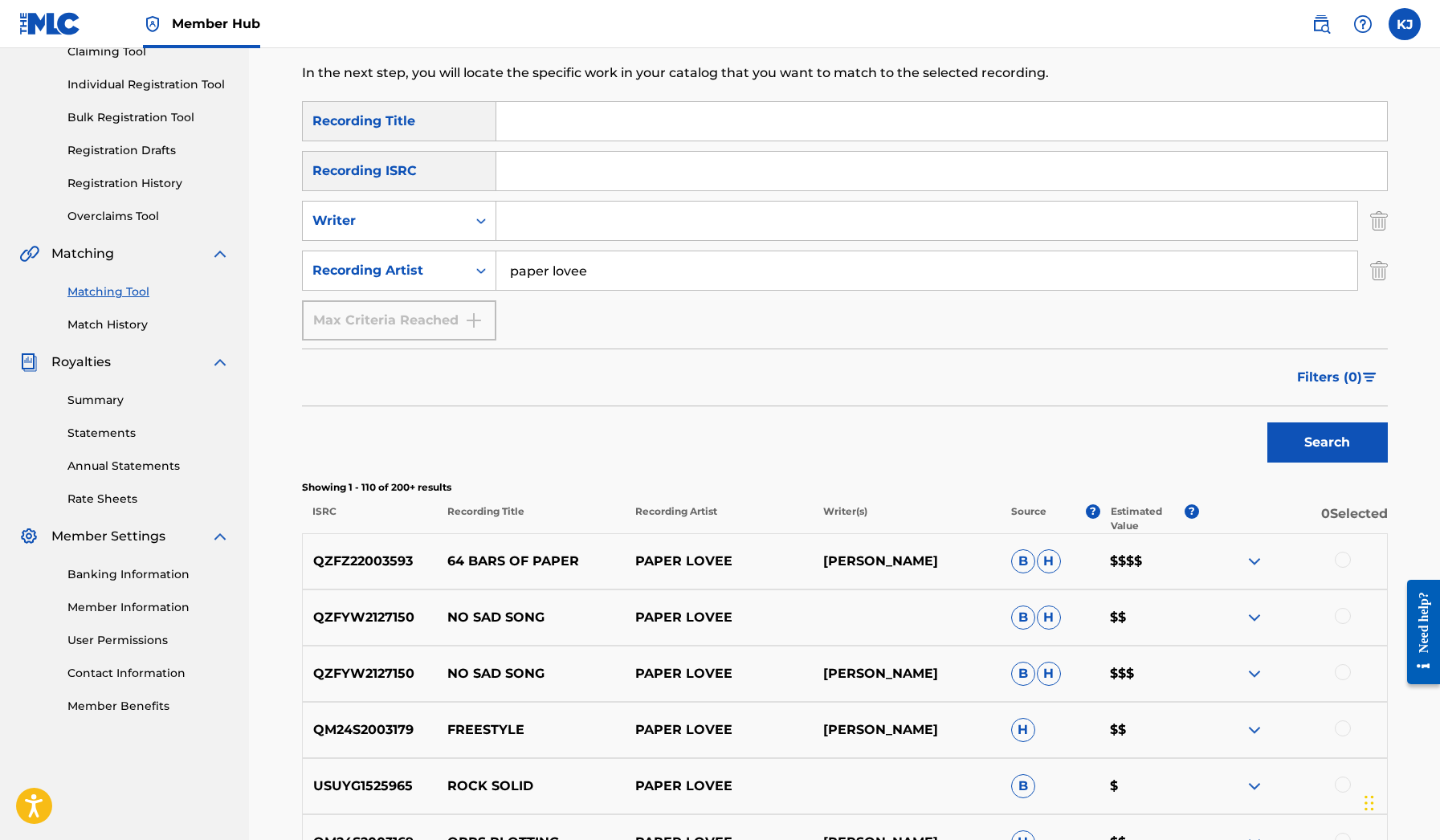
click at [541, 238] on input "Search Form" at bounding box center [926, 221] width 861 height 39
paste input "[PERSON_NAME]"
type input "[PERSON_NAME]"
click at [1327, 442] on button "Search" at bounding box center [1328, 442] width 120 height 40
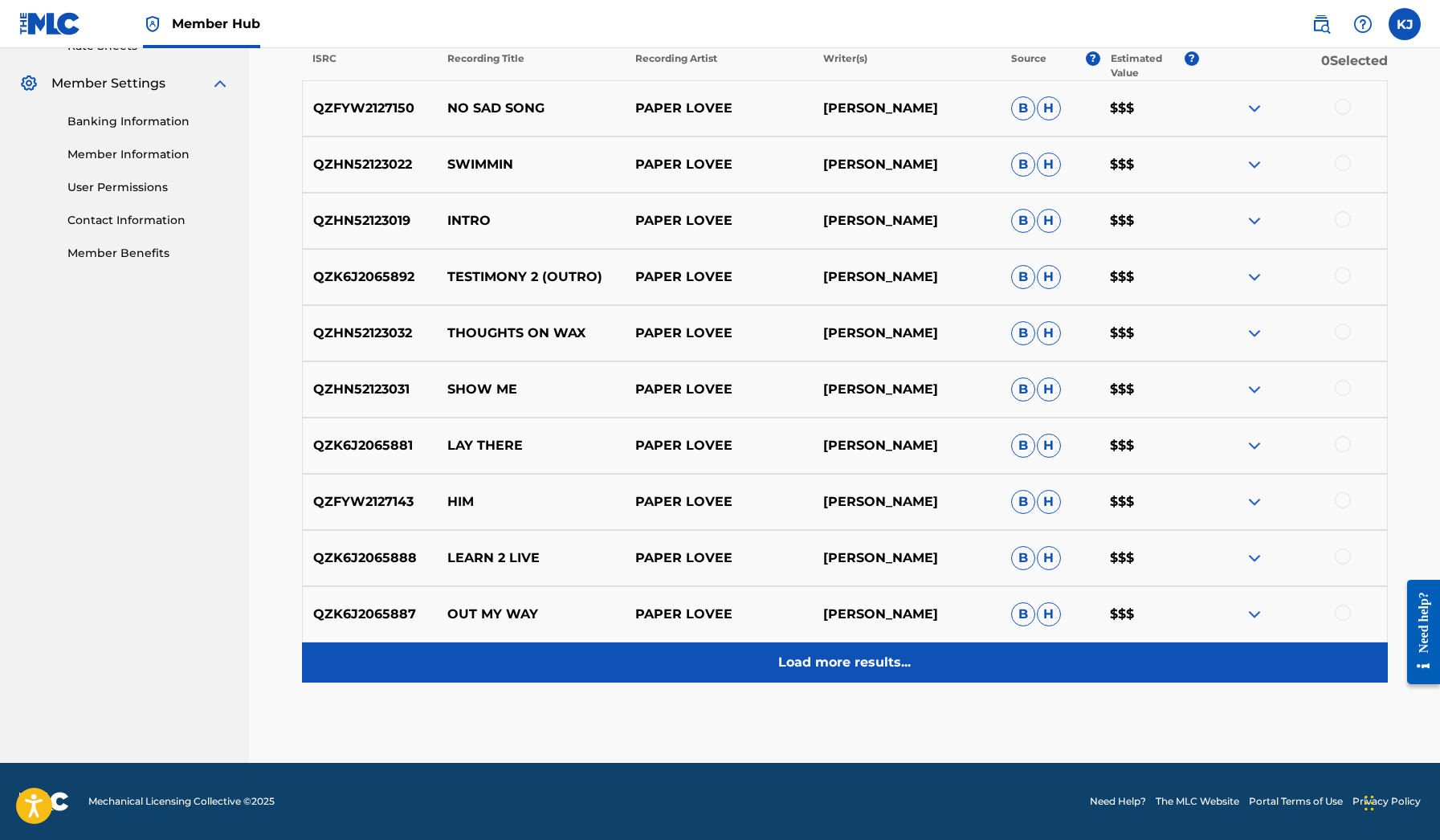
click at [826, 673] on div "Load more results..." at bounding box center [845, 662] width 1086 height 40
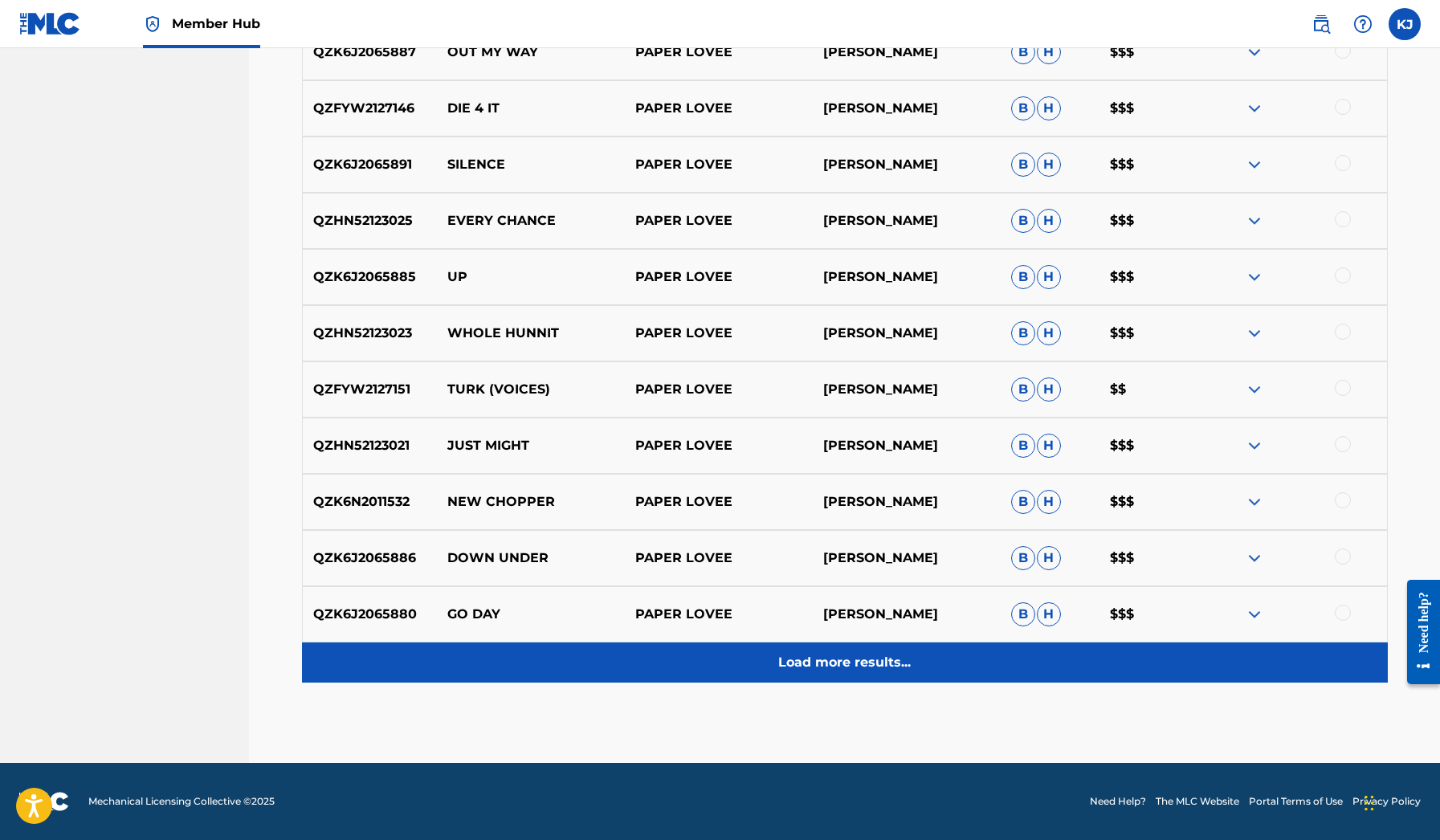
click at [826, 664] on p "Load more results..." at bounding box center [845, 662] width 133 height 19
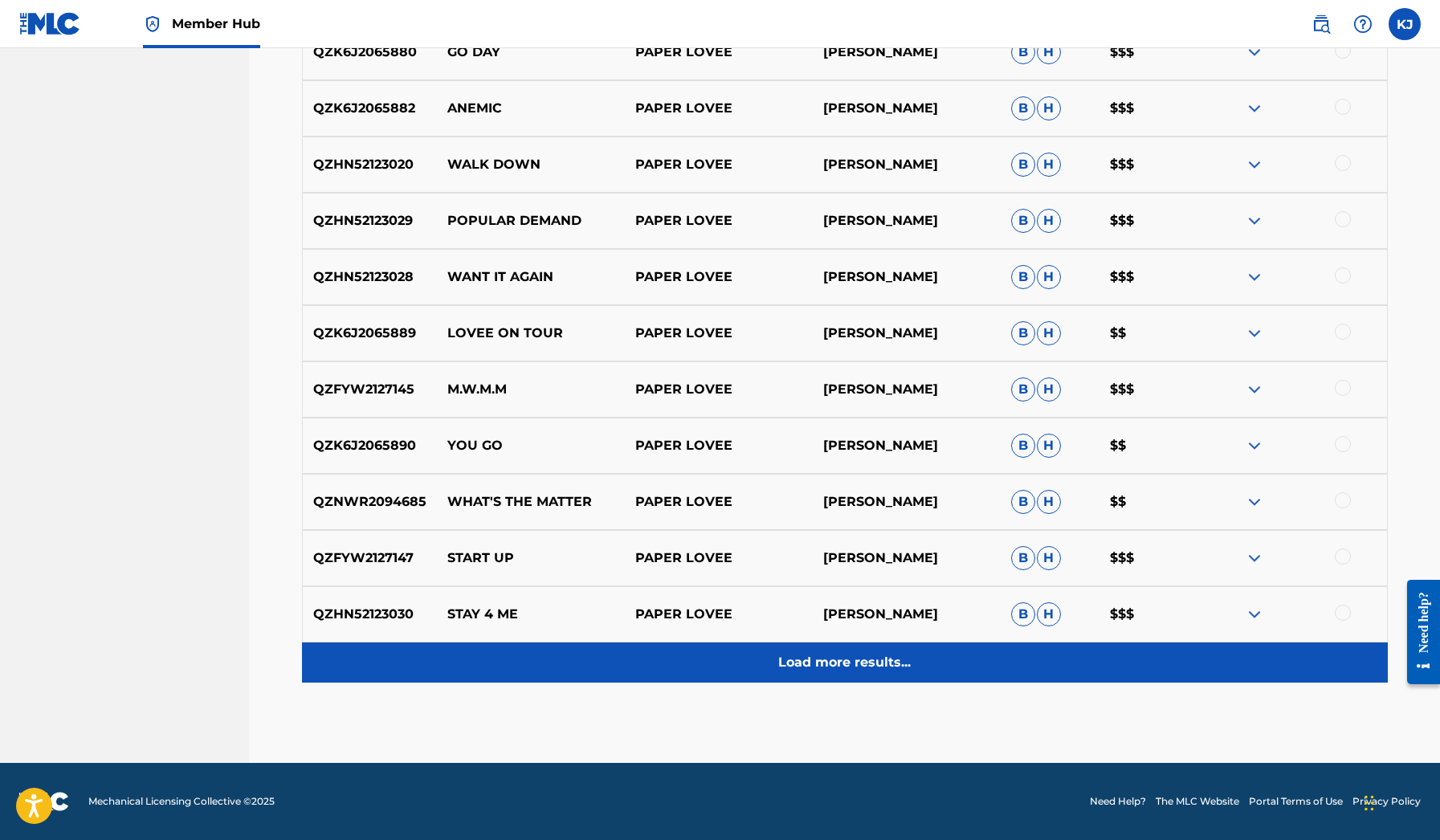
click at [834, 665] on p "Load more results..." at bounding box center [845, 662] width 133 height 19
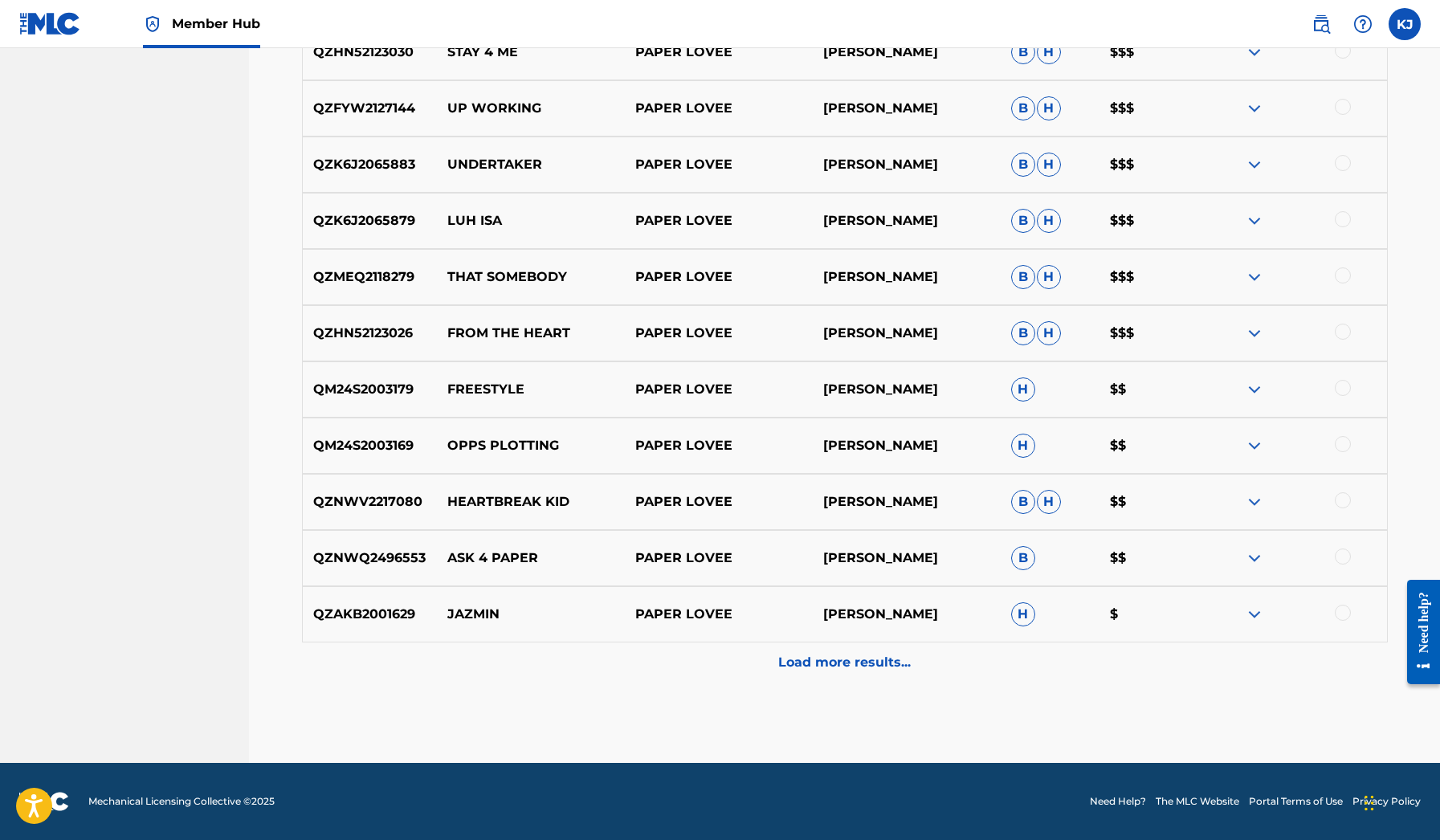
scroll to position [2324, 0]
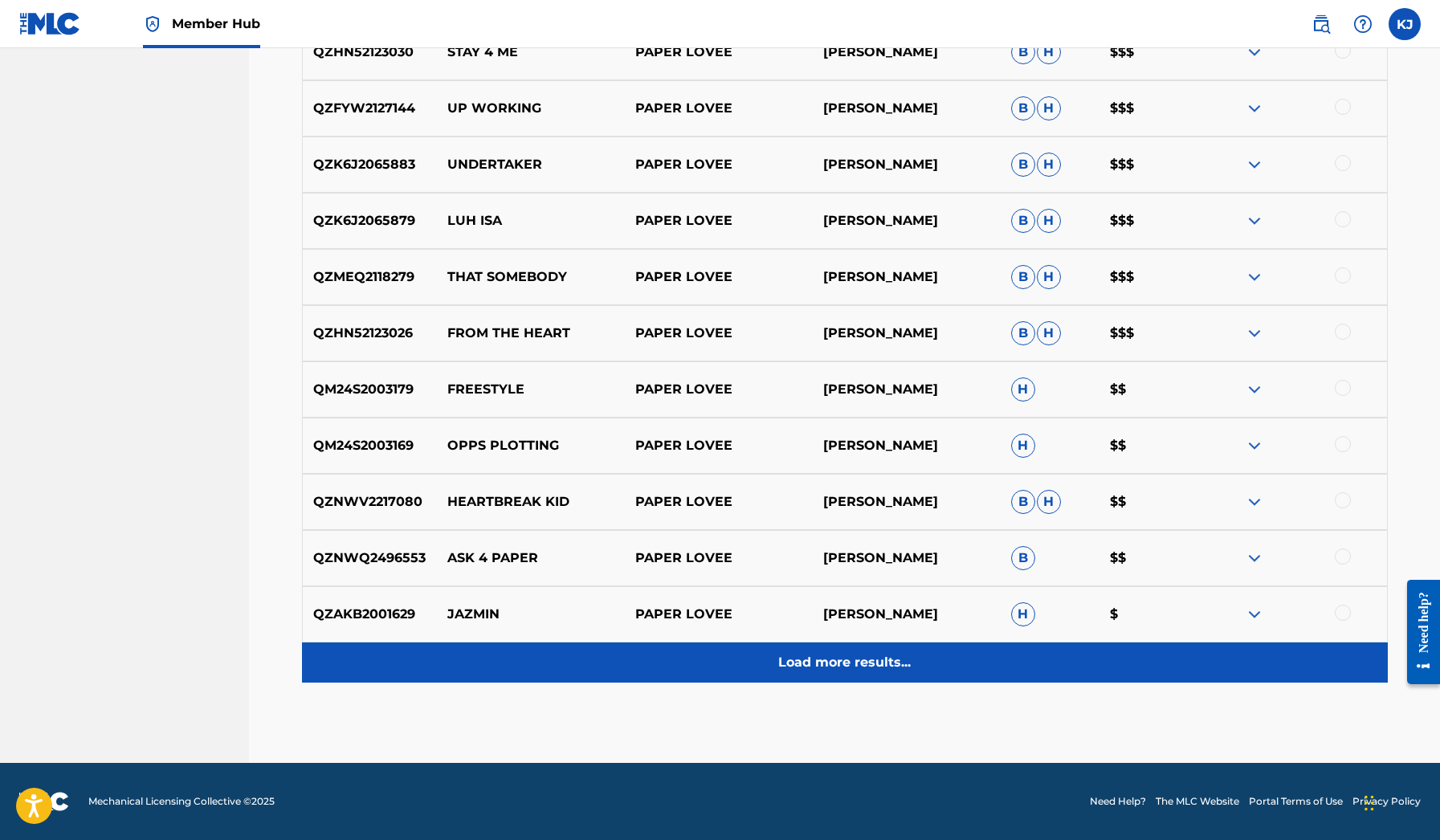
click at [828, 666] on p "Load more results..." at bounding box center [845, 662] width 133 height 19
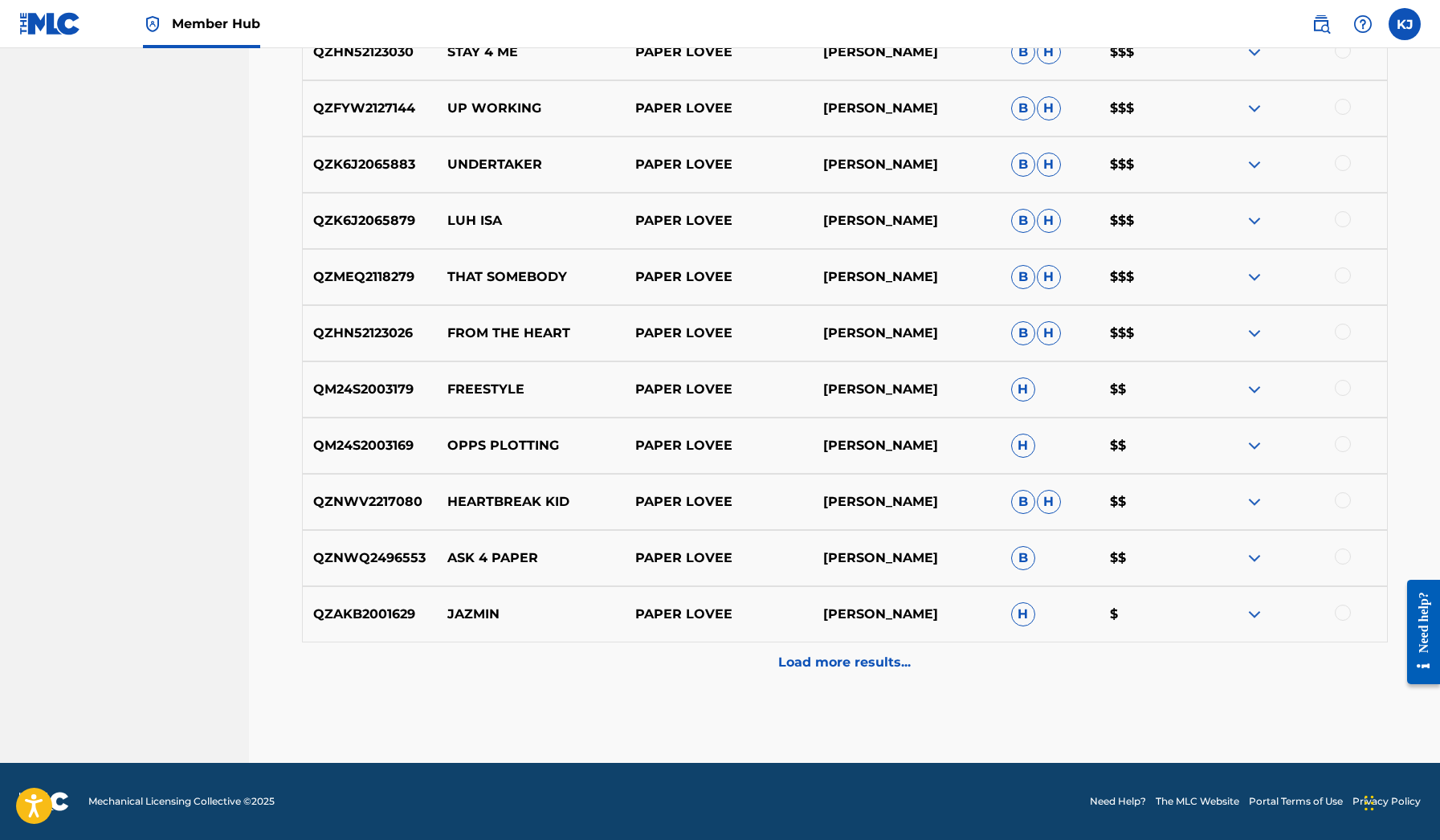
scroll to position [156, 0]
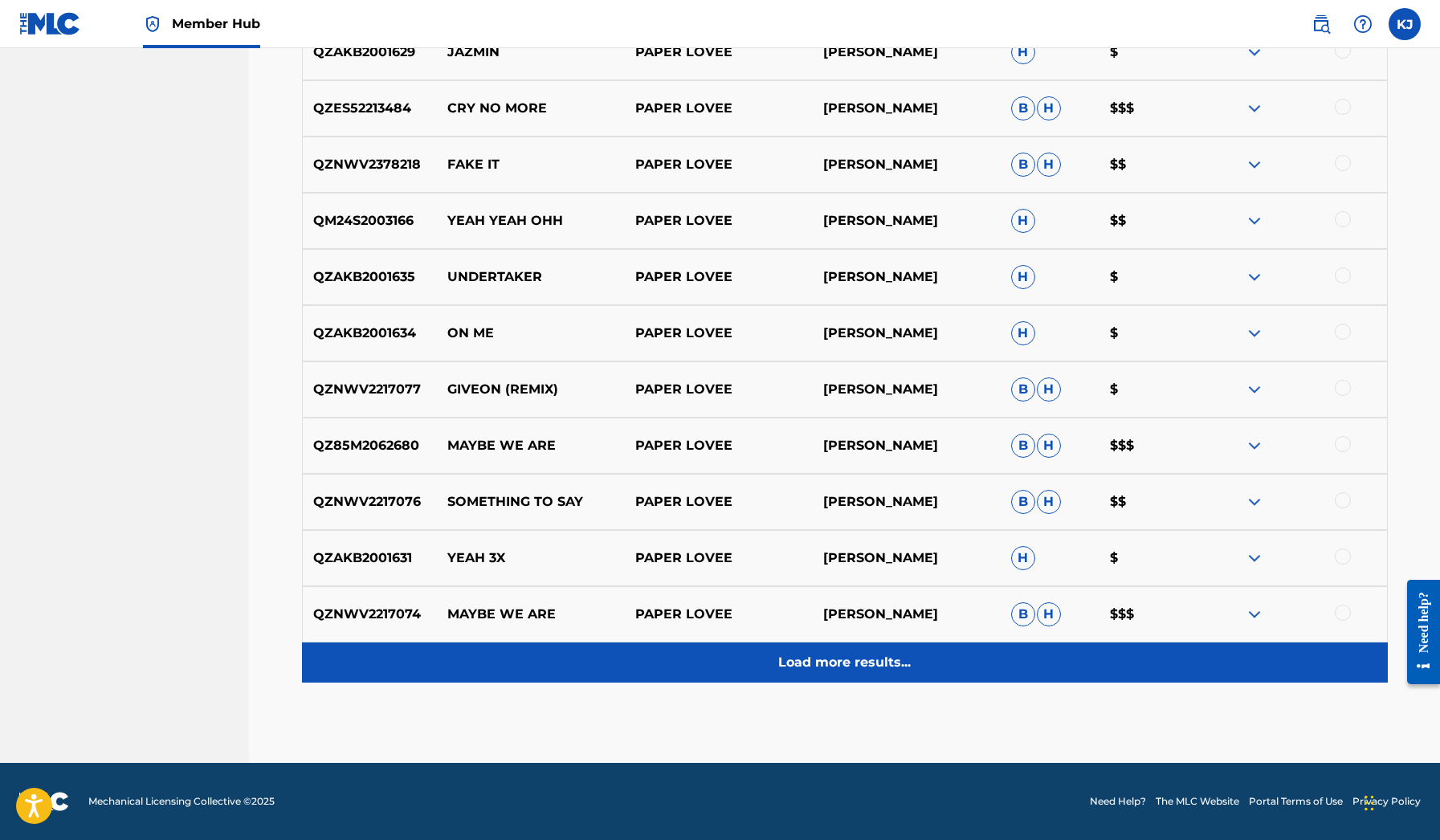
click at [839, 663] on p "Load more results..." at bounding box center [845, 662] width 133 height 19
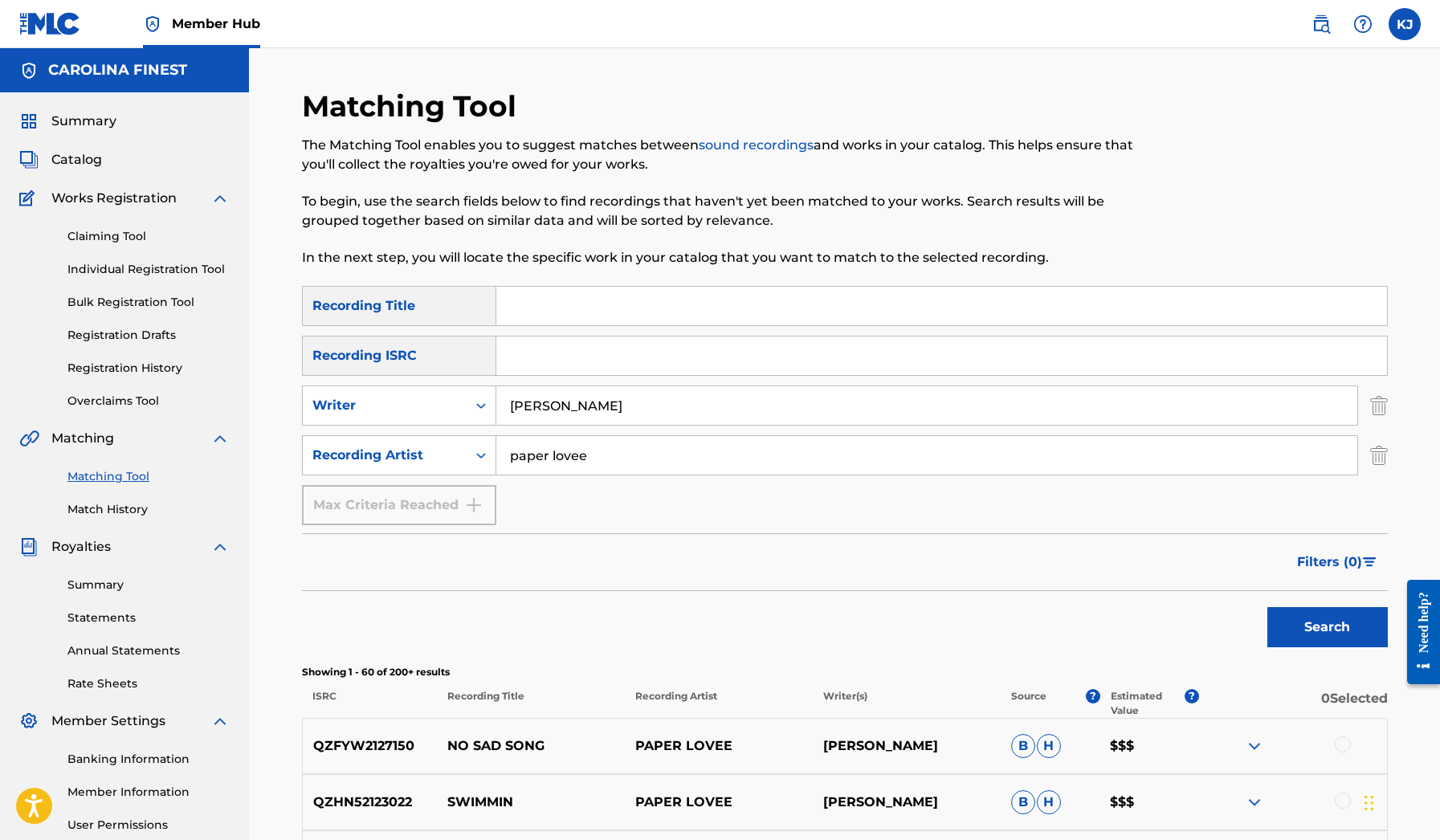
scroll to position [0, 0]
click at [539, 459] on input "paper lovee" at bounding box center [926, 455] width 861 height 39
